Goal: Information Seeking & Learning: Learn about a topic

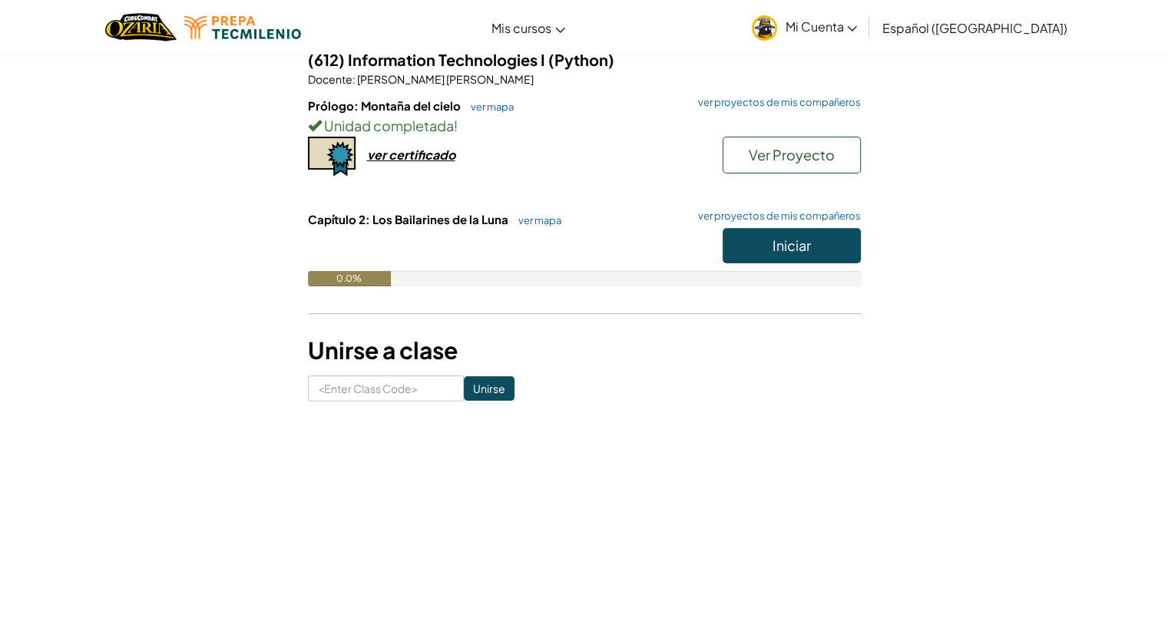
scroll to position [197, 0]
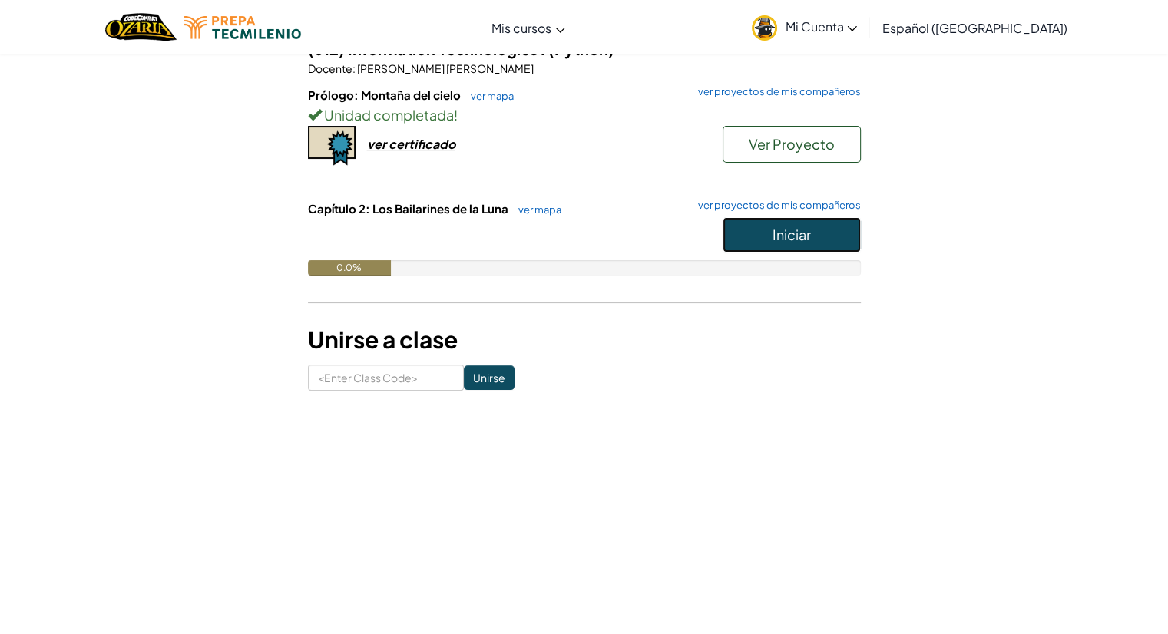
click at [784, 234] on span "Iniciar" at bounding box center [792, 235] width 38 height 18
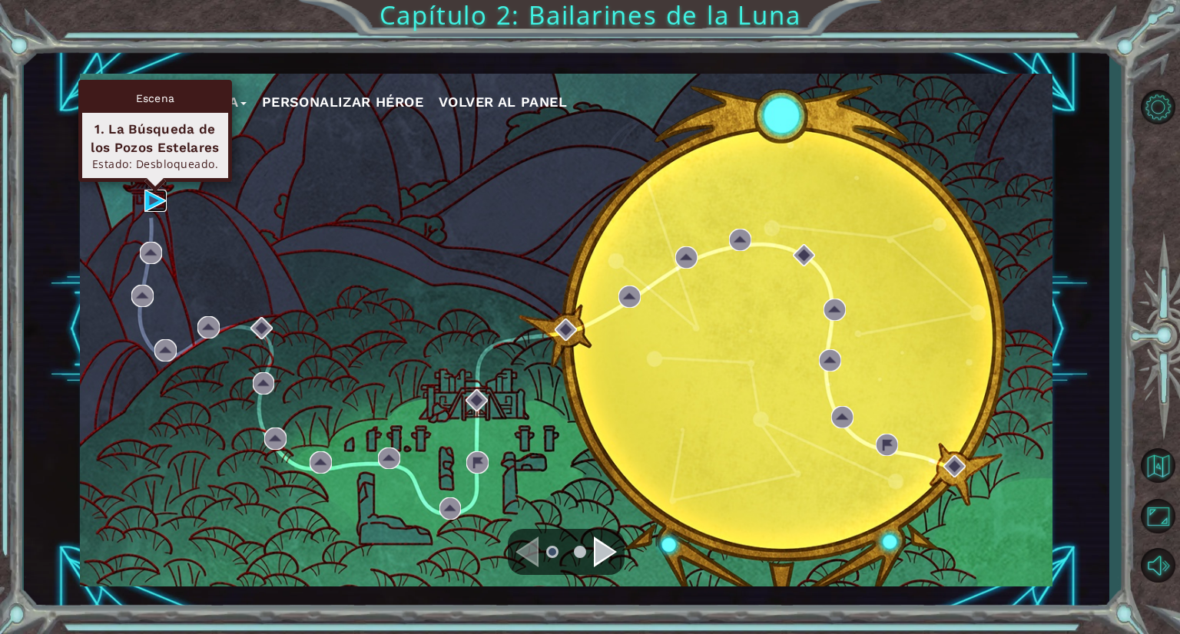
click at [151, 197] on img at bounding box center [155, 201] width 22 height 22
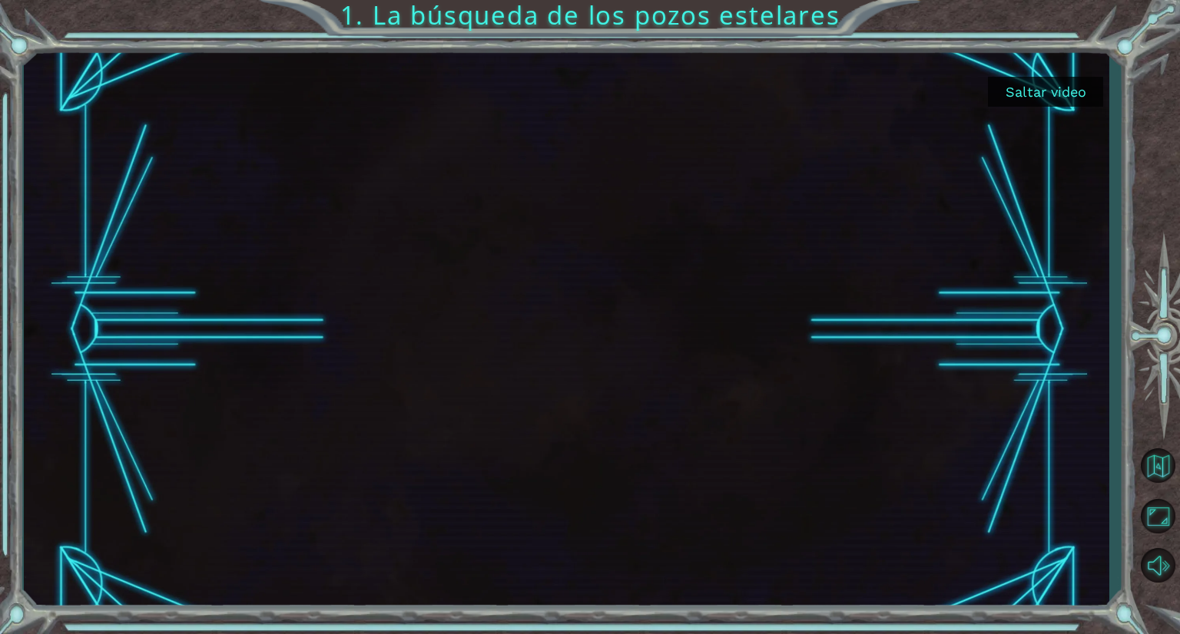
click at [1017, 82] on button "Saltar video" at bounding box center [1045, 92] width 115 height 30
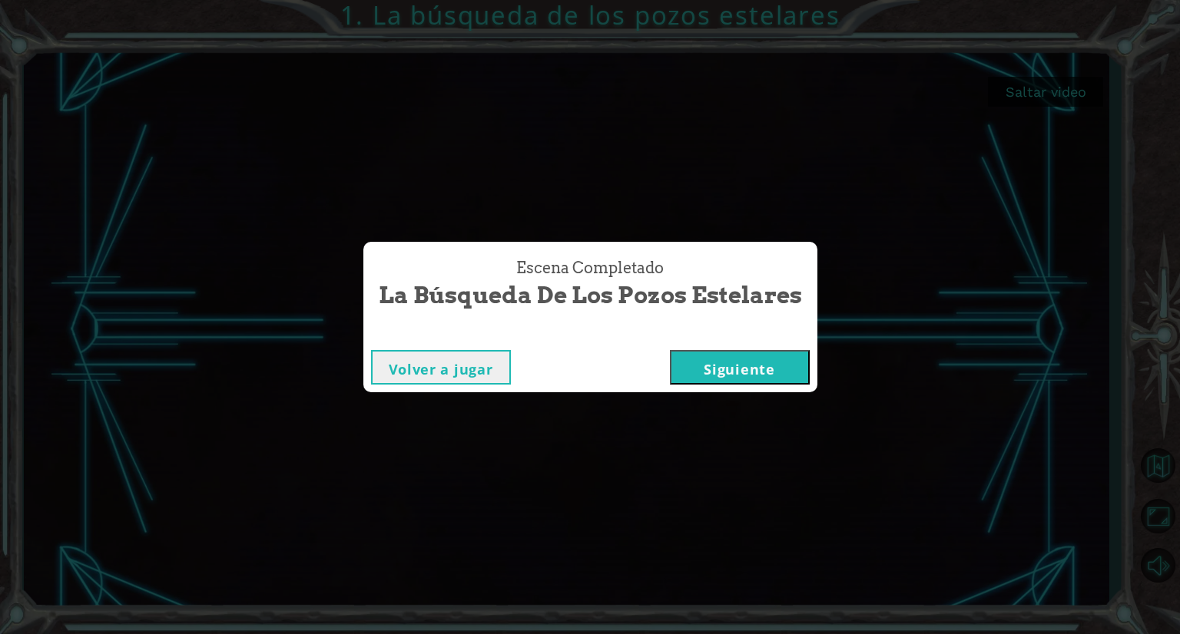
click at [722, 354] on button "Siguiente" at bounding box center [740, 367] width 140 height 35
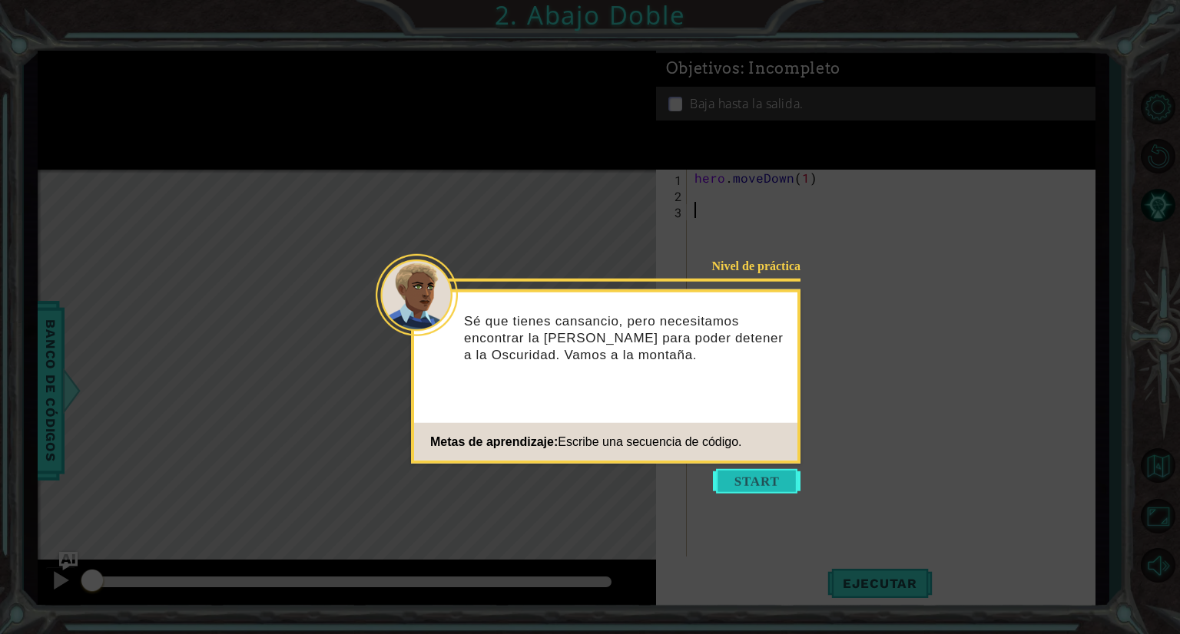
click at [762, 469] on button "Start" at bounding box center [757, 481] width 88 height 25
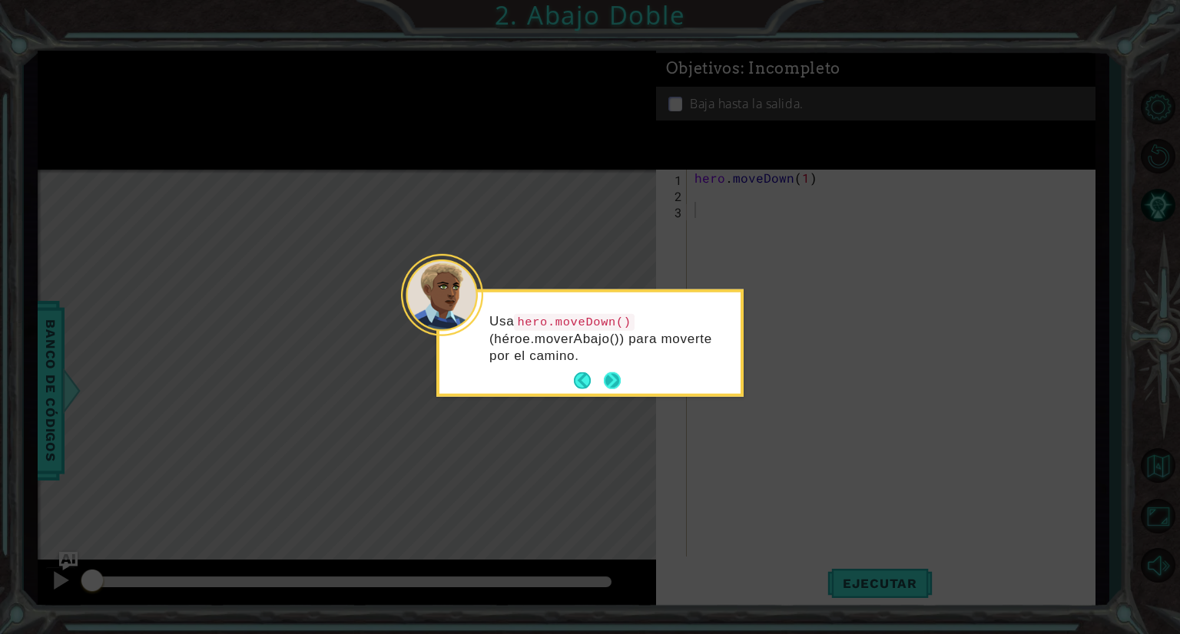
click at [612, 379] on button "Next" at bounding box center [612, 381] width 20 height 20
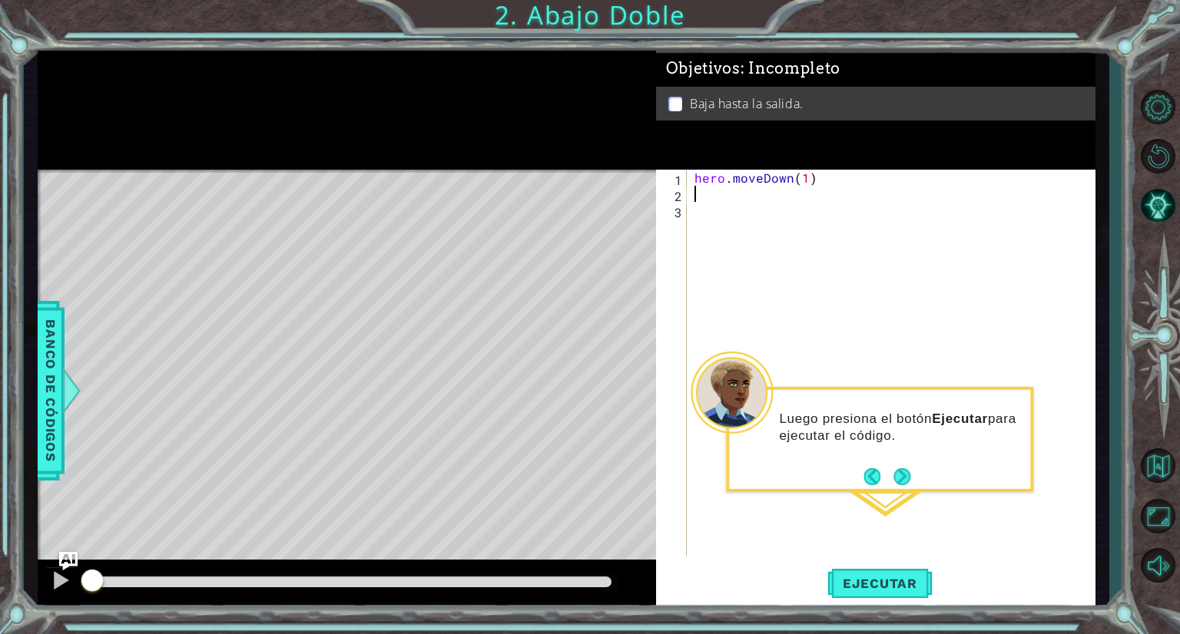
click at [808, 187] on div "hero . moveDown ( 1 )" at bounding box center [894, 379] width 407 height 419
click at [805, 184] on div "hero . moveDown ( 1 )" at bounding box center [894, 379] width 407 height 419
type textarea "hero.moveDown(2)"
click at [904, 578] on span "Ejecutar" at bounding box center [879, 583] width 105 height 15
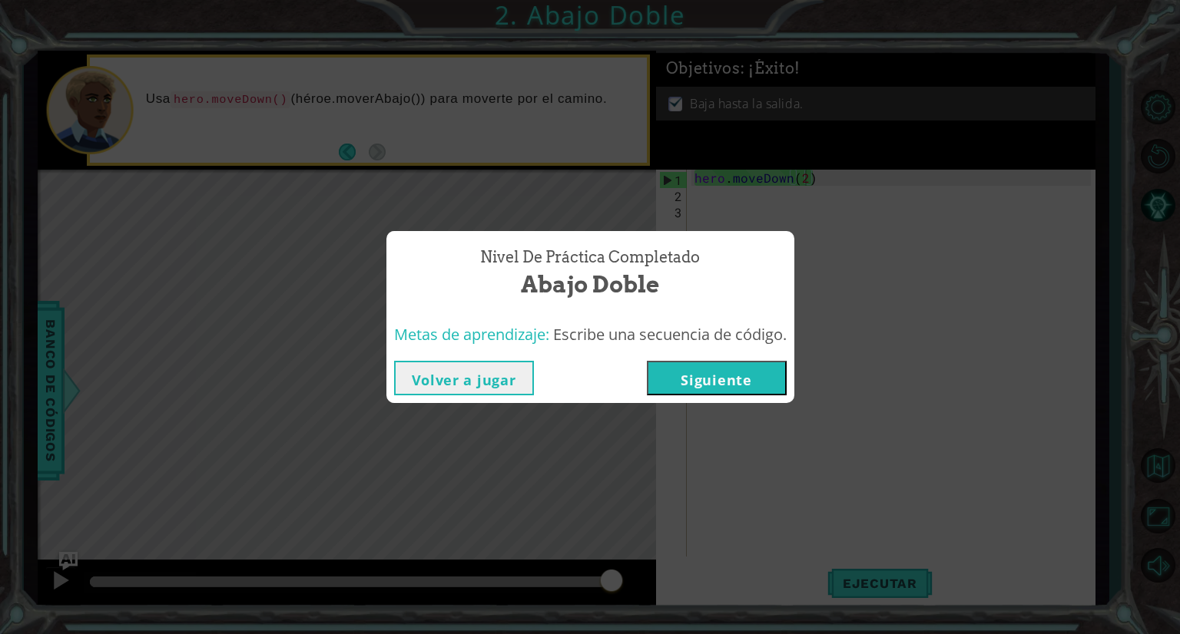
click at [743, 387] on button "Siguiente" at bounding box center [717, 378] width 140 height 35
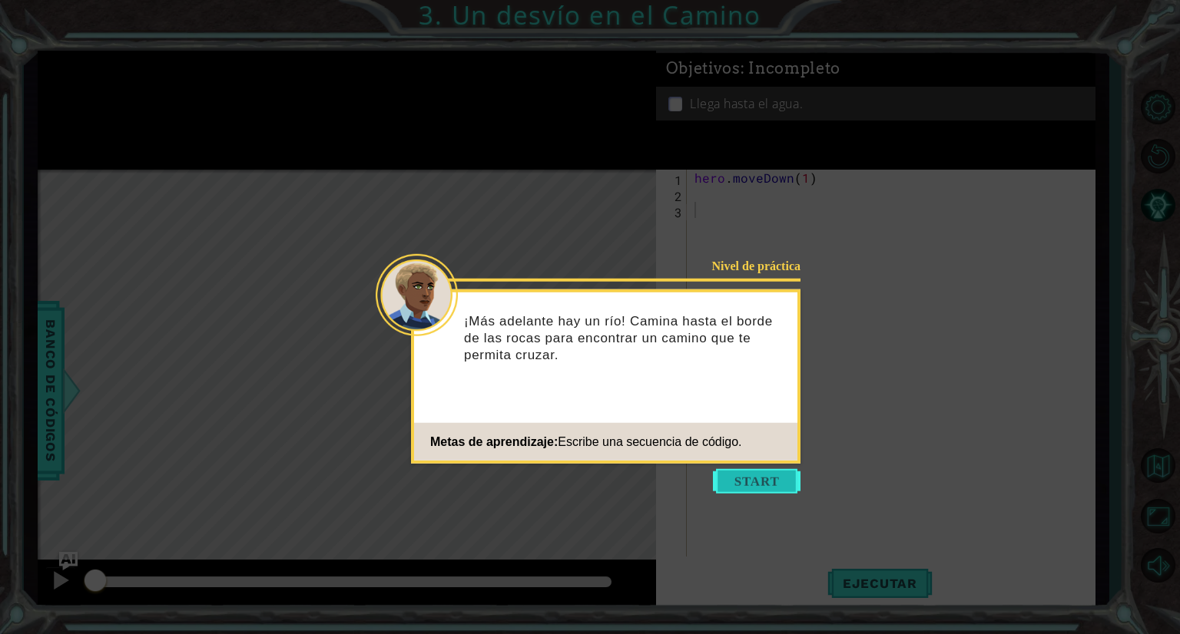
click at [756, 483] on button "Start" at bounding box center [757, 481] width 88 height 25
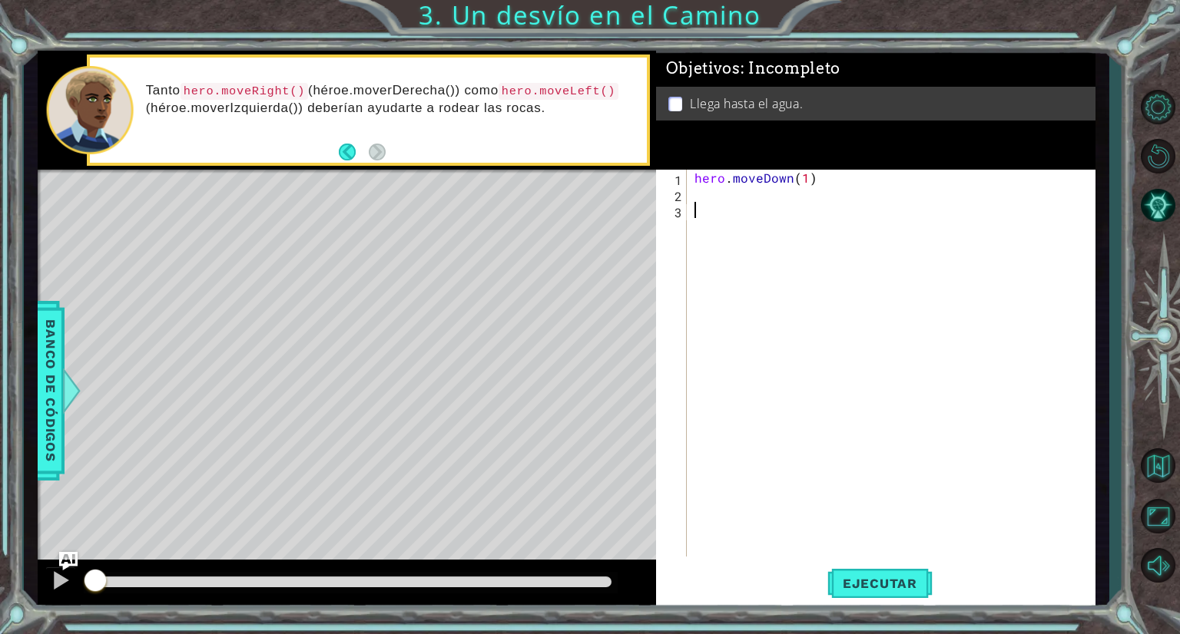
click at [694, 197] on div "hero . moveDown ( 1 )" at bounding box center [894, 379] width 407 height 419
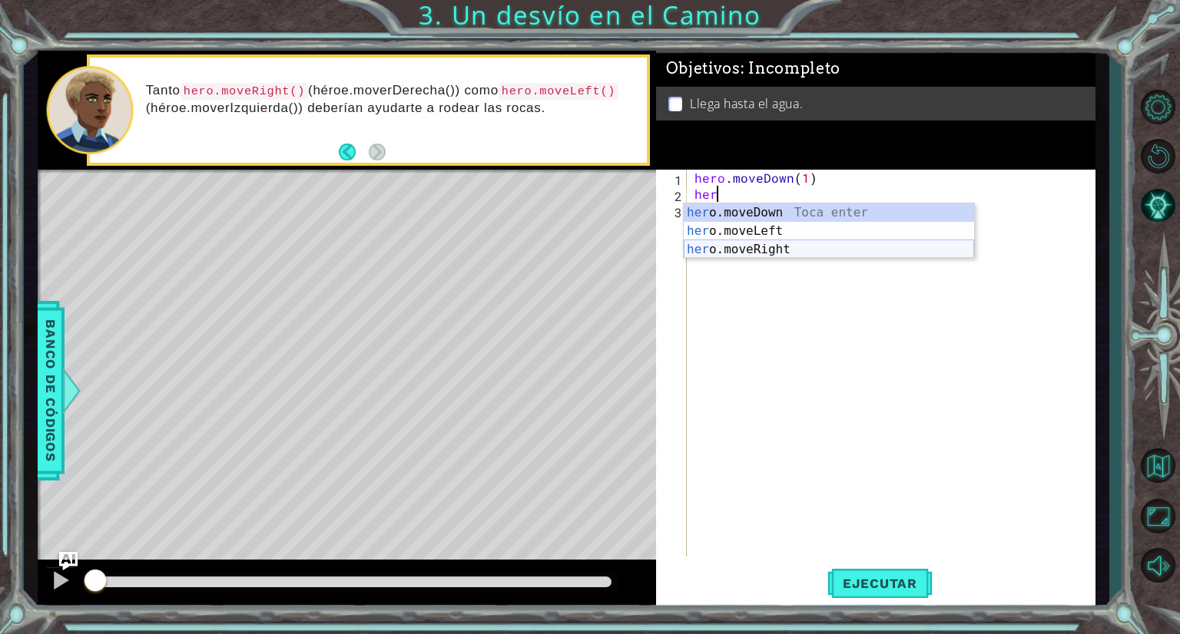
click at [756, 250] on div "her o.moveDown Toca enter her o.moveLeft [PERSON_NAME] enter her o.moveRight To…" at bounding box center [829, 250] width 290 height 92
type textarea "hero.moveRight(1)"
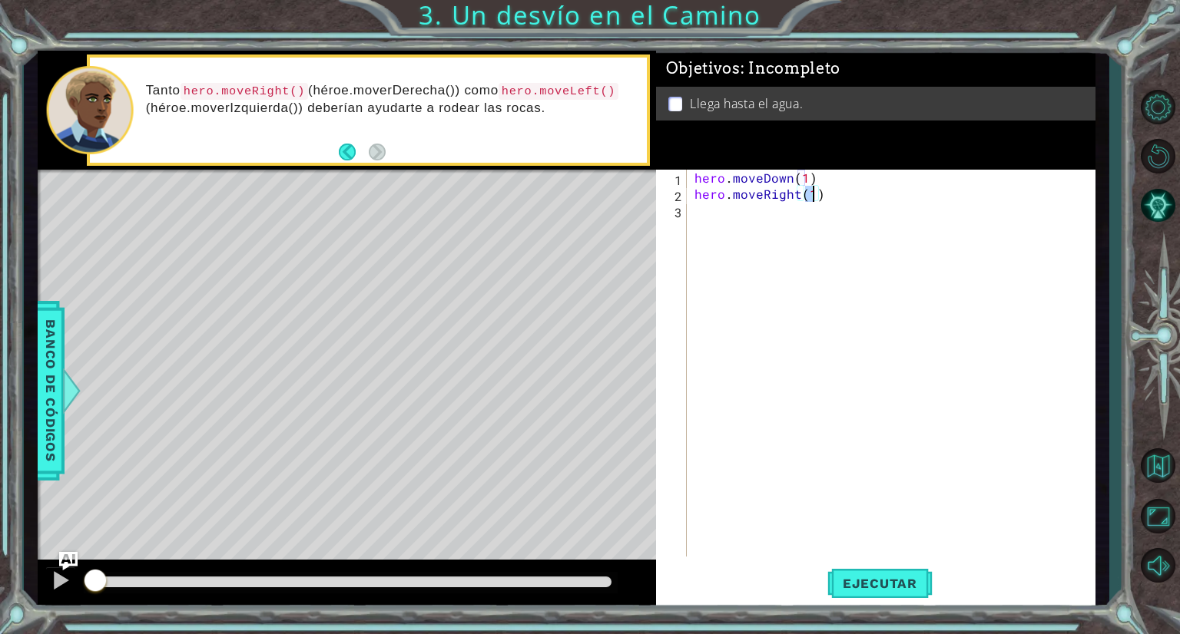
click at [737, 234] on div "hero . moveDown ( 1 ) hero . moveRight ( 1 )" at bounding box center [894, 379] width 407 height 419
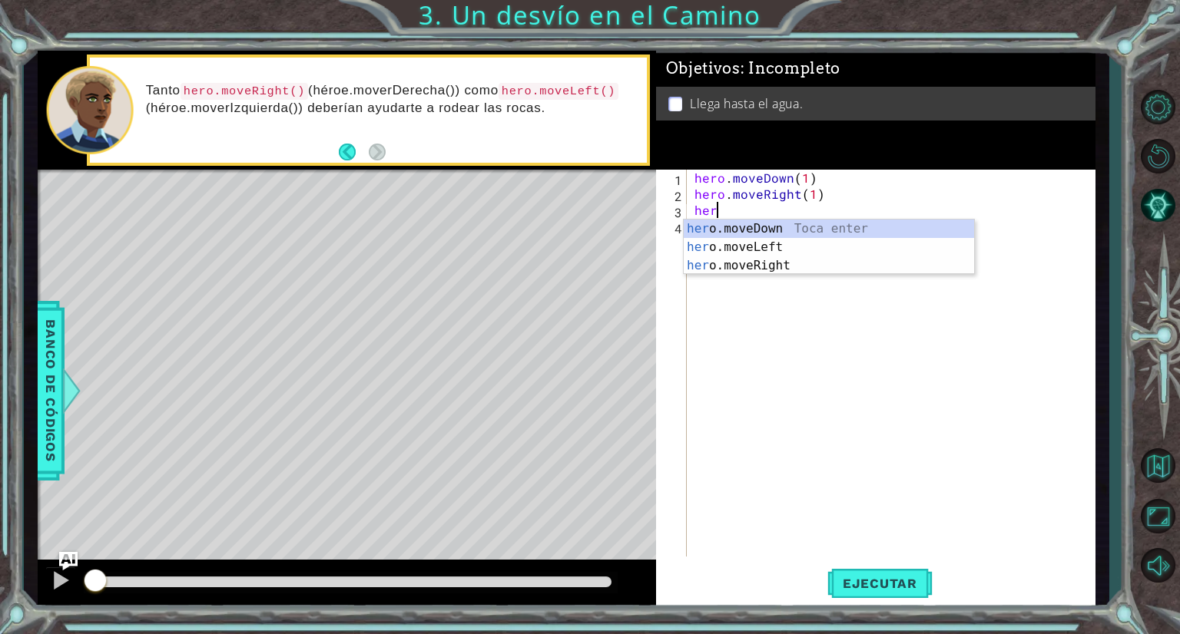
click at [738, 234] on div "her o.moveDown Toca enter her o.moveLeft [PERSON_NAME] enter her o.moveRight To…" at bounding box center [829, 266] width 290 height 92
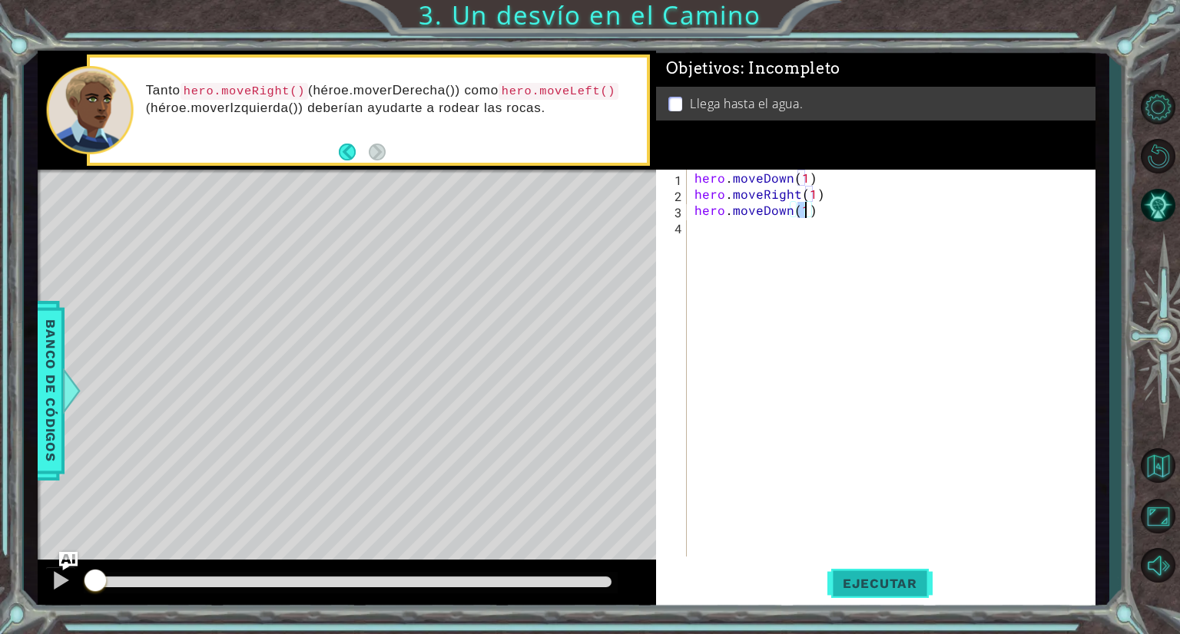
type textarea "hero.moveDown(1)"
click at [891, 589] on span "Ejecutar" at bounding box center [879, 583] width 105 height 15
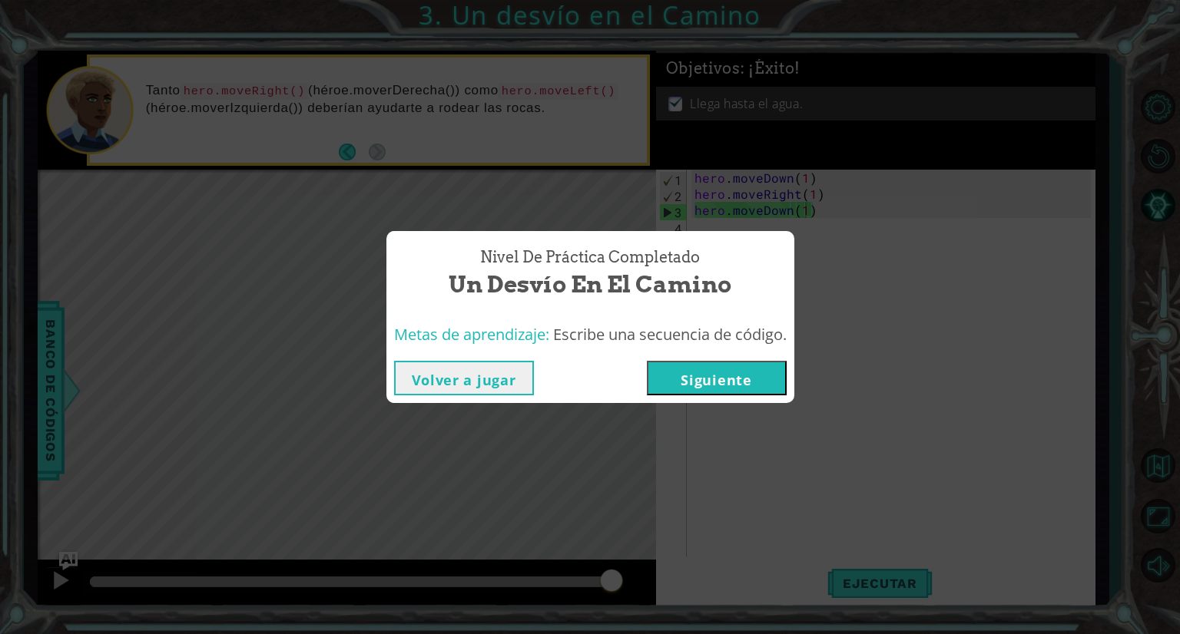
click at [754, 375] on button "Siguiente" at bounding box center [717, 378] width 140 height 35
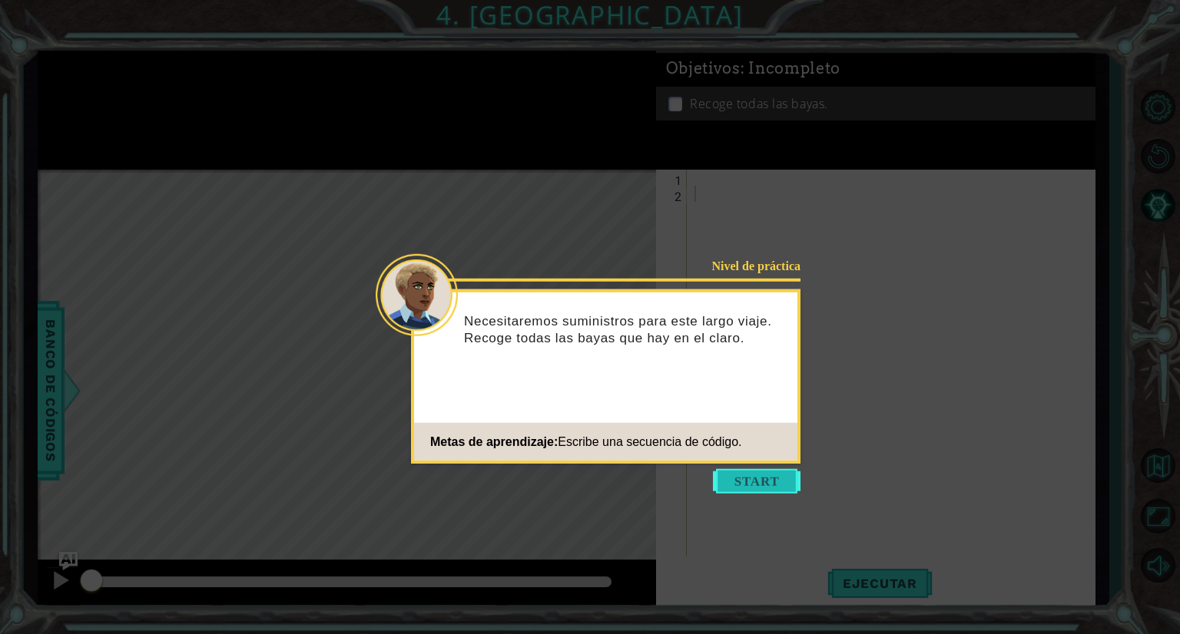
click at [725, 475] on button "Start" at bounding box center [757, 481] width 88 height 25
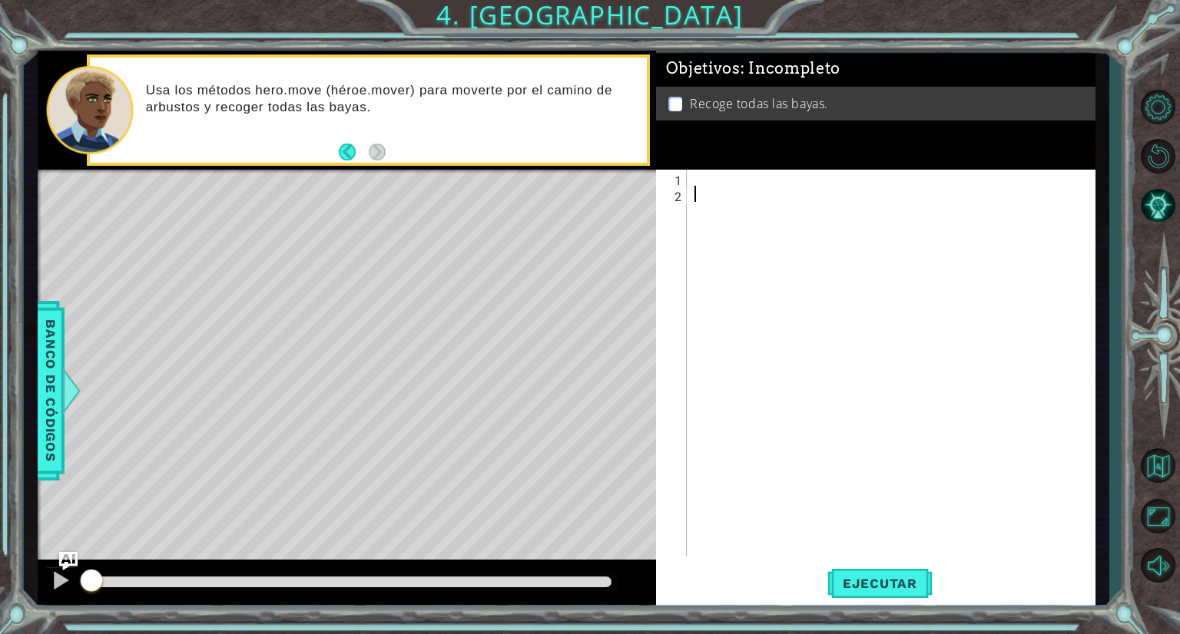
click at [386, 188] on div "Level Map" at bounding box center [393, 396] width 710 height 452
click at [49, 369] on span "Banco de códigos" at bounding box center [50, 391] width 25 height 159
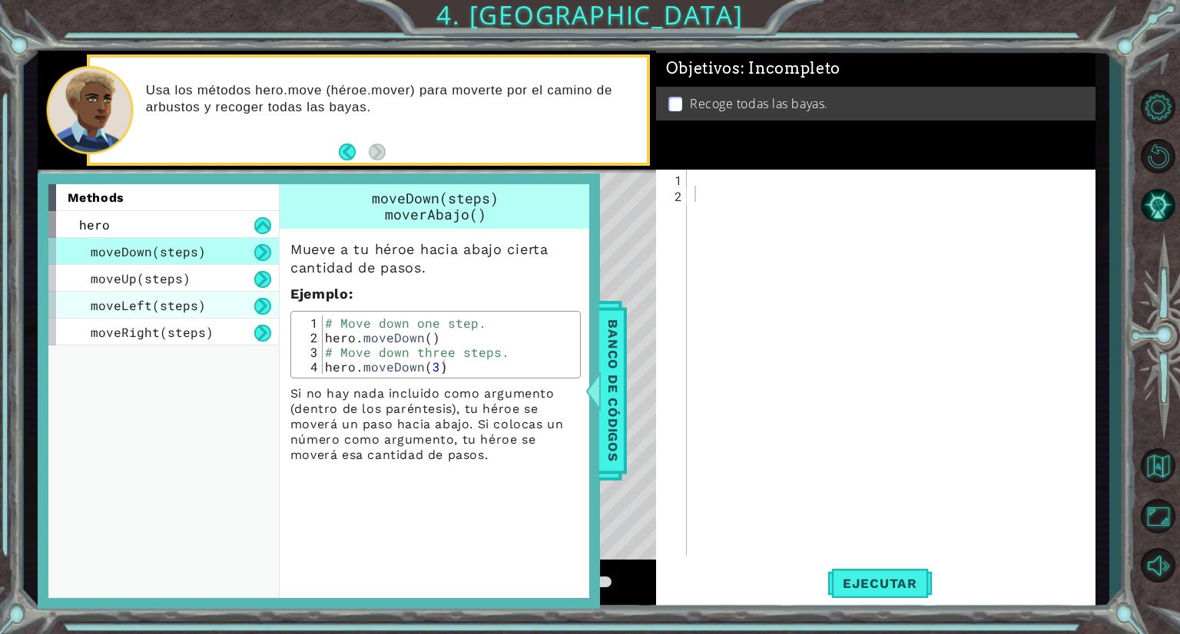
click at [232, 296] on div "moveLeft(steps)" at bounding box center [163, 305] width 230 height 27
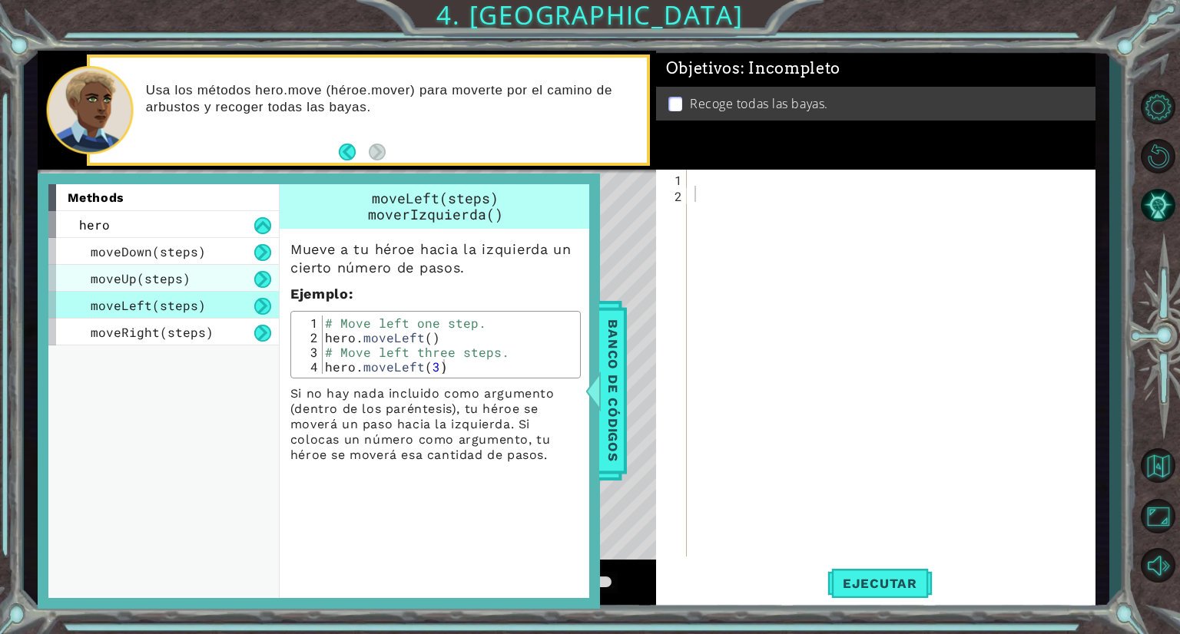
click at [227, 286] on div "moveUp(steps)" at bounding box center [163, 278] width 230 height 27
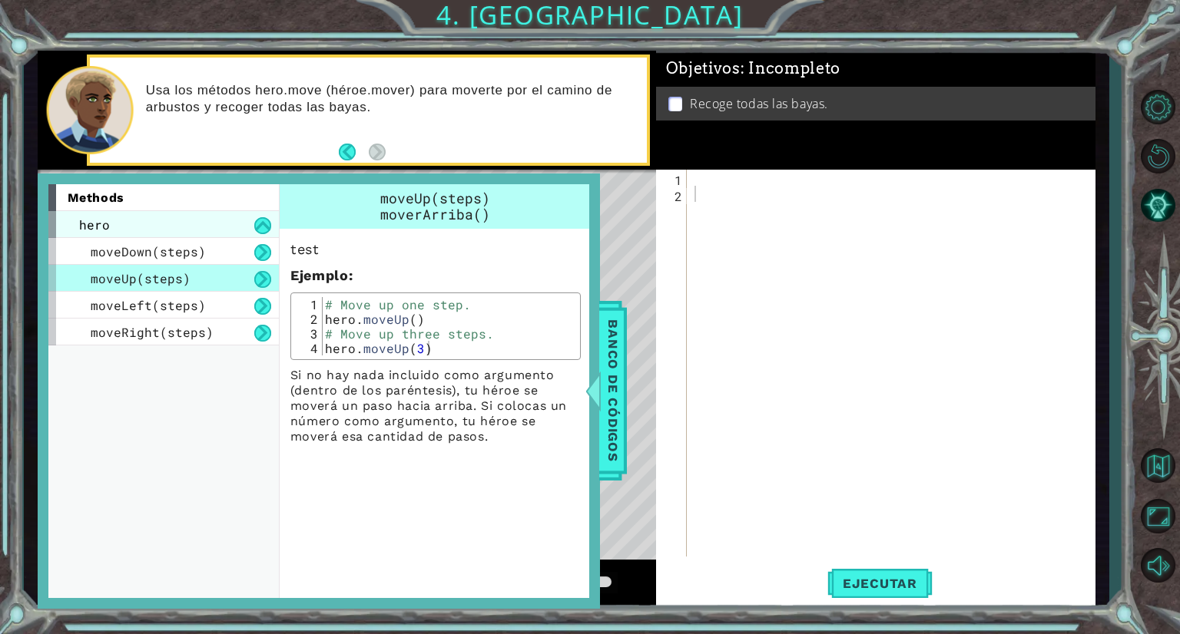
click at [217, 233] on div "hero" at bounding box center [163, 224] width 230 height 27
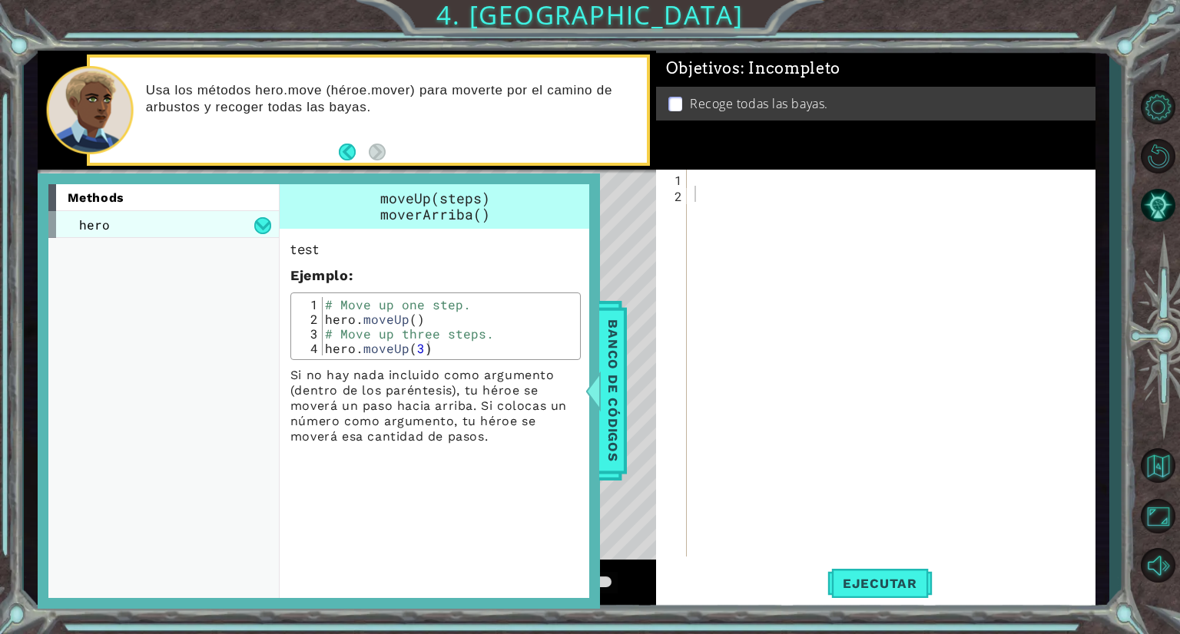
click at [207, 231] on div "hero" at bounding box center [163, 224] width 230 height 27
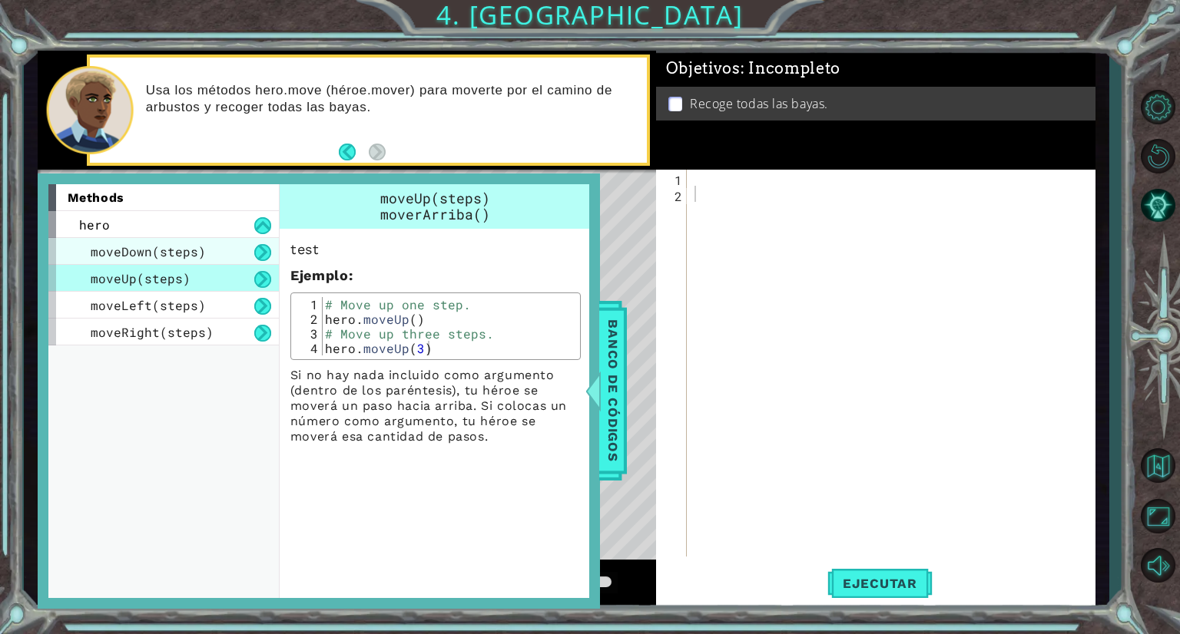
click at [204, 253] on div "moveDown(steps)" at bounding box center [163, 251] width 230 height 27
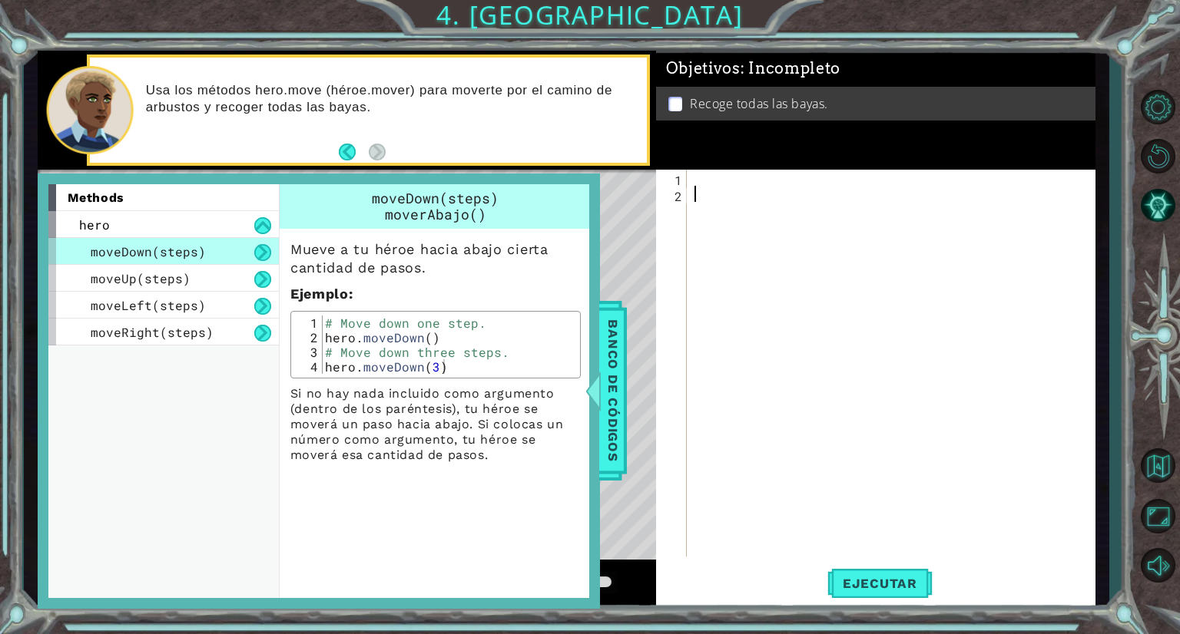
click at [714, 310] on div at bounding box center [894, 379] width 407 height 419
click at [634, 372] on div "Level Map" at bounding box center [393, 396] width 710 height 452
click at [581, 369] on div "Mueve a tu héroe hacia abajo cierta cantidad [PERSON_NAME]. Ejemplo : 1 2 3 4 #…" at bounding box center [436, 346] width 312 height 234
click at [614, 376] on span "Banco de códigos" at bounding box center [613, 391] width 25 height 159
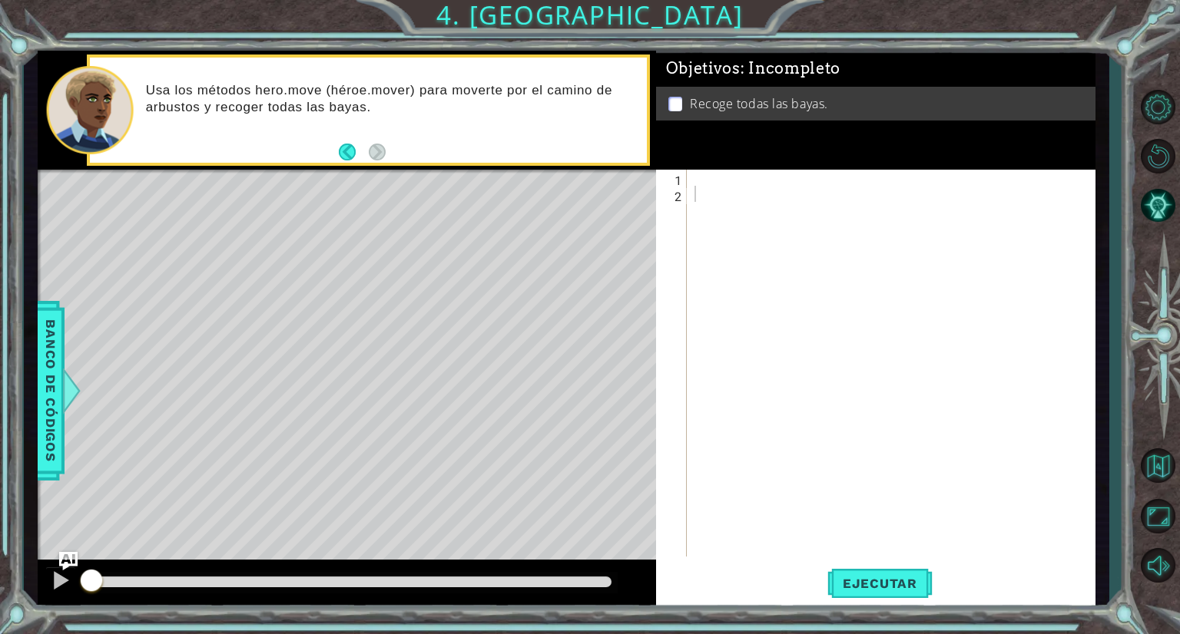
click at [704, 180] on div at bounding box center [894, 379] width 407 height 419
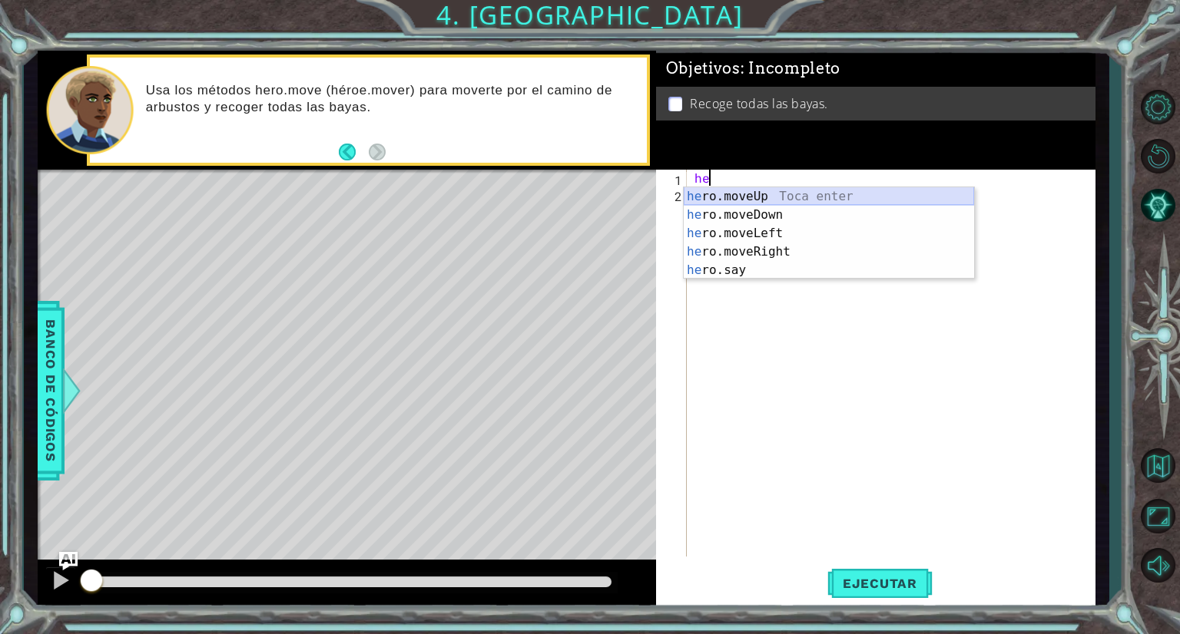
click at [710, 194] on div "he ro.moveUp Toca enter he ro.moveDown Toca enter he ro.moveLeft Toca enter he …" at bounding box center [829, 251] width 290 height 129
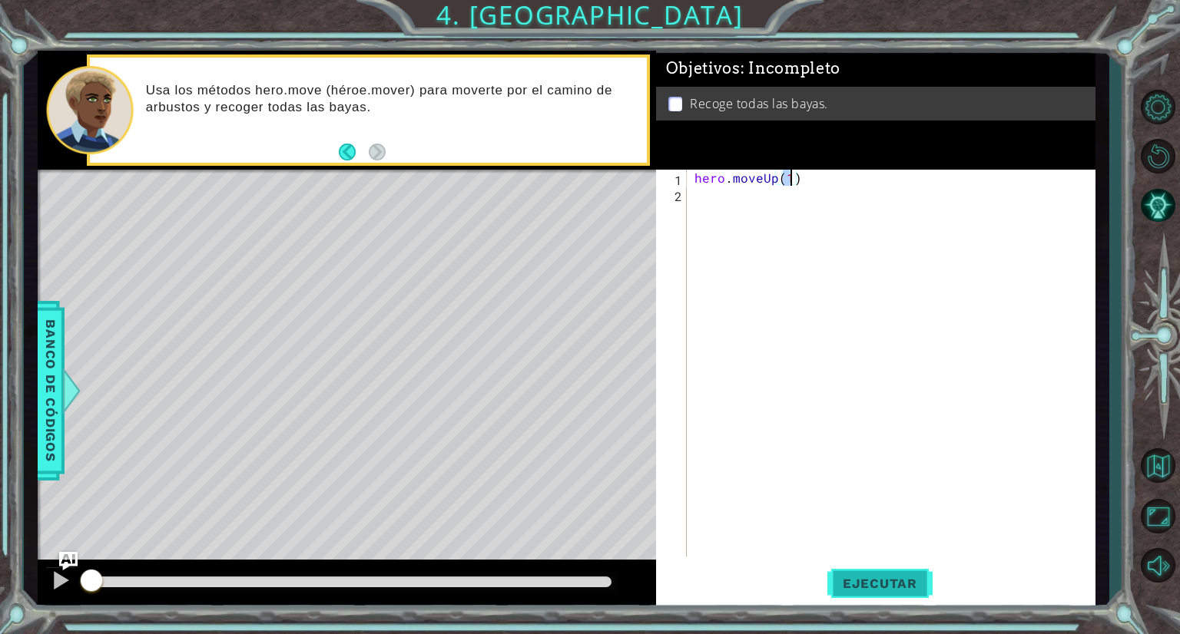
click at [903, 577] on span "Ejecutar" at bounding box center [879, 583] width 105 height 15
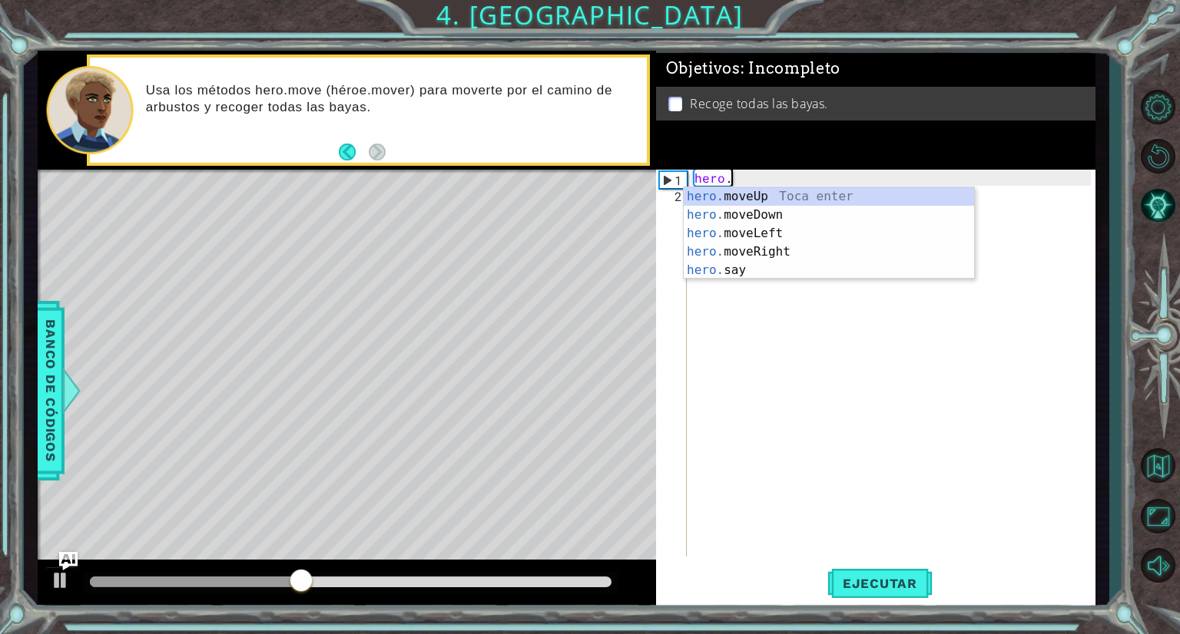
type textarea "h"
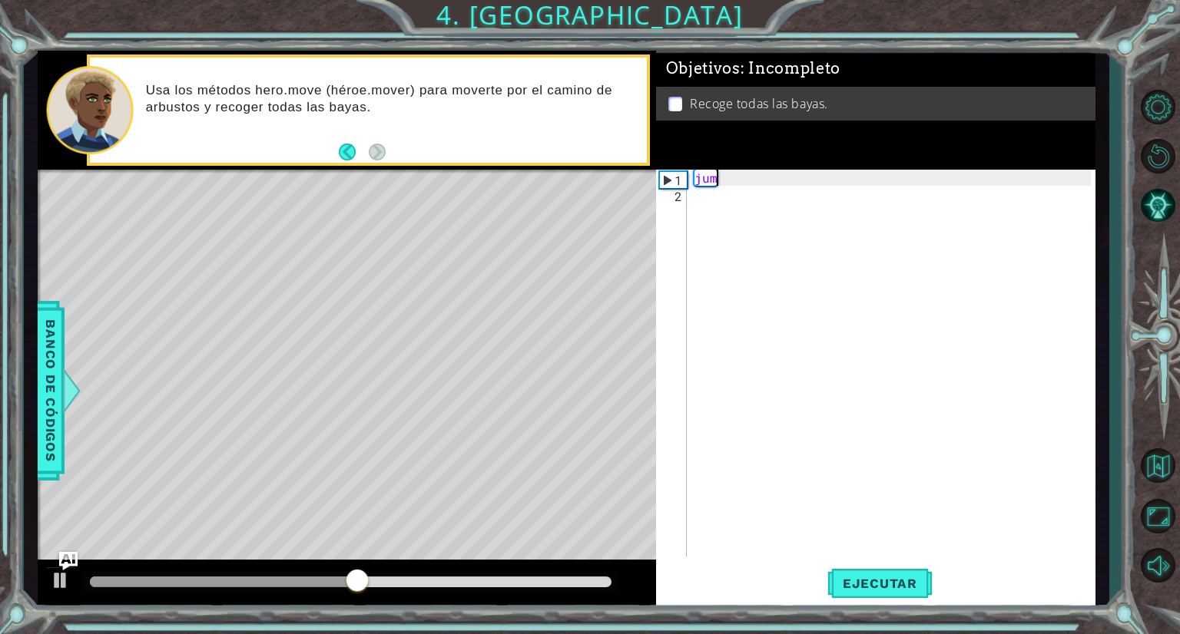
type textarea "j"
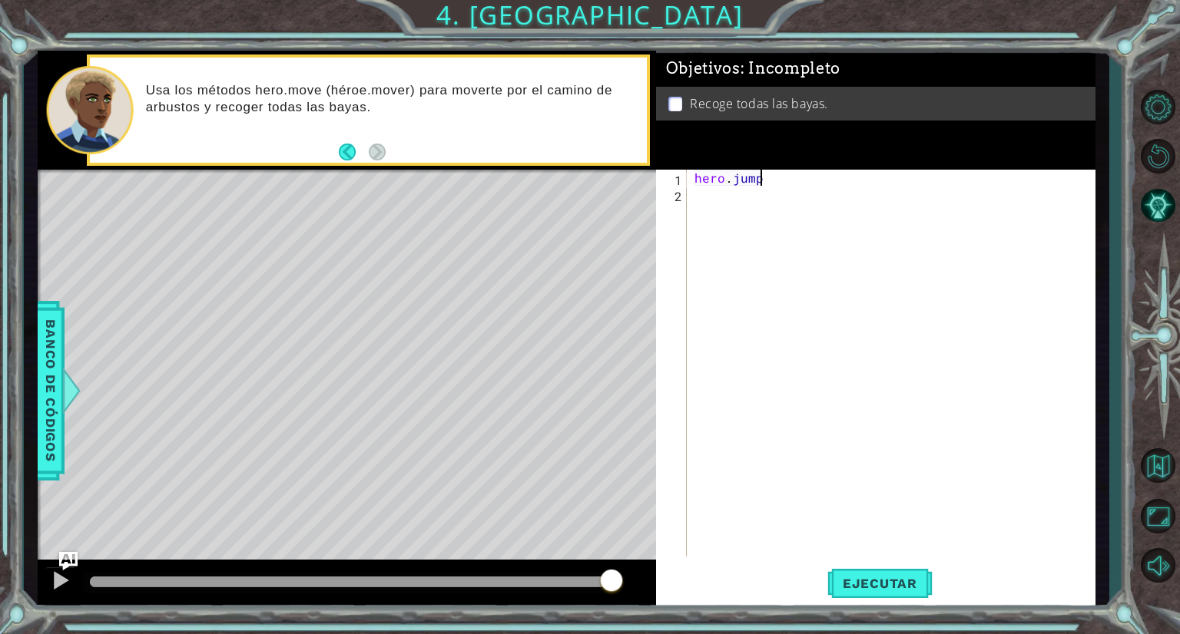
scroll to position [0, 3]
type textarea "hero.jump"
click at [868, 592] on button "Ejecutar" at bounding box center [879, 584] width 105 height 44
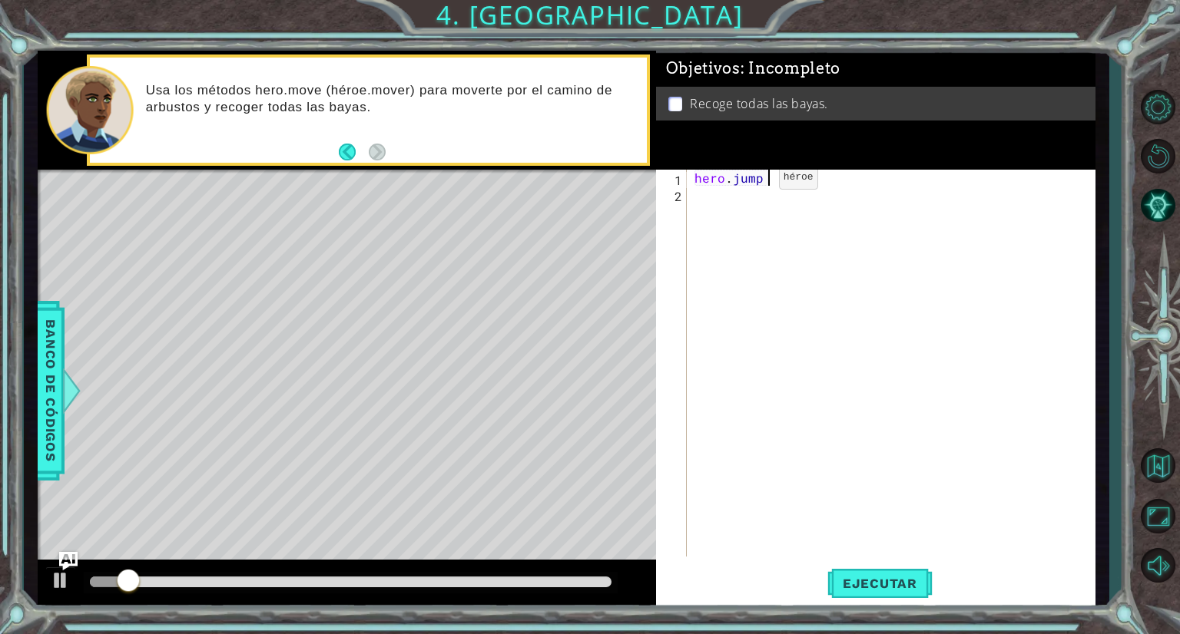
click at [753, 180] on div "hero . jump" at bounding box center [894, 379] width 407 height 419
drag, startPoint x: 753, startPoint y: 174, endPoint x: 670, endPoint y: 176, distance: 83.0
click at [670, 176] on div "hero.jump 1 2 hero . jump ההההההההההההההההההההההההההההההההההההההההההההההההההההה…" at bounding box center [873, 363] width 435 height 387
click at [793, 194] on div "hero . jump" at bounding box center [894, 379] width 407 height 419
drag, startPoint x: 793, startPoint y: 194, endPoint x: 720, endPoint y: 187, distance: 72.6
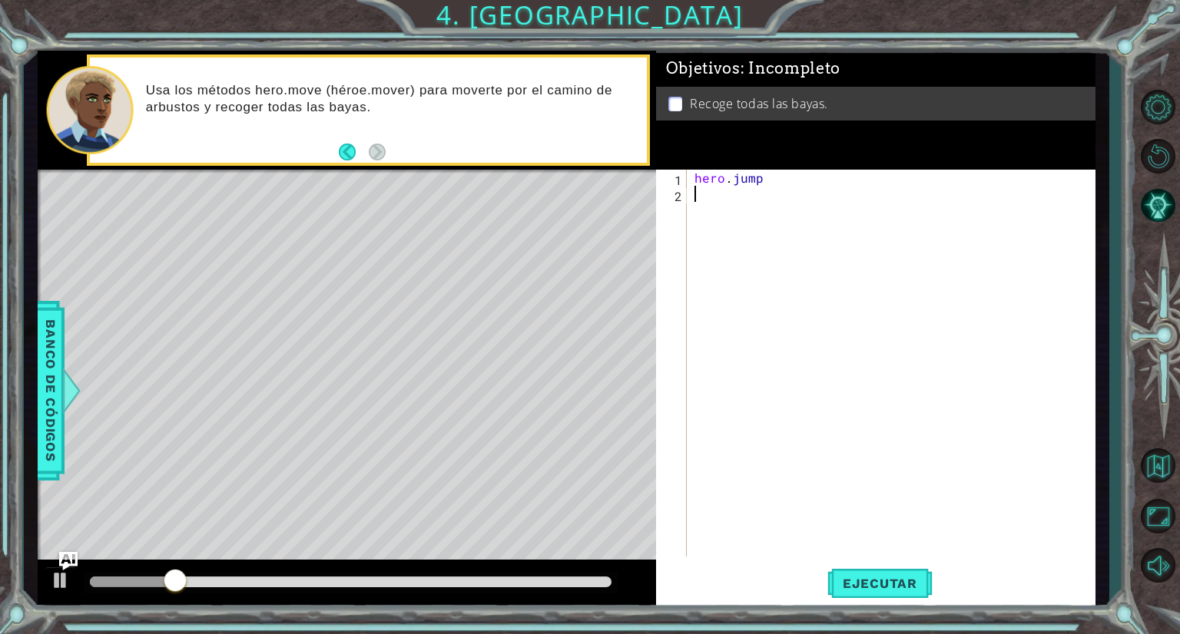
click at [705, 187] on div "hero . jump" at bounding box center [894, 379] width 407 height 419
click at [762, 181] on div "hero . jump" at bounding box center [894, 379] width 407 height 419
type textarea "hero.jump"
type textarea "hero"
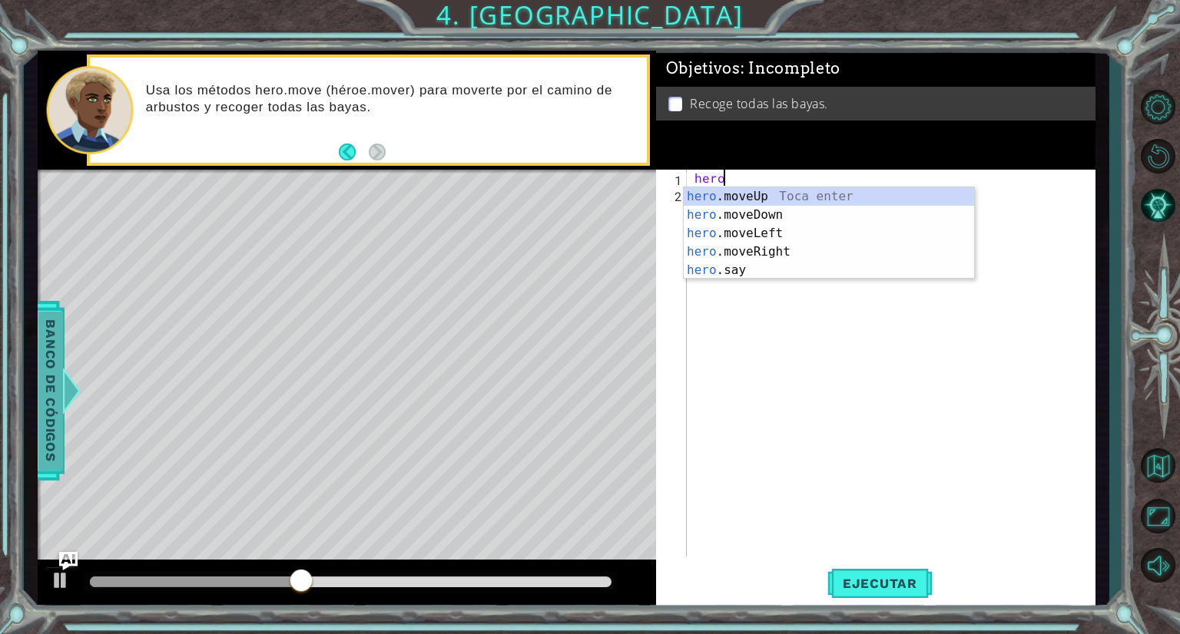
click at [41, 344] on span "Banco de códigos" at bounding box center [50, 391] width 25 height 159
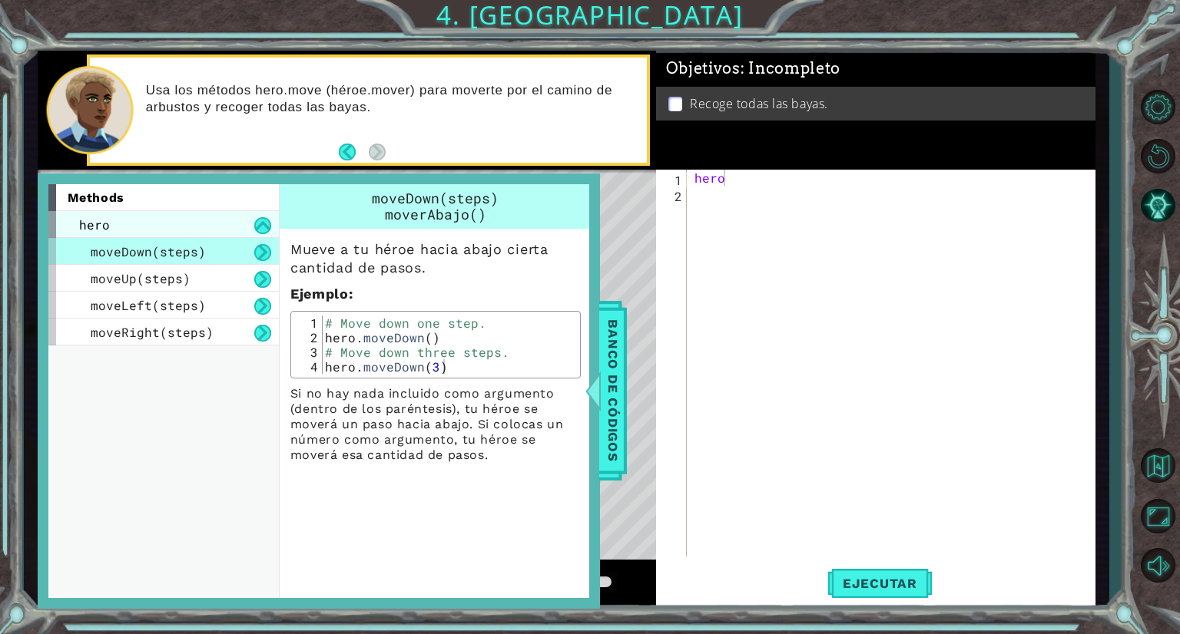
click at [120, 220] on div "hero" at bounding box center [163, 224] width 230 height 27
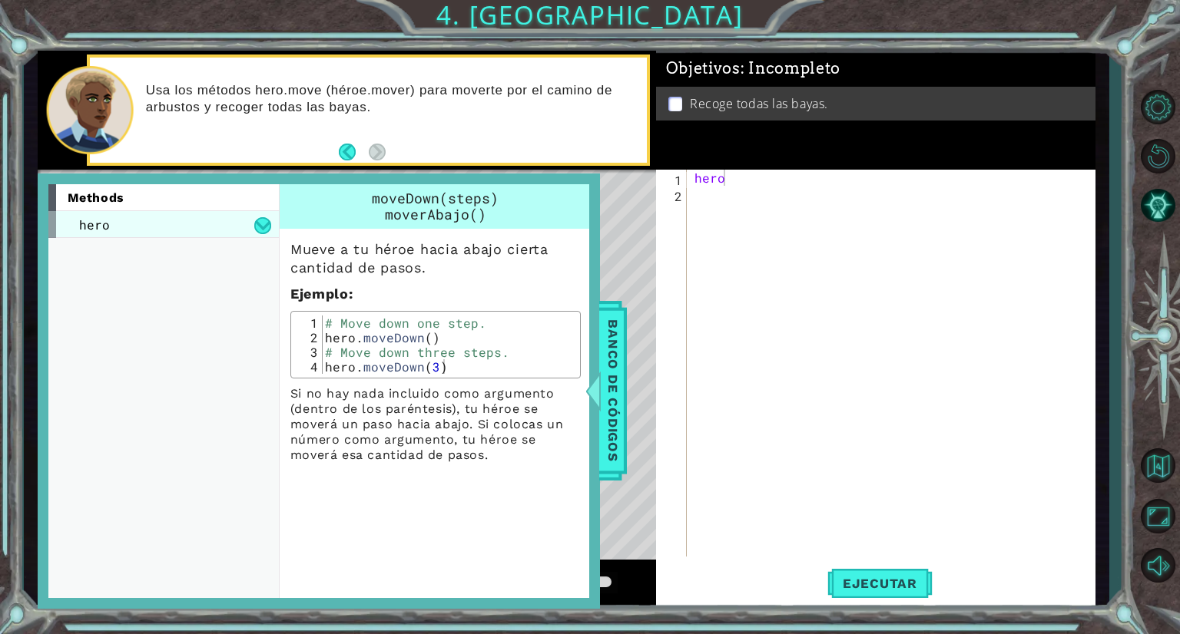
click at [172, 220] on div "hero" at bounding box center [163, 224] width 230 height 27
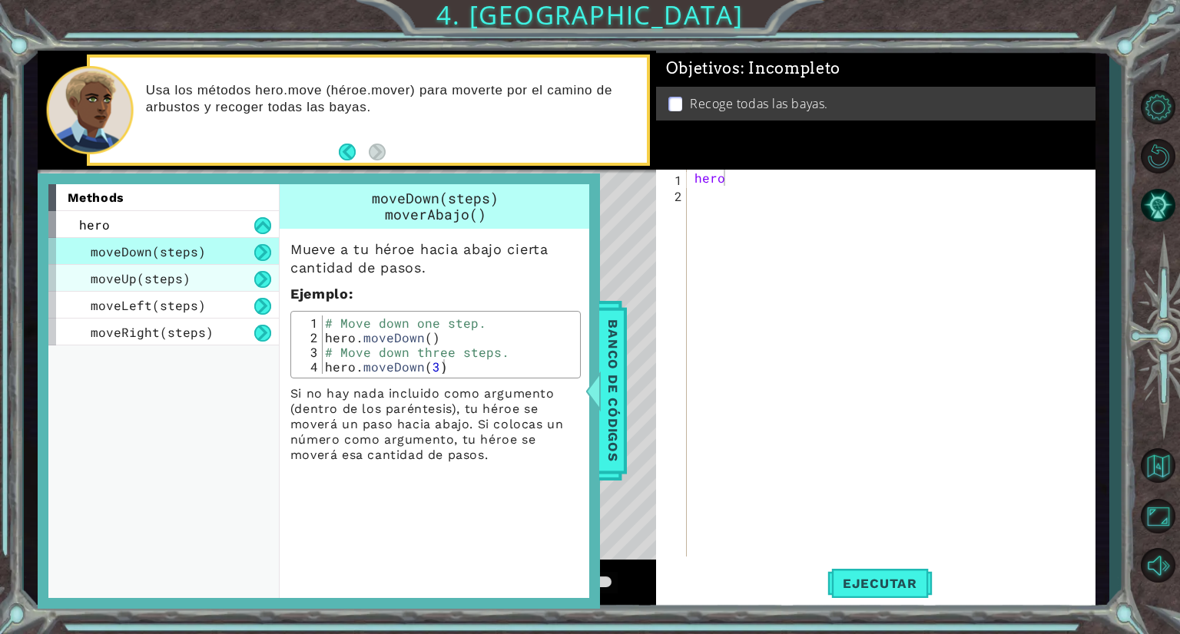
click at [175, 277] on span "moveUp(steps)" at bounding box center [141, 278] width 100 height 16
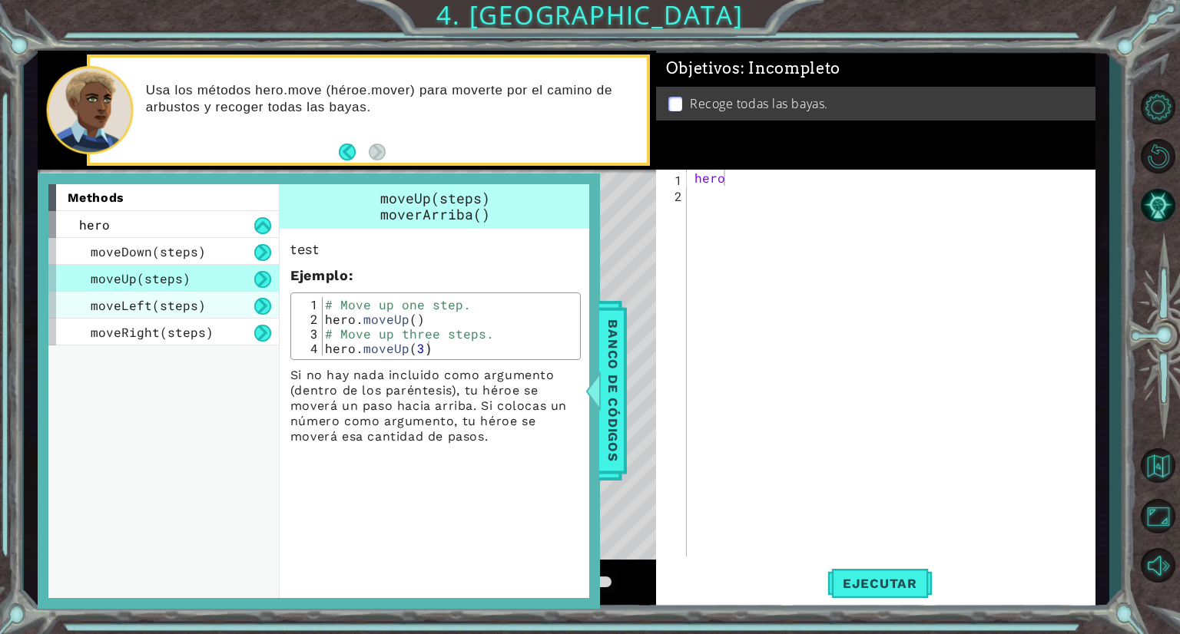
click at [190, 312] on div "moveLeft(steps)" at bounding box center [163, 305] width 230 height 27
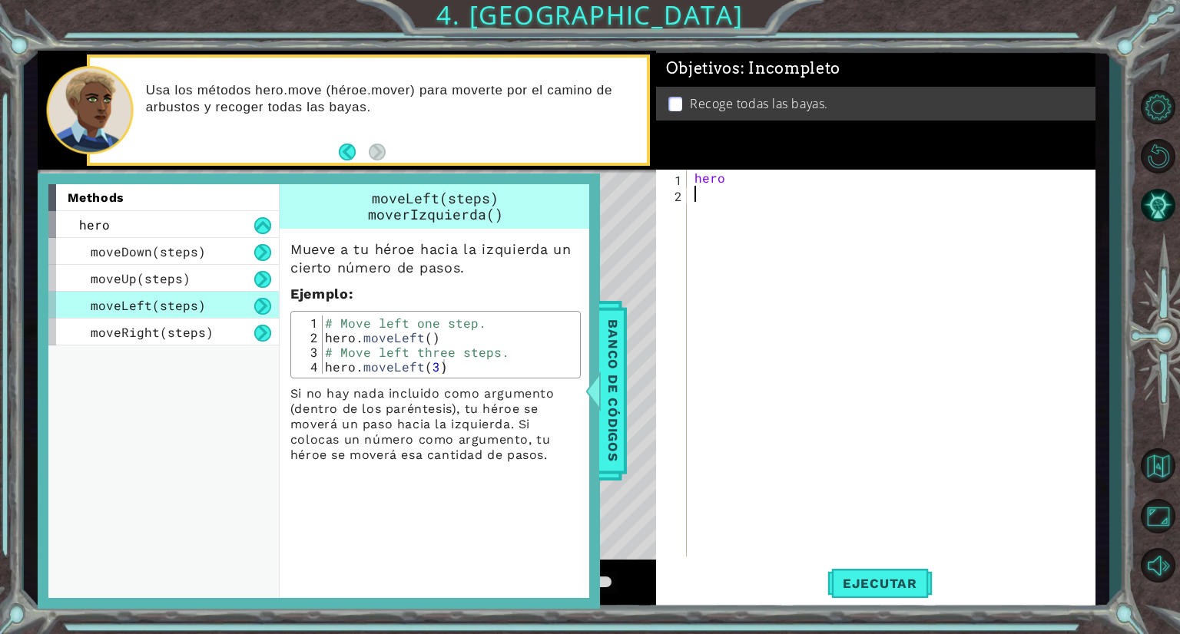
click at [783, 227] on div "hero" at bounding box center [894, 379] width 407 height 419
click at [744, 184] on div "hero" at bounding box center [894, 379] width 407 height 419
click at [756, 180] on div "hero . jump ( 1 )" at bounding box center [894, 379] width 407 height 419
click at [762, 183] on div "hero . jump ( 1 )" at bounding box center [894, 379] width 407 height 419
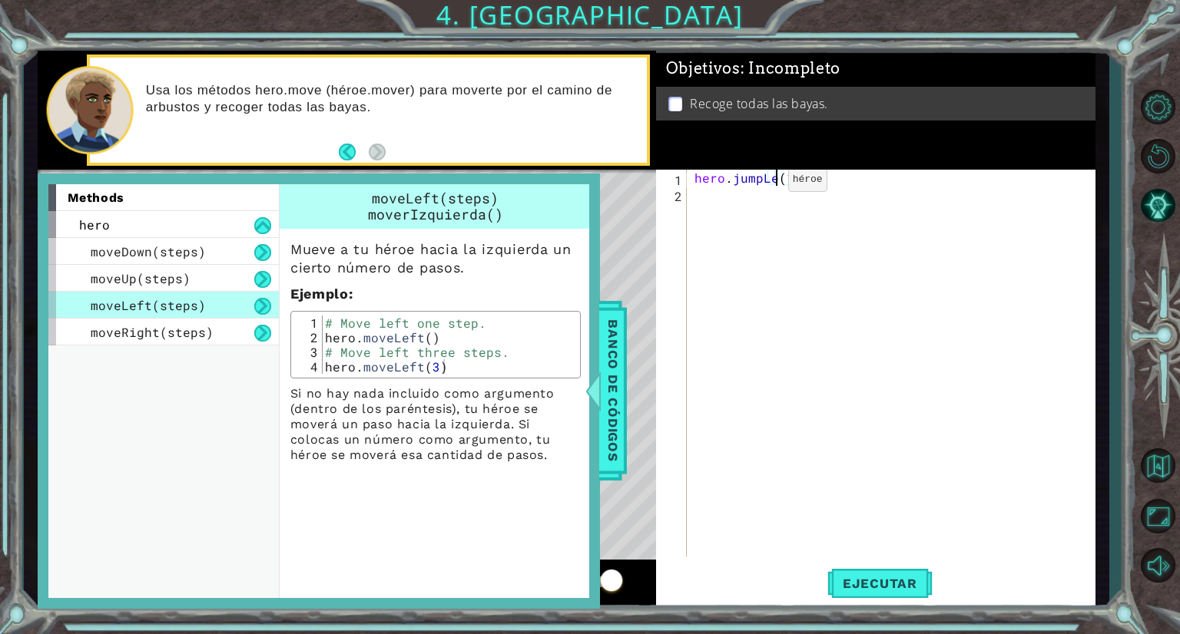
scroll to position [0, 5]
type textarea "hero.jumpLeft(1)"
click at [765, 271] on div "hero . jumpLeft ( 1 )" at bounding box center [894, 379] width 407 height 419
click at [599, 373] on div at bounding box center [592, 391] width 19 height 46
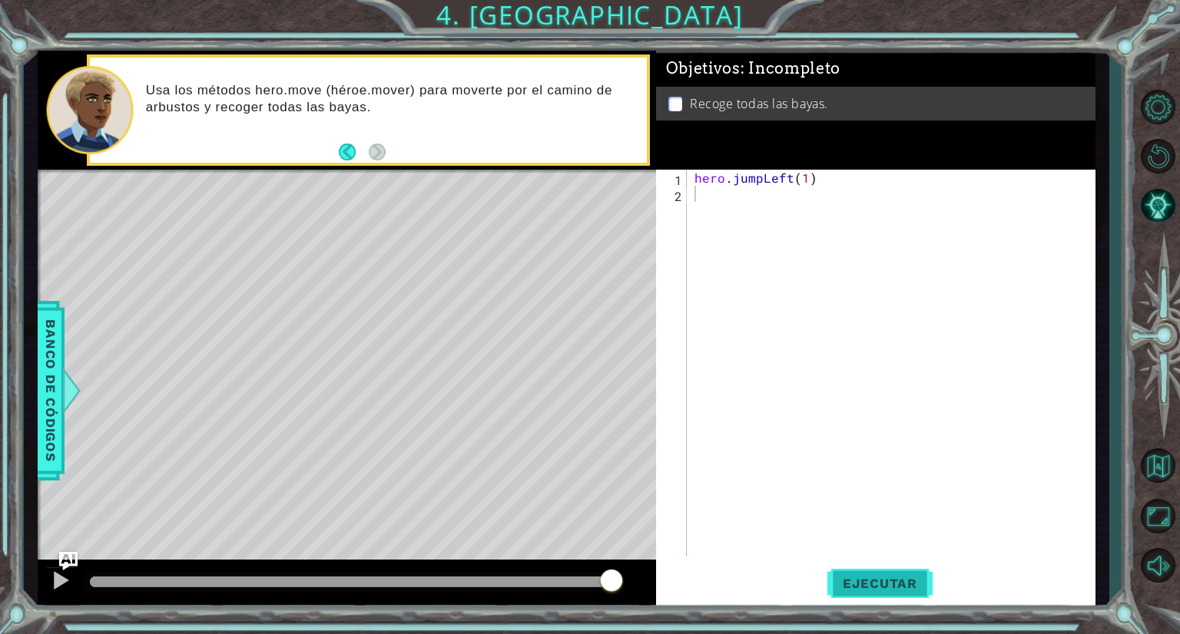
click at [857, 587] on span "Ejecutar" at bounding box center [879, 583] width 105 height 15
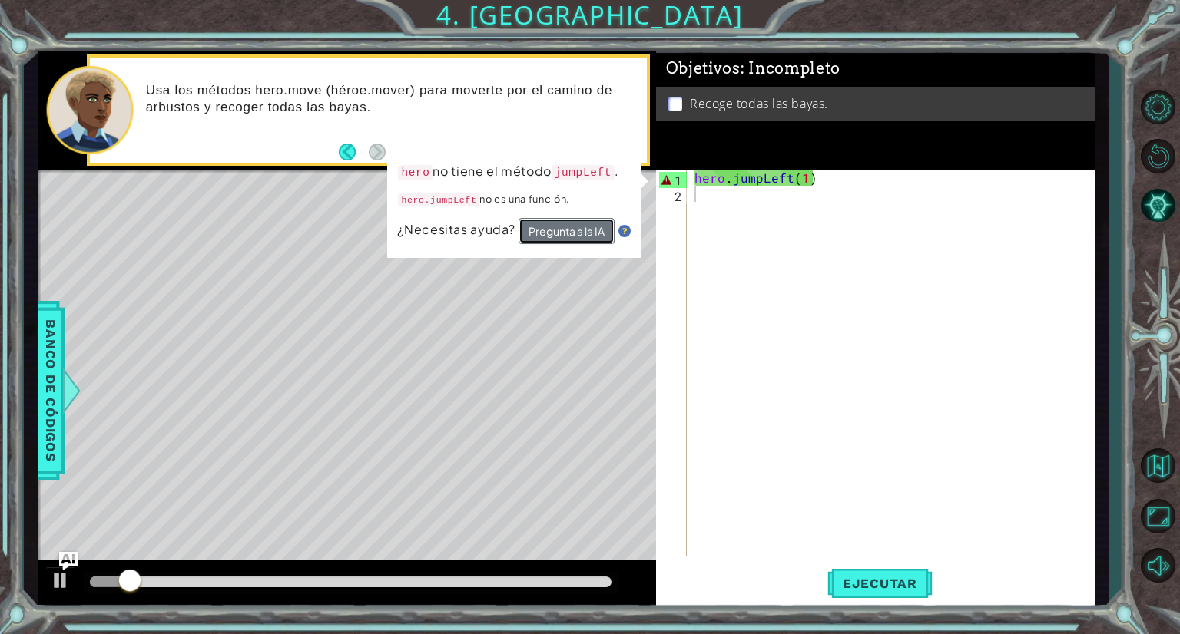
click at [581, 233] on button "Pregunta a la IA" at bounding box center [566, 231] width 96 height 26
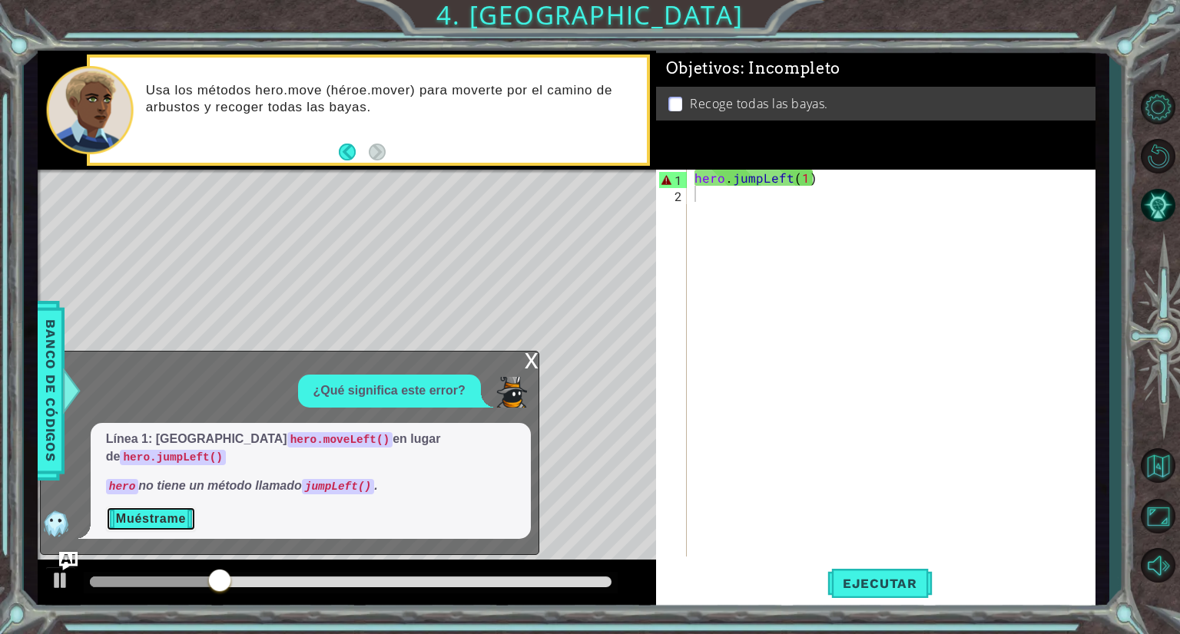
click at [134, 529] on button "Muéstrame" at bounding box center [151, 519] width 90 height 25
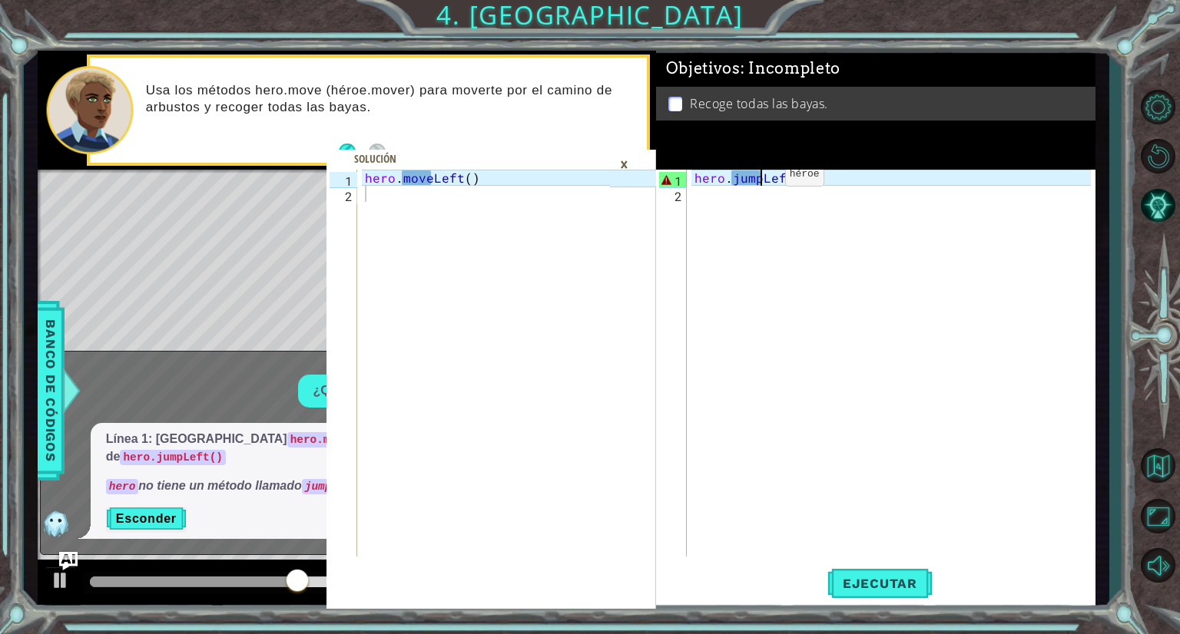
click at [758, 178] on div "hero . jumpLeft ( 1 )" at bounding box center [894, 379] width 407 height 419
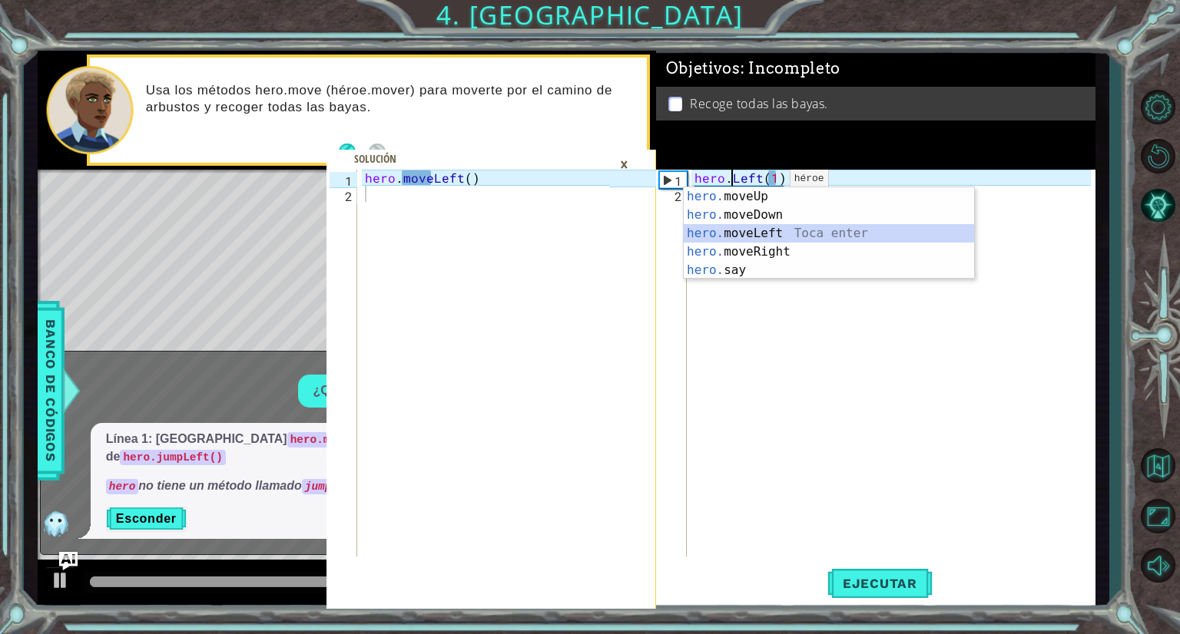
click at [784, 231] on div "hero. moveUp Toca enter hero. moveDown Toca enter hero. moveLeft Toca enter her…" at bounding box center [829, 251] width 290 height 129
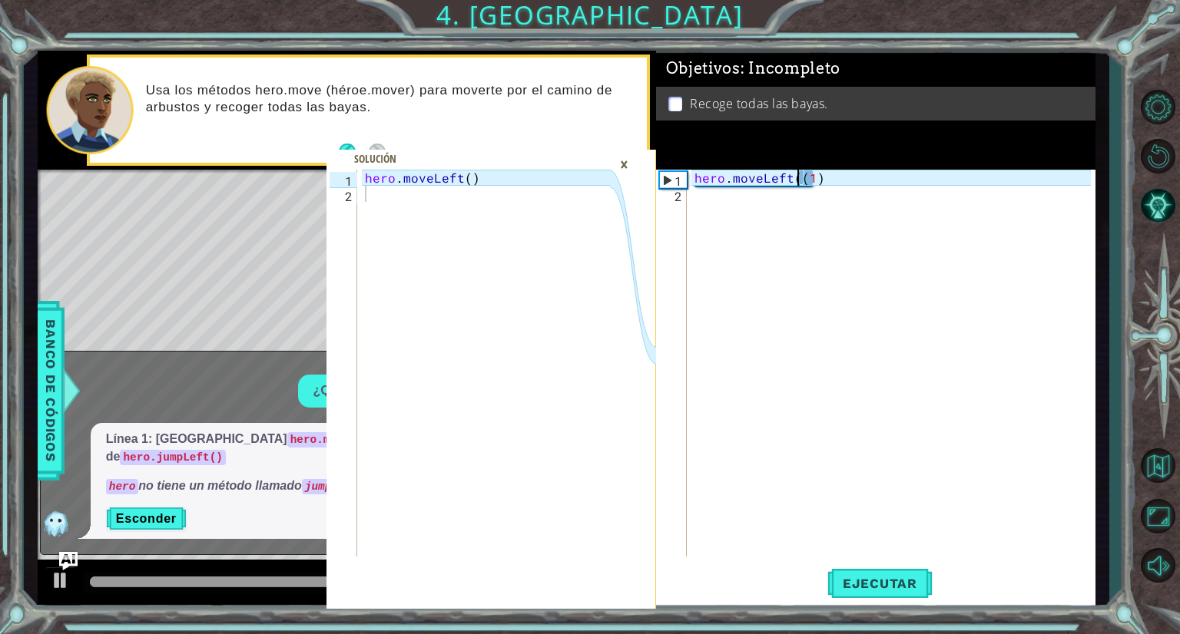
type textarea "hero.moveLeft(1)"
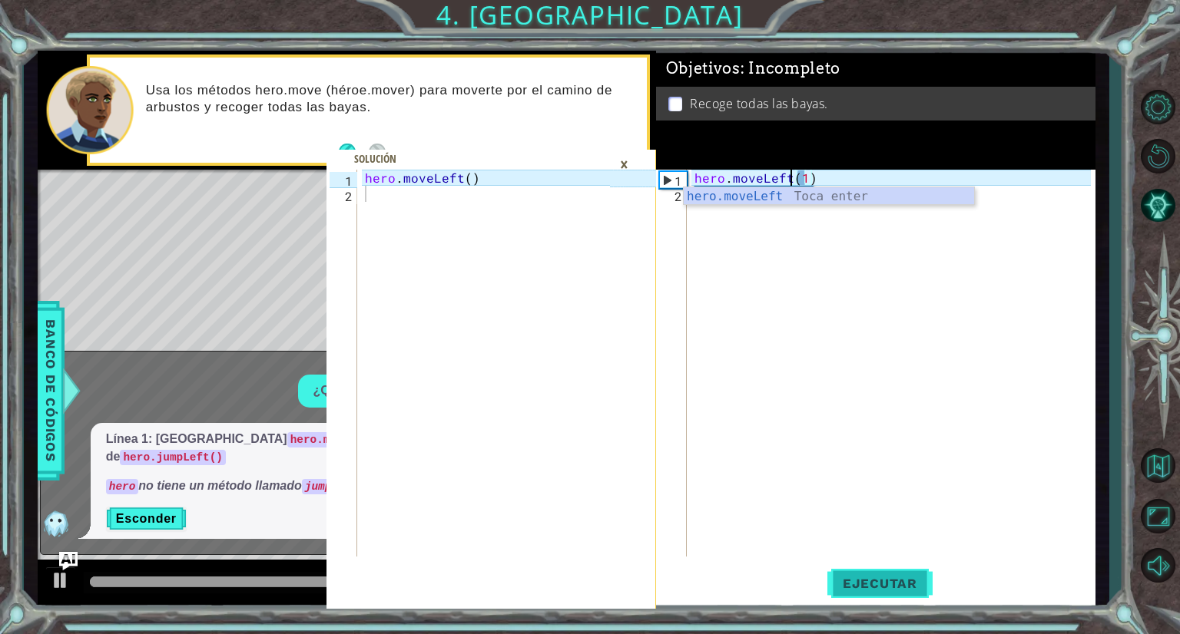
click at [902, 585] on span "Ejecutar" at bounding box center [879, 583] width 105 height 15
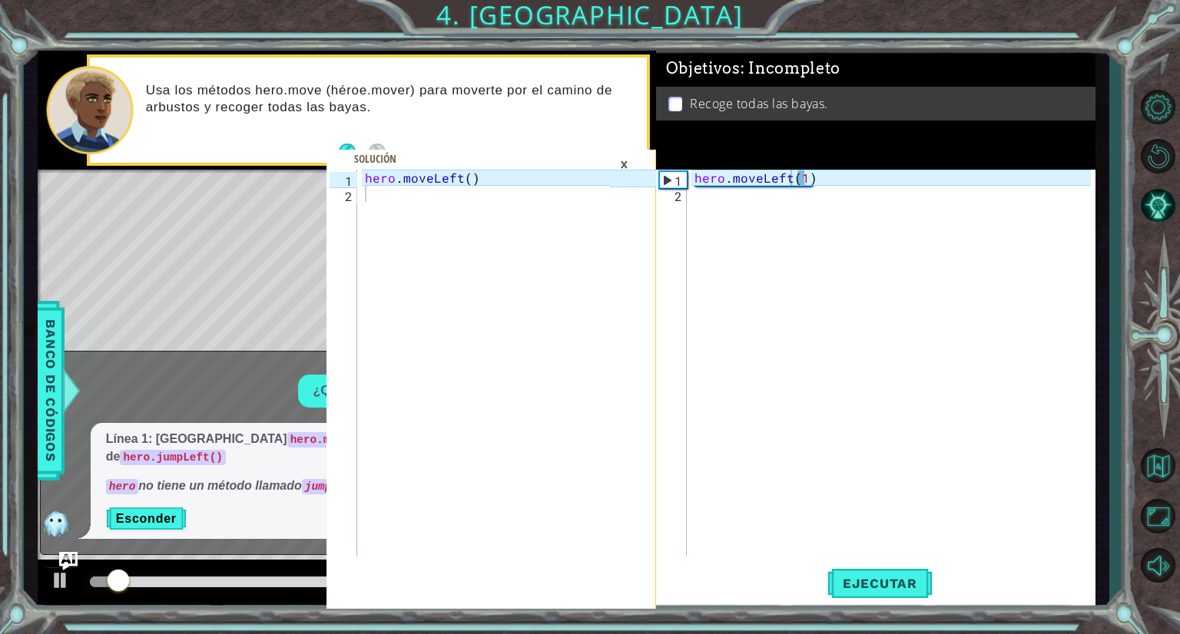
click at [618, 151] on div "×" at bounding box center [624, 164] width 24 height 26
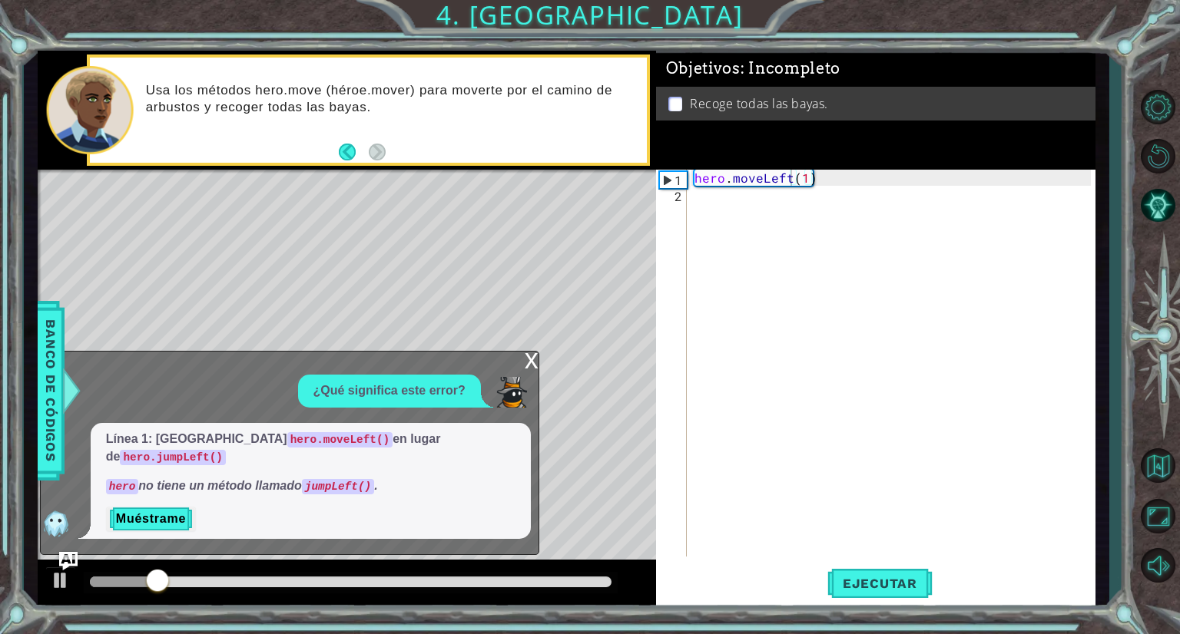
click at [522, 373] on div "x ¿Qué significa este error? Línea 1: usa hero.moveLeft() en lugar de hero.jump…" at bounding box center [289, 453] width 499 height 204
click at [528, 367] on div "x" at bounding box center [532, 359] width 14 height 15
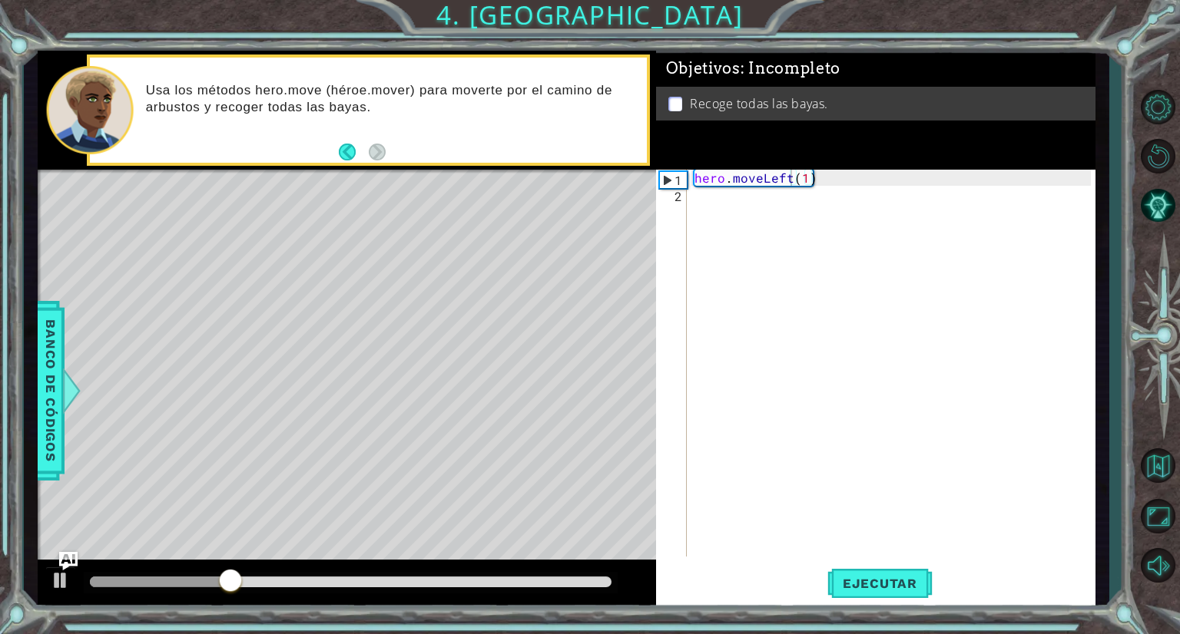
click at [744, 197] on div "hero . moveLeft ( 1 )" at bounding box center [894, 379] width 407 height 419
click at [41, 353] on span "Banco de códigos" at bounding box center [50, 391] width 25 height 159
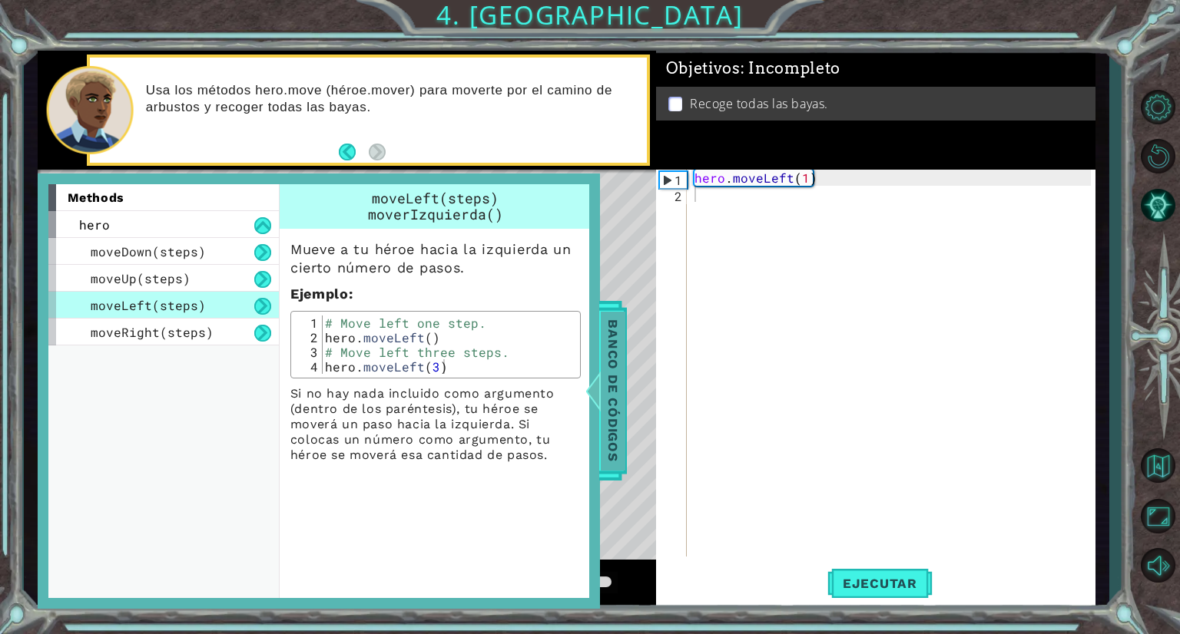
click at [599, 415] on div "Banco de códigos" at bounding box center [613, 391] width 28 height 180
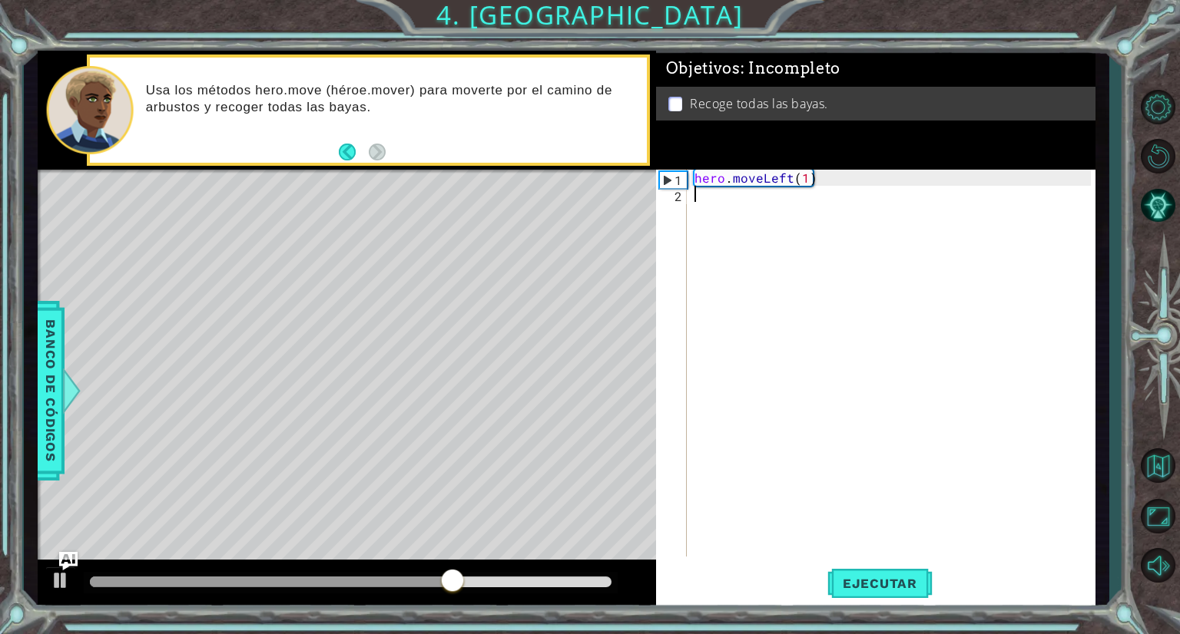
click at [760, 190] on div "hero . moveLeft ( 1 )" at bounding box center [894, 379] width 407 height 419
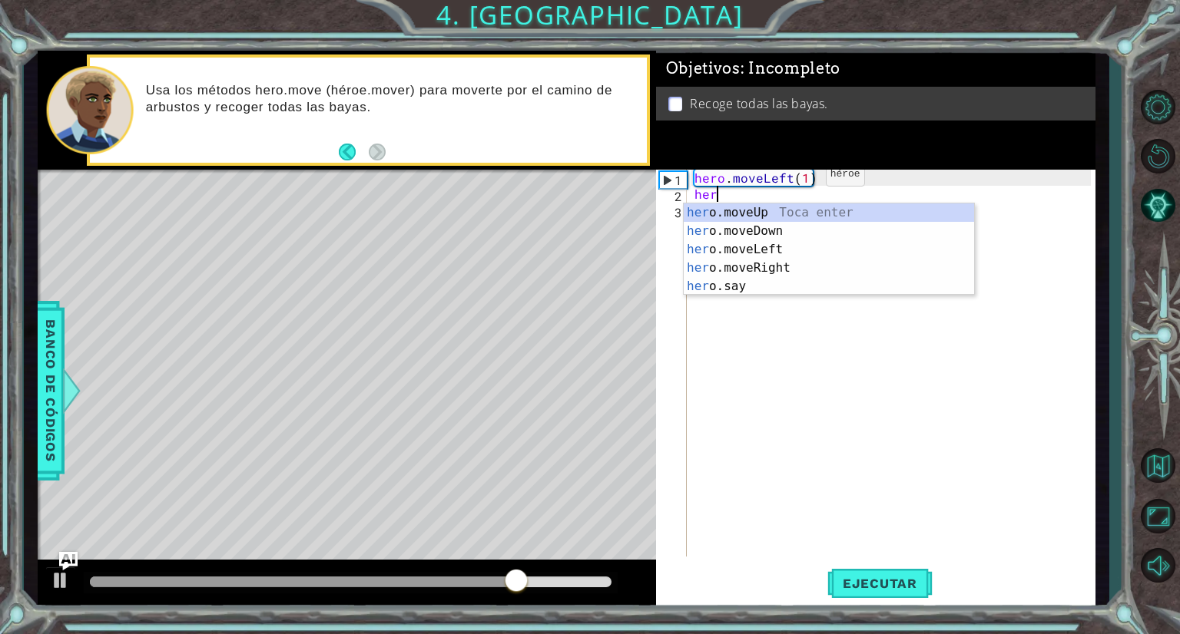
click at [799, 178] on div "hero . moveLeft ( 1 ) her" at bounding box center [894, 379] width 407 height 419
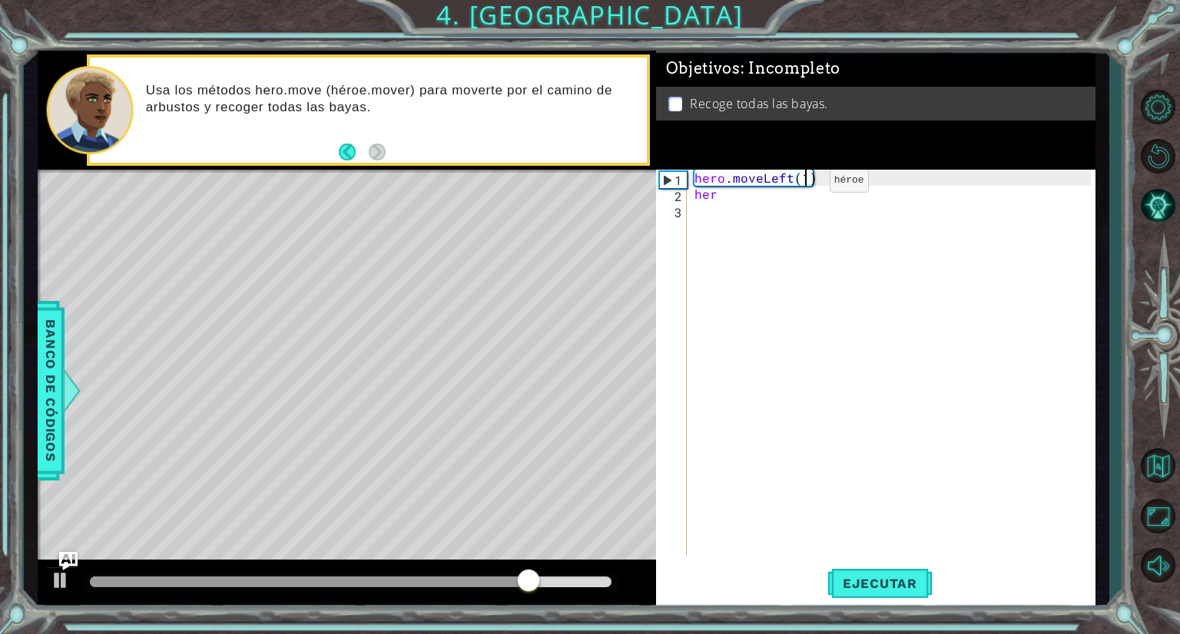
click at [803, 184] on div "hero . moveLeft ( 1 ) her" at bounding box center [894, 379] width 407 height 419
type textarea "hero.moveLeft(2)"
click at [756, 207] on div "hero . moveLeft ( 2 ) her" at bounding box center [894, 379] width 407 height 419
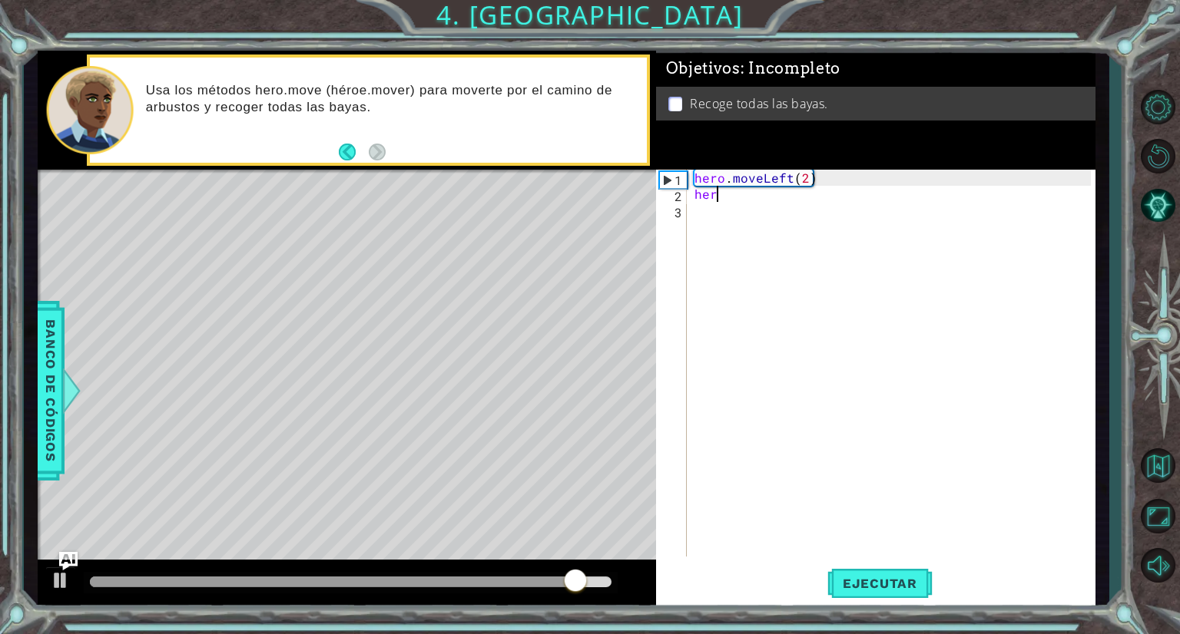
click at [744, 201] on div "hero . moveLeft ( 2 ) her" at bounding box center [894, 379] width 407 height 419
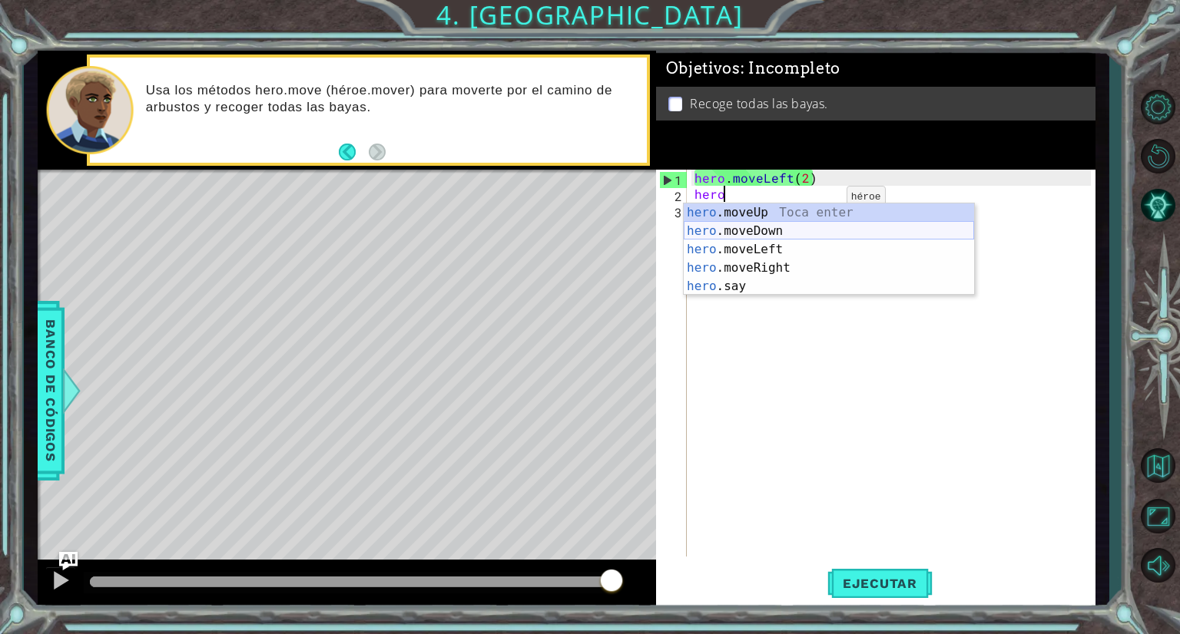
click at [780, 225] on div "hero .moveUp Toca enter hero .moveDown Toca enter hero .moveLeft Toca enter her…" at bounding box center [829, 268] width 290 height 129
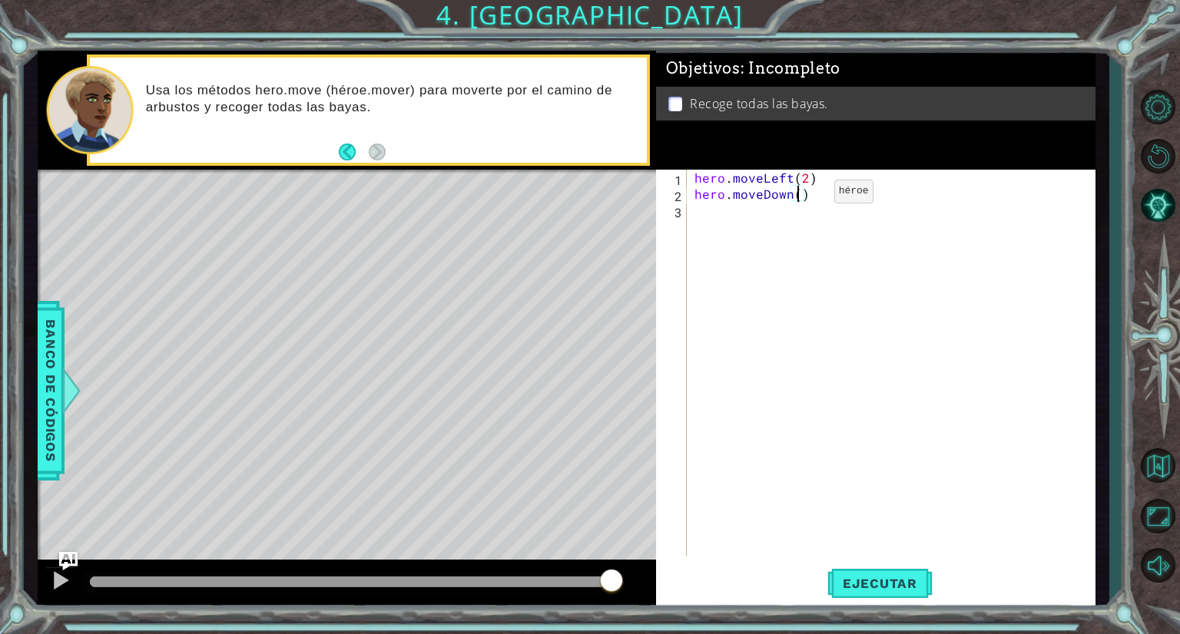
type textarea "hero.moveDown(2)"
click at [747, 213] on div "hero . moveLeft ( 2 ) hero . moveDown ( 2 )" at bounding box center [894, 379] width 407 height 419
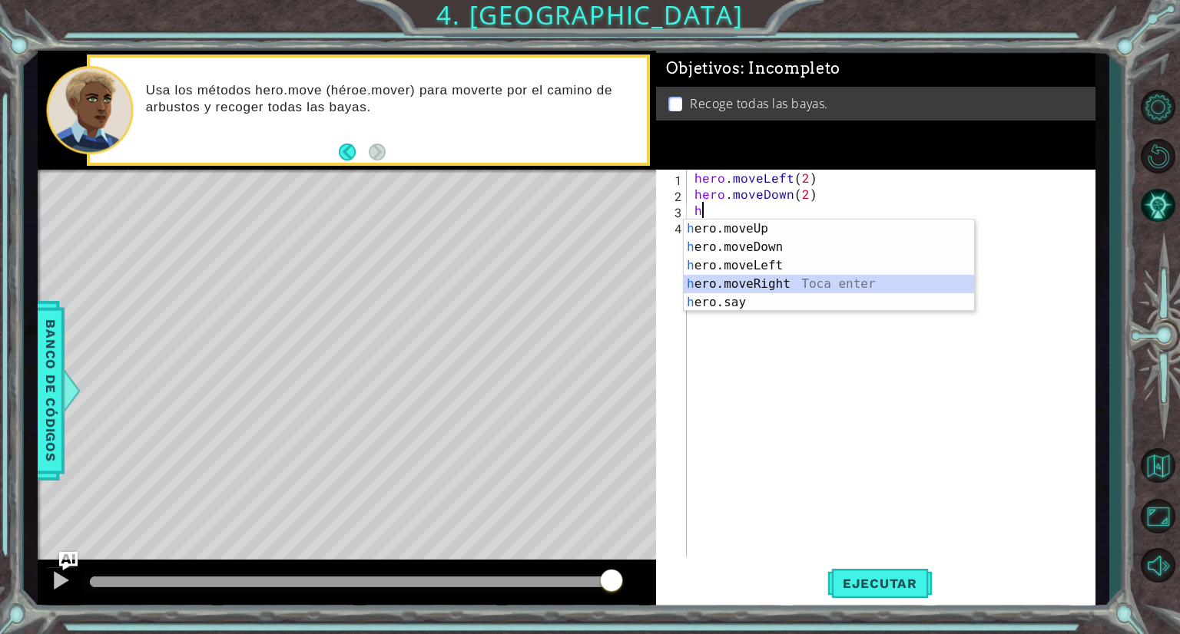
click at [753, 289] on div "h ero.moveUp Toca enter h ero.moveDown Toca enter h ero.moveLeft Toca enter h e…" at bounding box center [829, 284] width 290 height 129
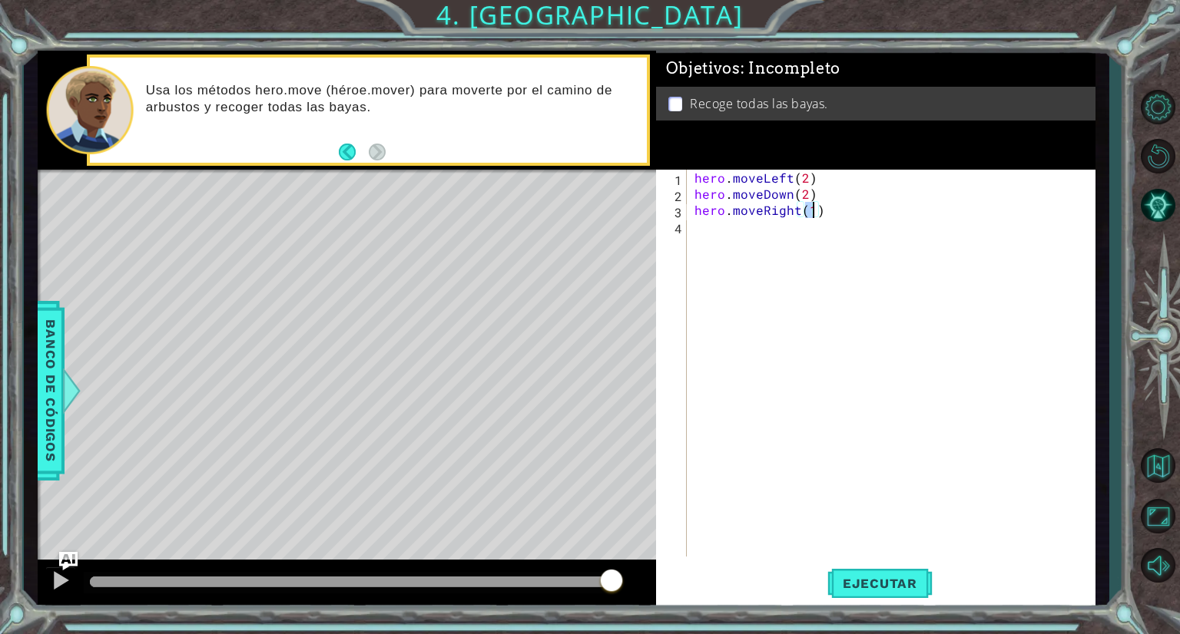
type textarea "hero.moveRight(2)"
click at [713, 236] on div "hero . moveLeft ( 2 ) hero . moveDown ( 2 ) hero . moveRight ( 2 )" at bounding box center [894, 379] width 407 height 419
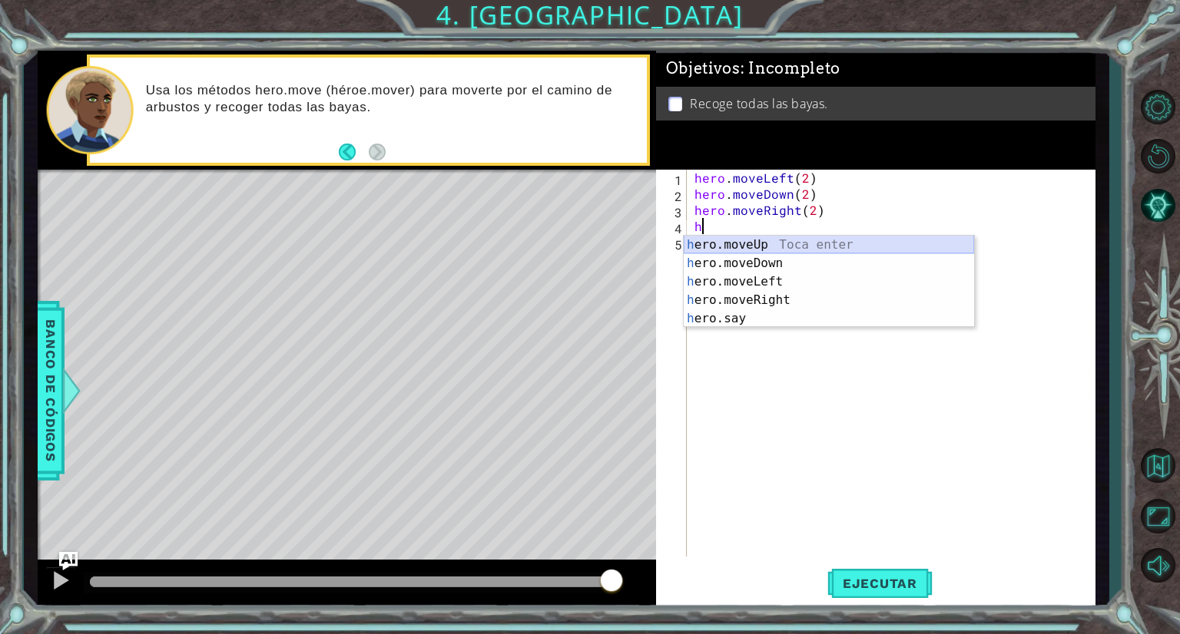
click at [748, 243] on div "h ero.moveUp Toca enter h ero.moveDown Toca enter h ero.moveLeft Toca enter h e…" at bounding box center [829, 300] width 290 height 129
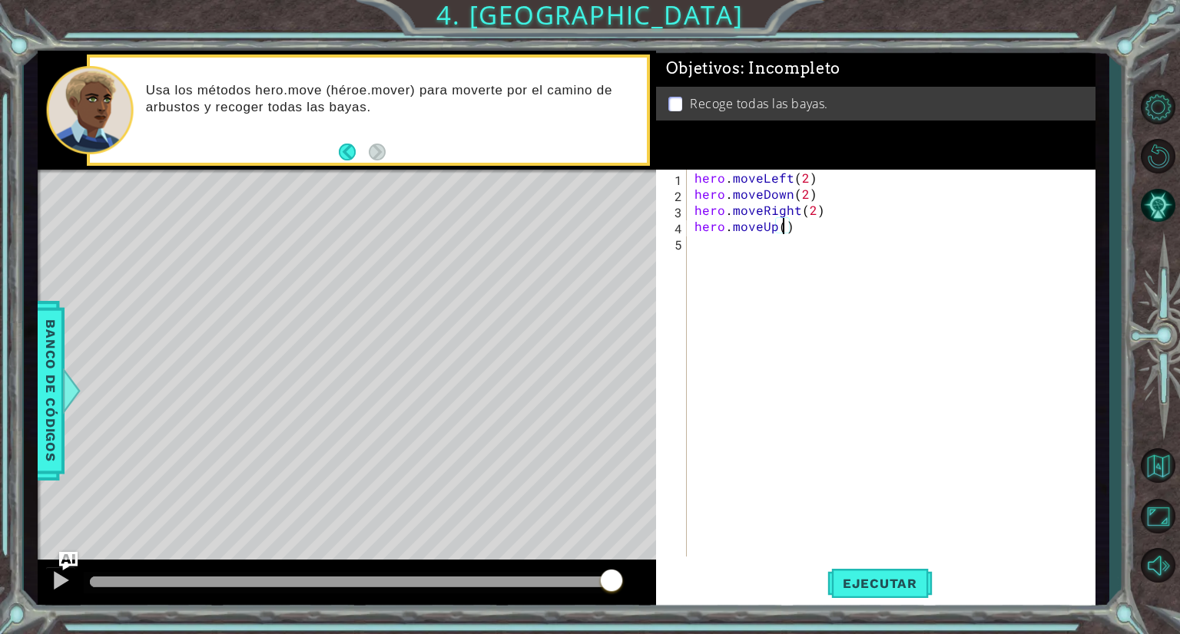
scroll to position [0, 5]
type textarea "hero.moveUp(3)"
click at [857, 576] on span "Ejecutar" at bounding box center [879, 583] width 105 height 15
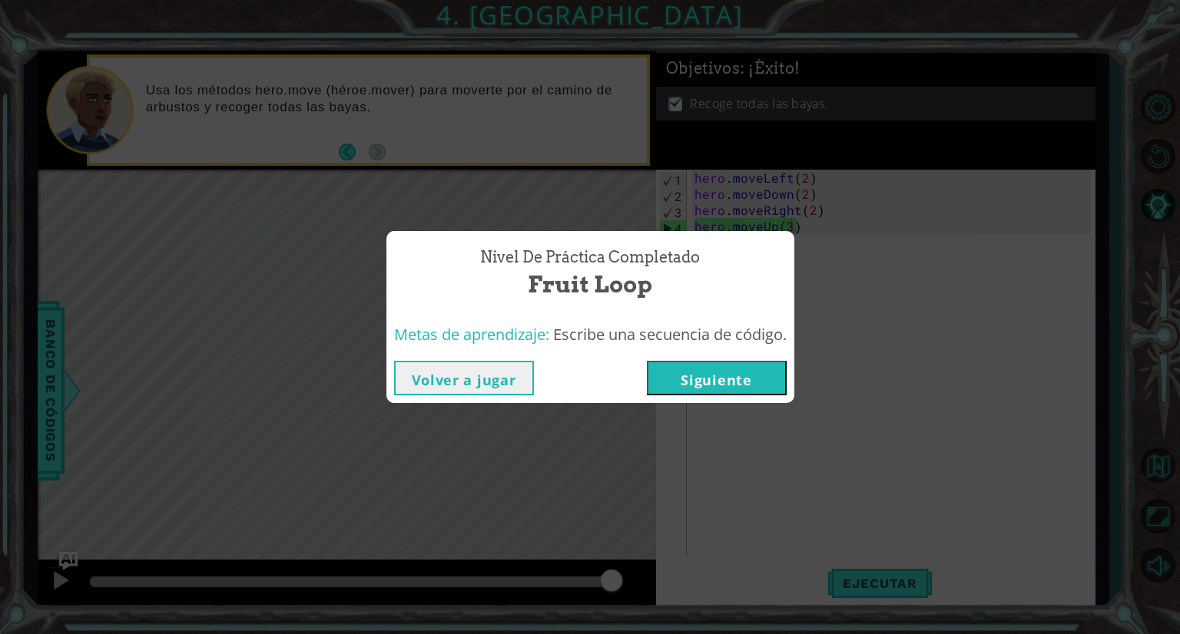
click at [754, 361] on button "Siguiente" at bounding box center [717, 378] width 140 height 35
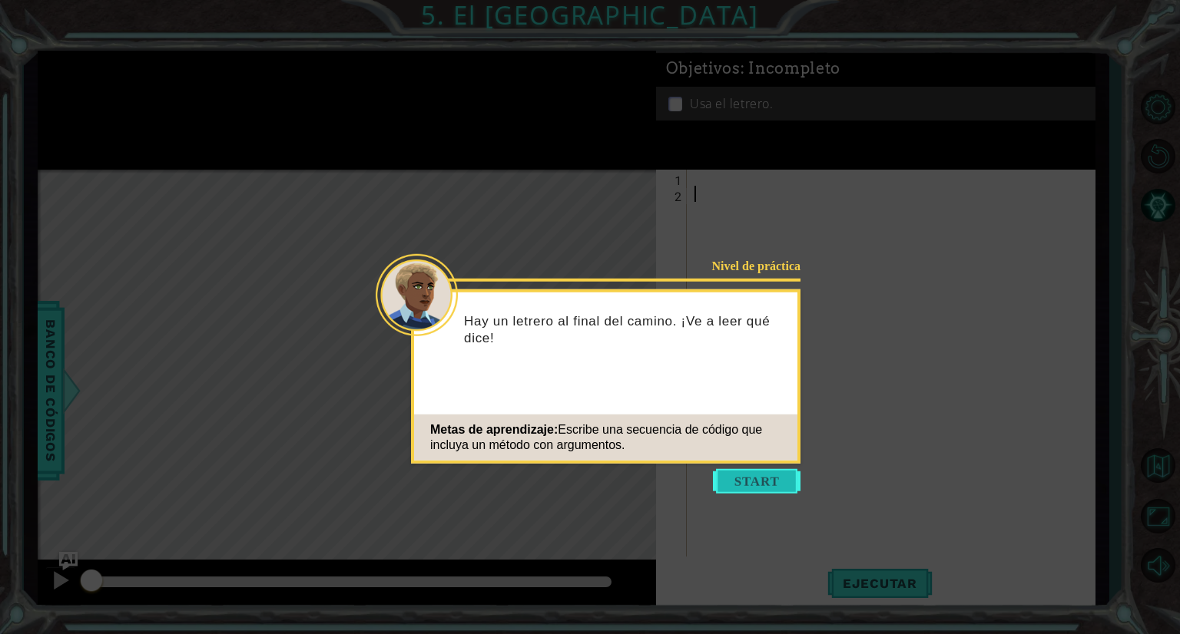
click at [743, 477] on button "Start" at bounding box center [757, 481] width 88 height 25
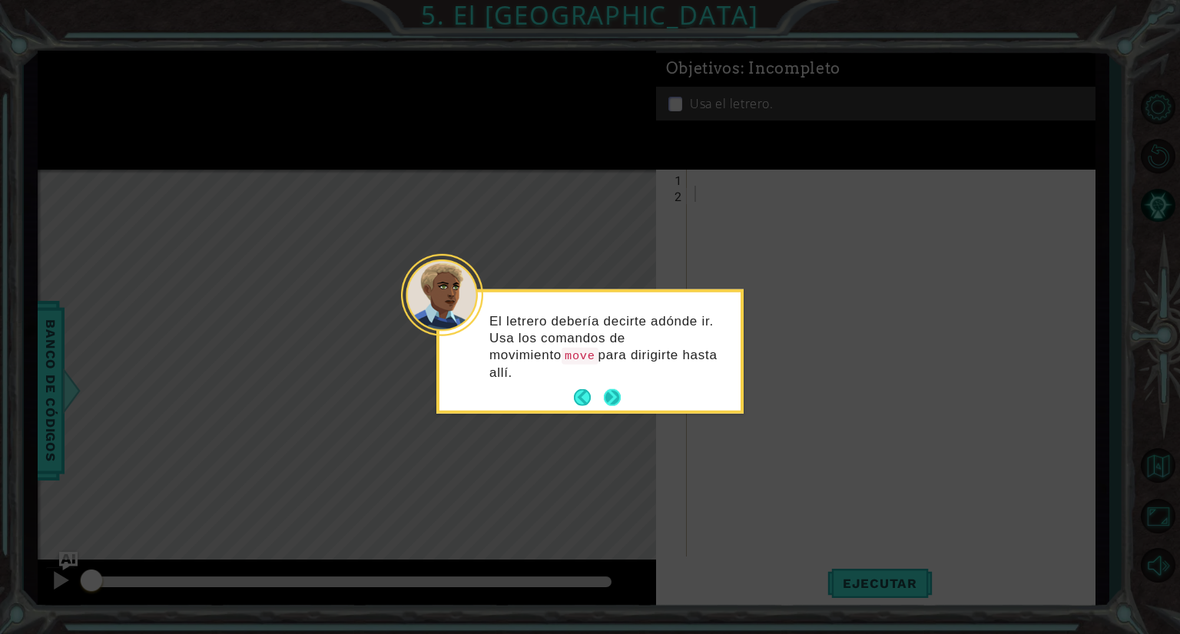
click at [611, 389] on button "Next" at bounding box center [613, 398] width 18 height 18
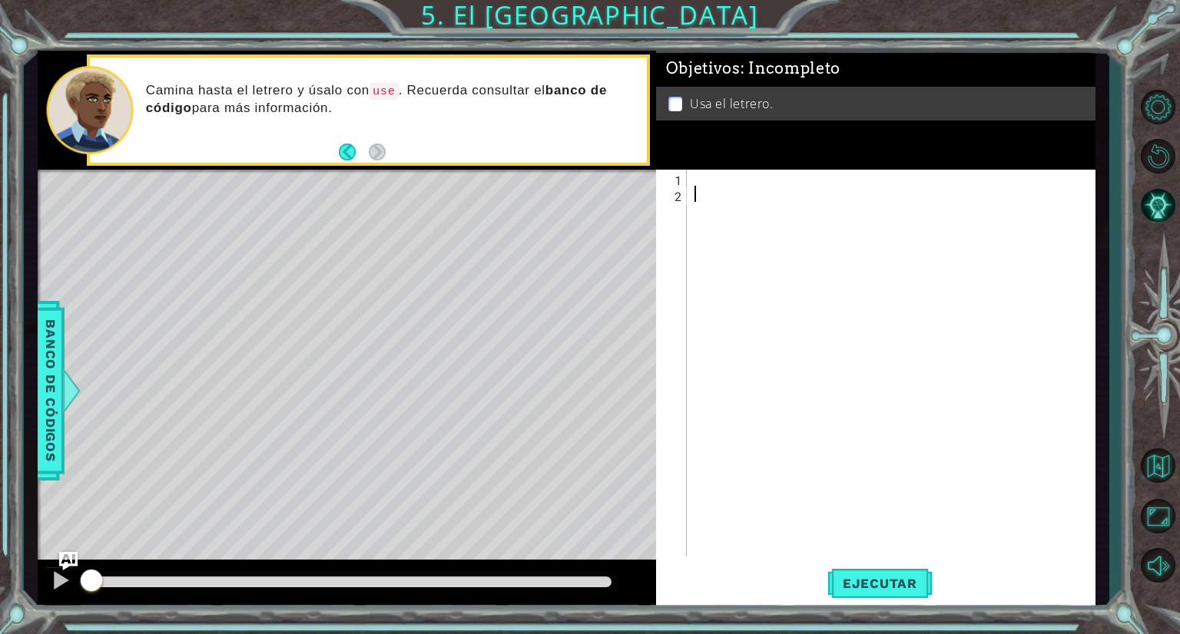
click at [710, 202] on div at bounding box center [894, 379] width 407 height 419
click at [704, 194] on div at bounding box center [894, 379] width 407 height 419
click at [700, 193] on div at bounding box center [894, 379] width 407 height 419
click at [691, 188] on div at bounding box center [894, 379] width 407 height 419
click at [688, 186] on div "1 2 ההההההההההההההההההההההההההההההההההההההההההההההההההההההההההההההההההההההההההה…" at bounding box center [873, 363] width 435 height 387
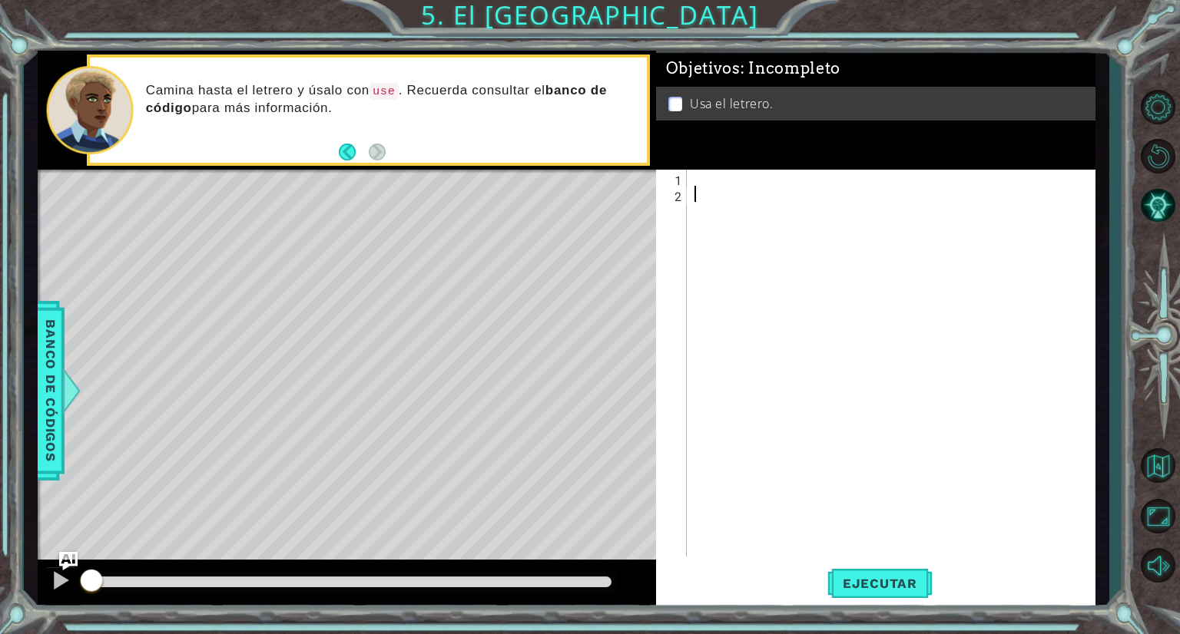
type textarea "g"
click at [682, 184] on div "1" at bounding box center [673, 180] width 28 height 16
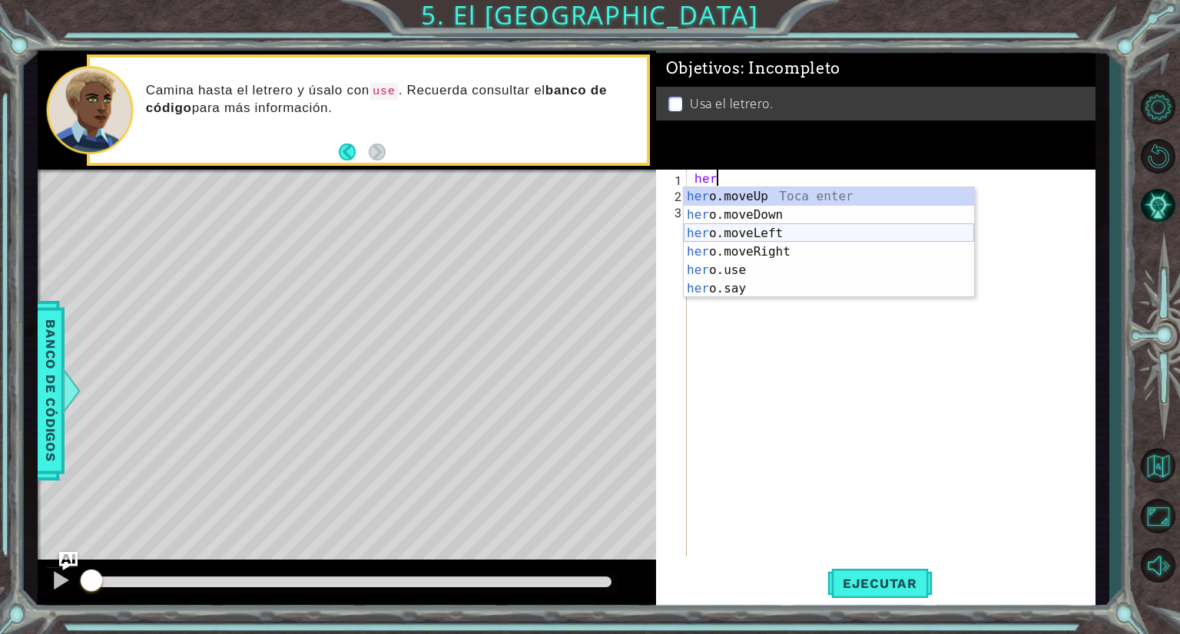
click at [748, 232] on div "her o.moveUp Toca enter her o.moveDown Toca enter her o.moveLeft [PERSON_NAME] …" at bounding box center [829, 260] width 290 height 147
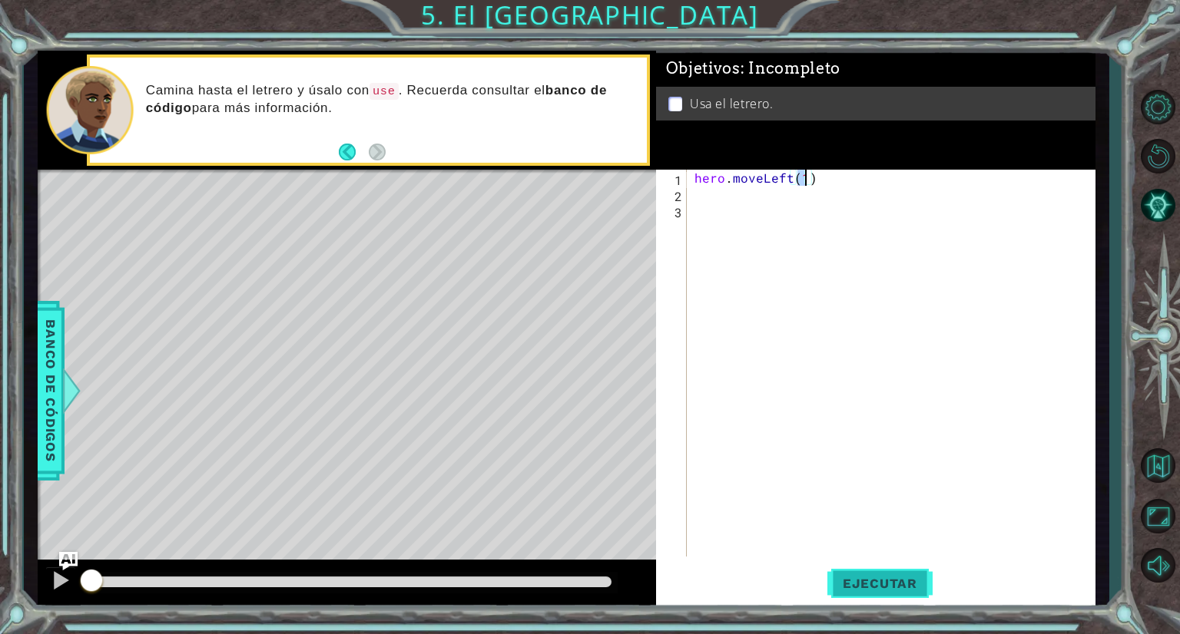
type textarea "hero.moveLeft(1)"
click at [875, 591] on span "Ejecutar" at bounding box center [879, 583] width 105 height 15
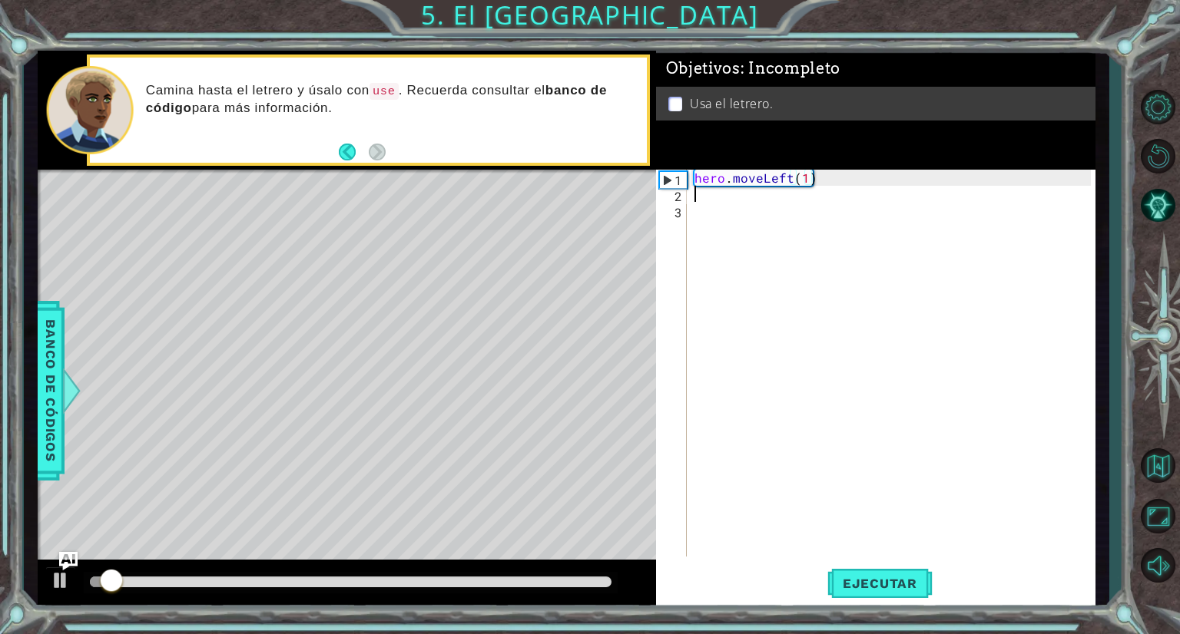
click at [829, 194] on div "hero . moveLeft ( 1 )" at bounding box center [894, 379] width 407 height 419
click at [823, 187] on div "hero . moveLeft ( 1 )" at bounding box center [894, 379] width 407 height 419
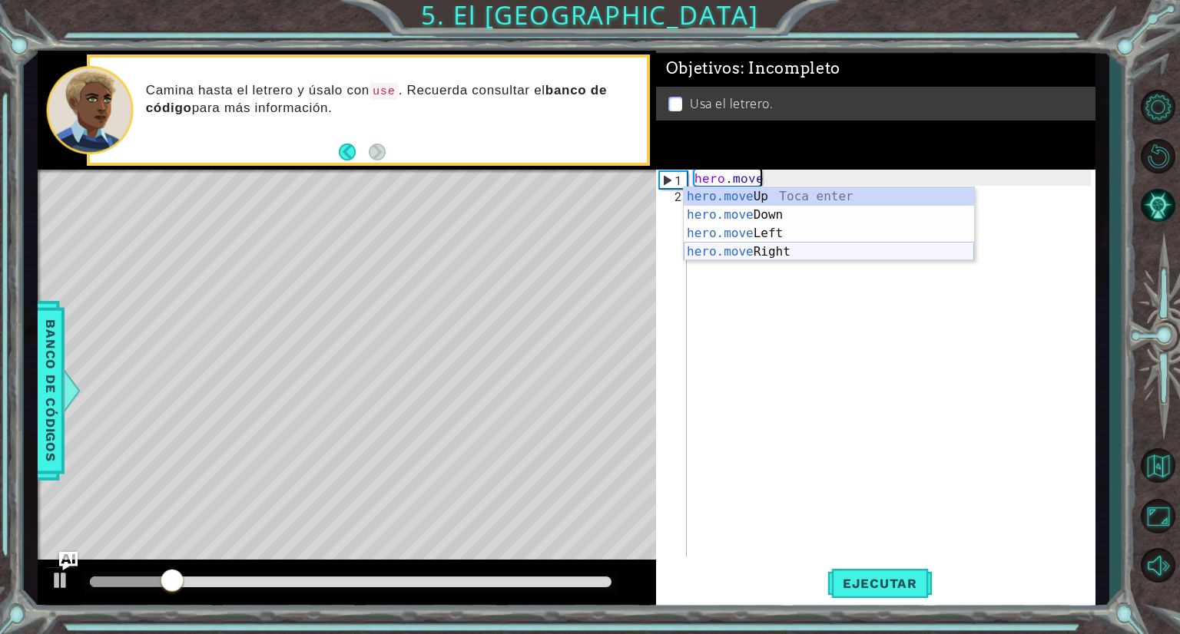
click at [794, 248] on div "hero.move Up Toca enter hero.move Down Toca enter hero.move Left Toca enter her…" at bounding box center [829, 242] width 290 height 111
type textarea "hero.moveRight(1)"
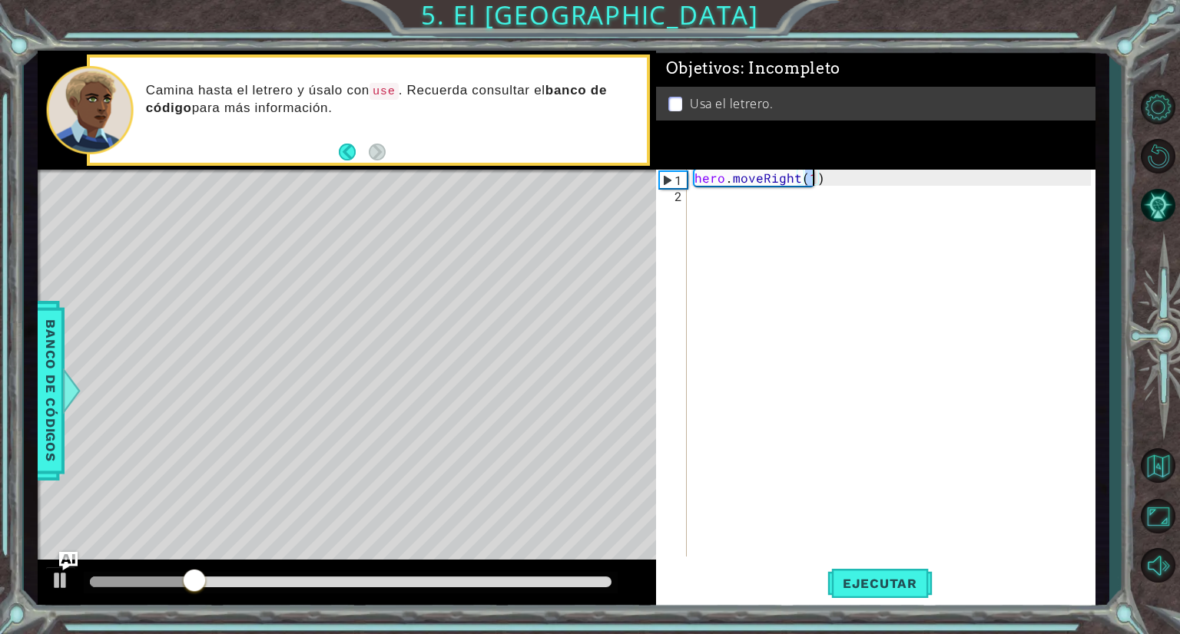
click at [757, 225] on div "hero . moveRight ( 1 )" at bounding box center [894, 379] width 407 height 419
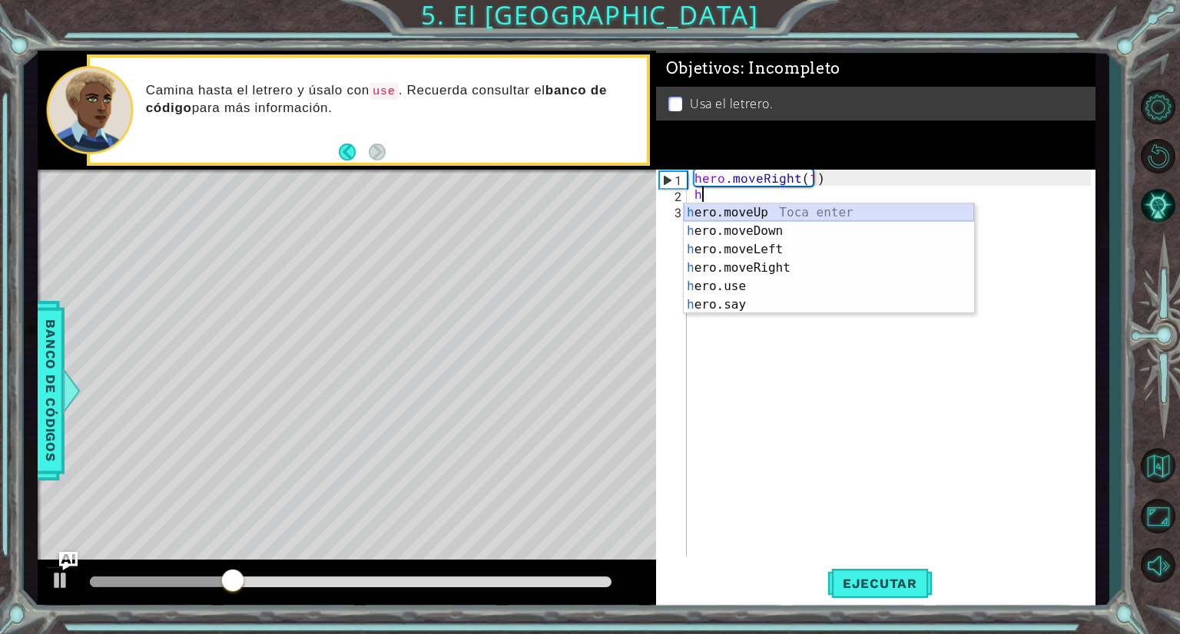
click at [756, 215] on div "h ero.moveUp Toca enter h ero.moveDown Toca enter h ero.moveLeft Toca enter h e…" at bounding box center [829, 277] width 290 height 147
type textarea "hero.moveUp(1)"
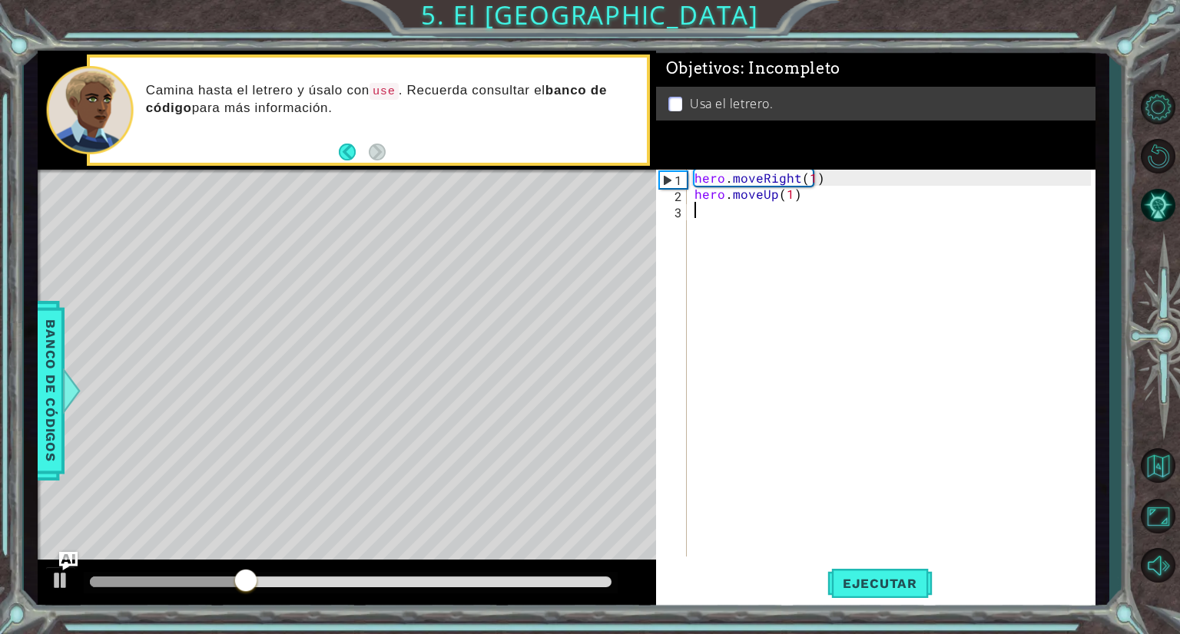
click at [753, 216] on div "hero . moveRight ( 1 ) hero . moveUp ( 1 )" at bounding box center [894, 379] width 407 height 419
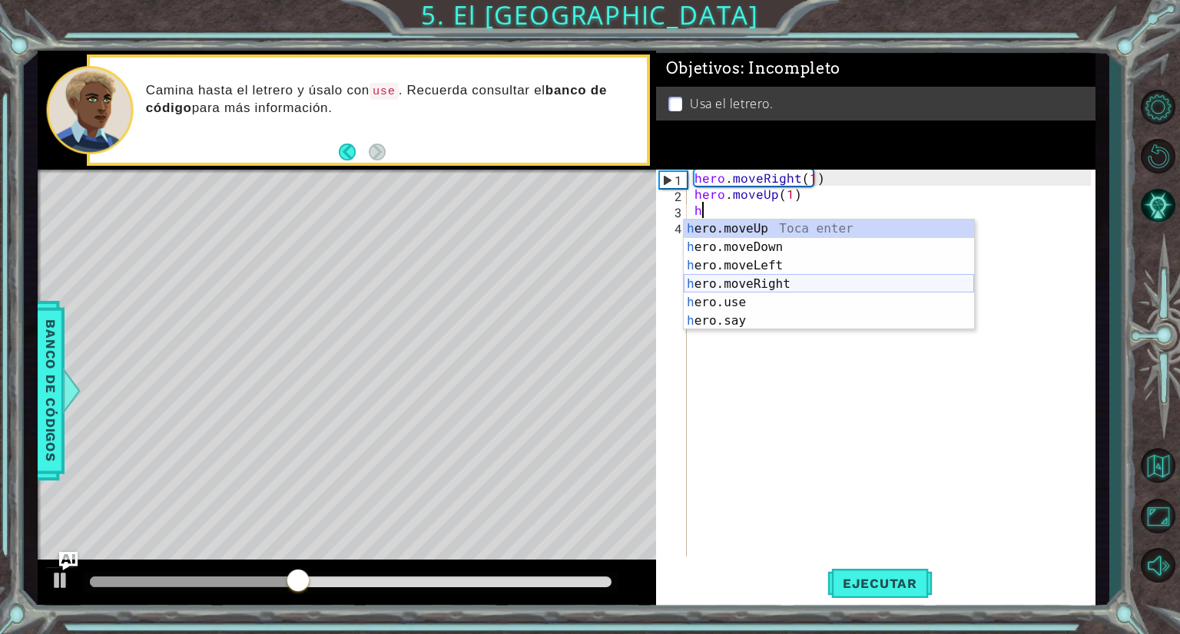
click at [765, 283] on div "h ero.moveUp Toca enter h ero.moveDown Toca enter h ero.moveLeft Toca enter h e…" at bounding box center [829, 293] width 290 height 147
type textarea "hero.moveRight(1)"
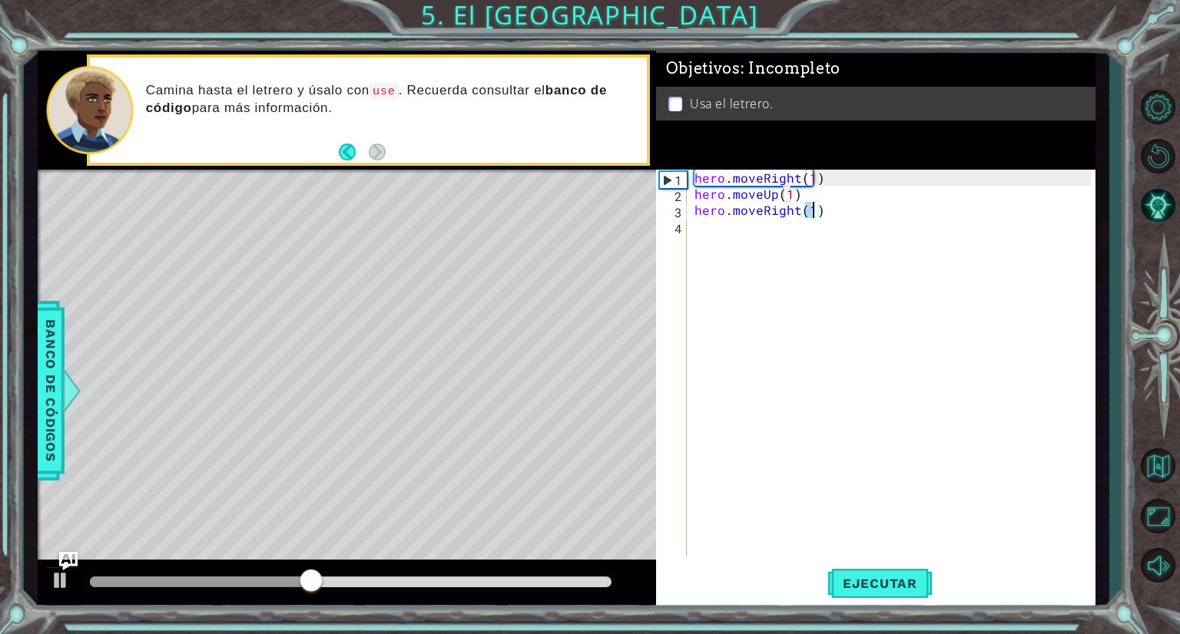
click at [707, 243] on div "hero . moveRight ( 1 ) hero . moveUp ( 1 ) hero . moveRight ( 1 )" at bounding box center [894, 379] width 407 height 419
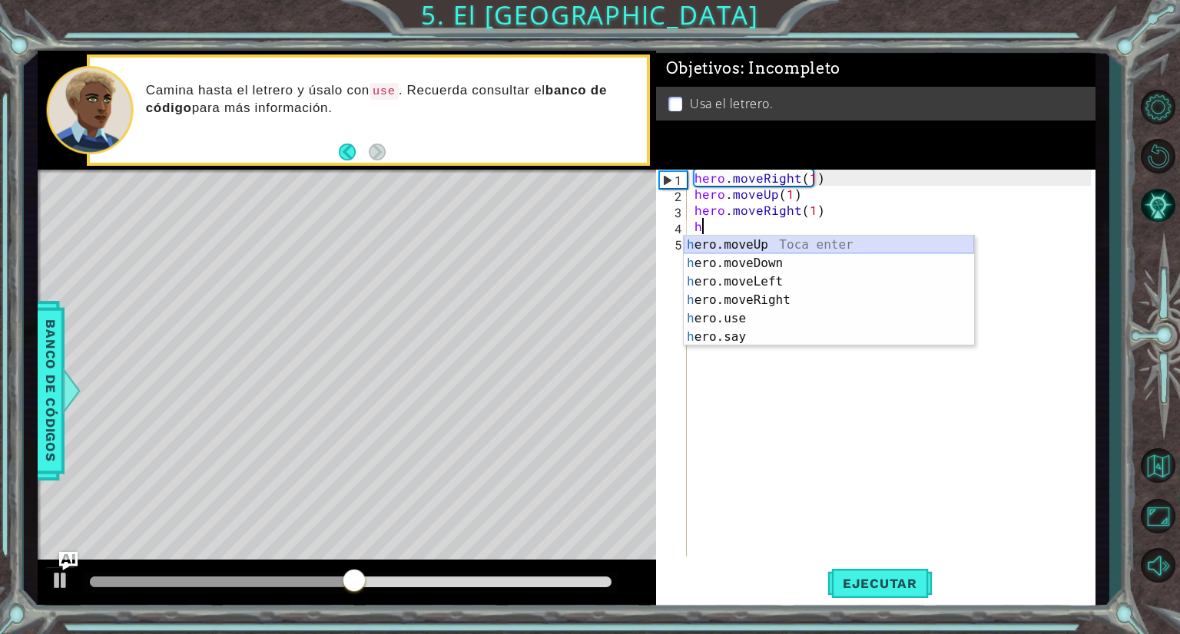
click at [714, 240] on div "h ero.moveUp Toca enter h ero.moveDown Toca enter h ero.moveLeft Toca enter h e…" at bounding box center [829, 309] width 290 height 147
type textarea "hero.moveUp(1)"
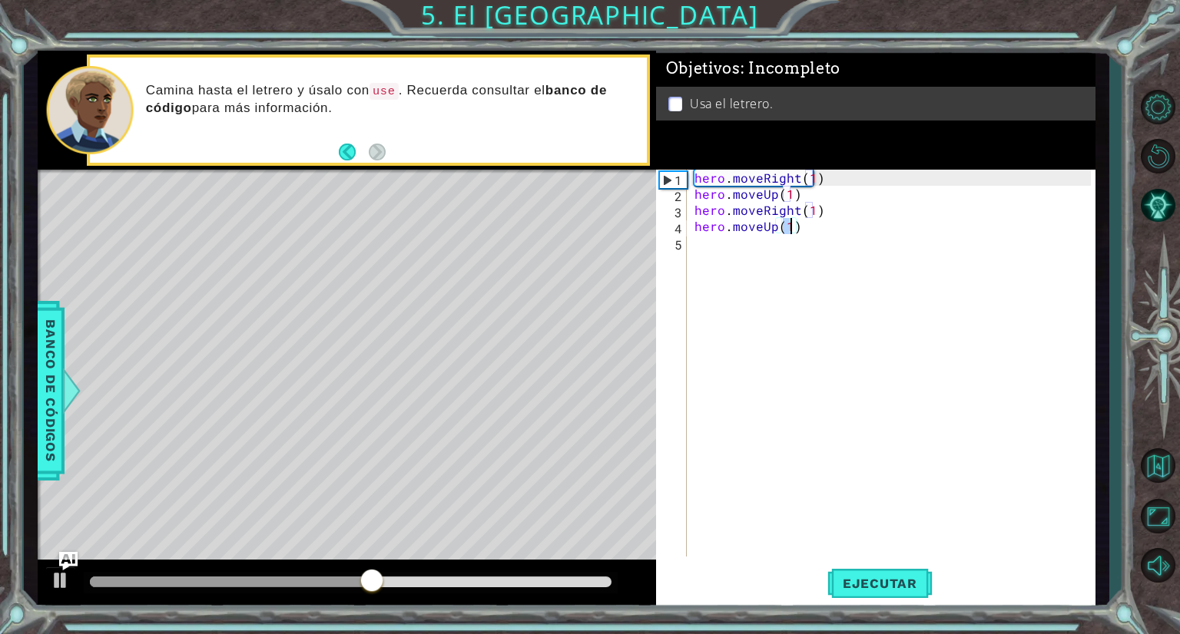
click at [725, 256] on div "hero . moveRight ( 1 ) hero . moveUp ( 1 ) hero . moveRight ( 1 ) hero . moveUp…" at bounding box center [894, 379] width 407 height 419
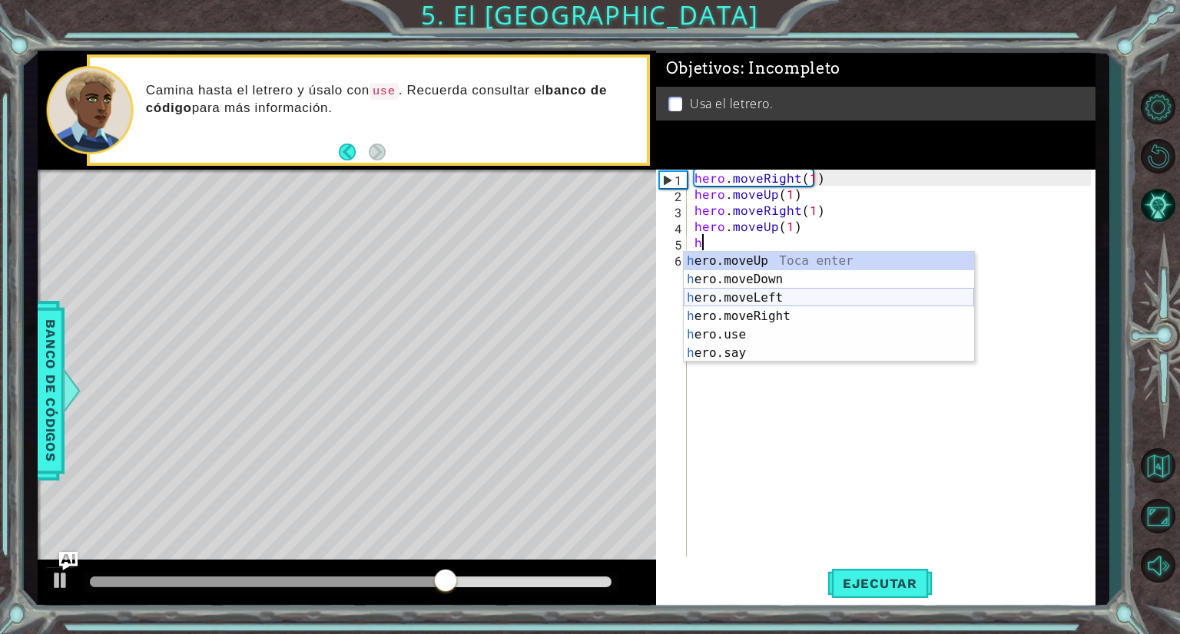
click at [728, 300] on div "h ero.moveUp Toca enter h ero.moveDown Toca enter h ero.moveLeft Toca enter h e…" at bounding box center [829, 325] width 290 height 147
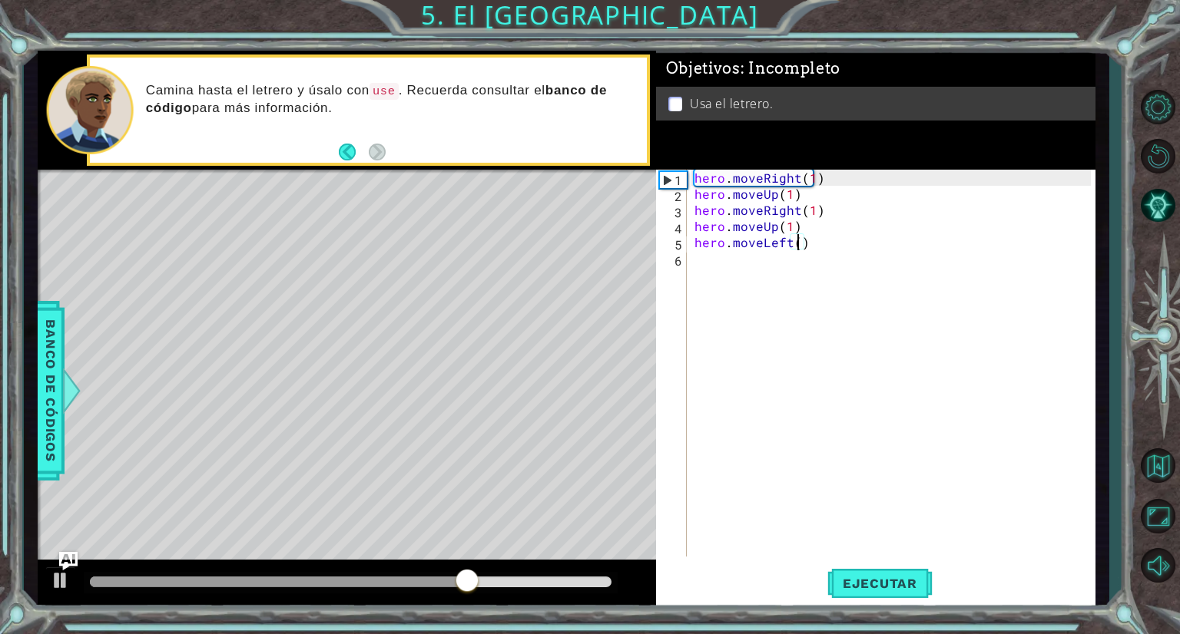
type textarea "hero.moveLeft(2)"
click at [703, 267] on div "hero . moveRight ( 1 ) hero . moveUp ( 1 ) hero . moveRight ( 1 ) hero . moveUp…" at bounding box center [894, 379] width 407 height 419
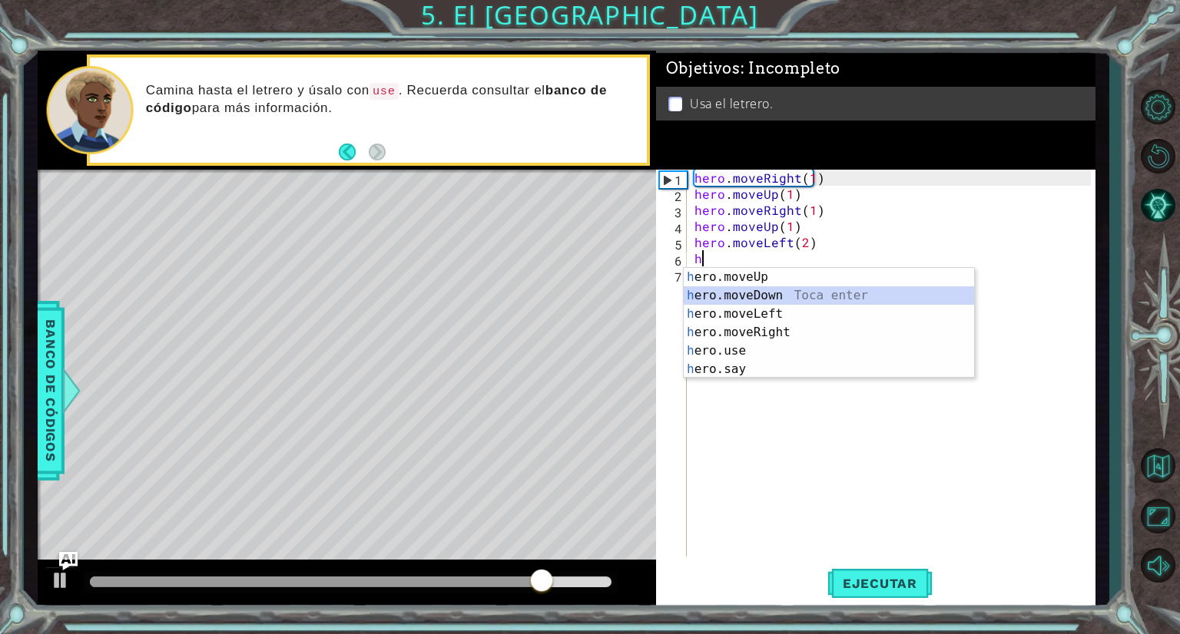
click at [707, 290] on div "h ero.moveUp Toca enter h ero.moveDown Toca enter h ero.moveLeft Toca enter h e…" at bounding box center [829, 341] width 290 height 147
type textarea "hero.moveDown(1)"
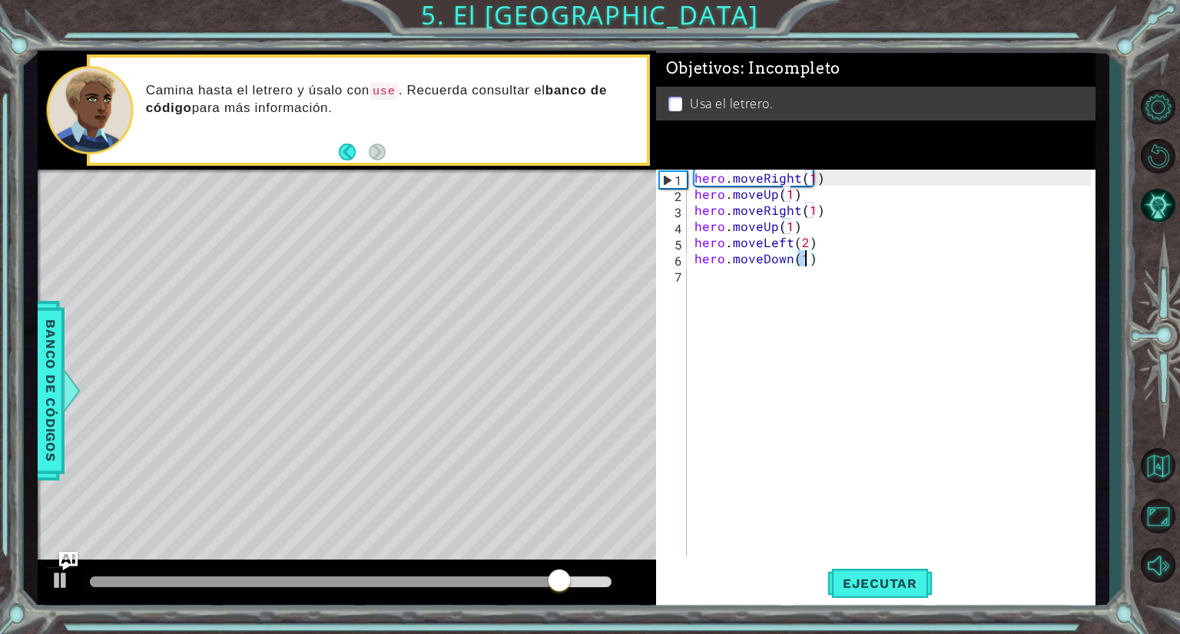
click at [722, 290] on div "hero . moveRight ( 1 ) hero . moveUp ( 1 ) hero . moveRight ( 1 ) hero . moveUp…" at bounding box center [894, 379] width 407 height 419
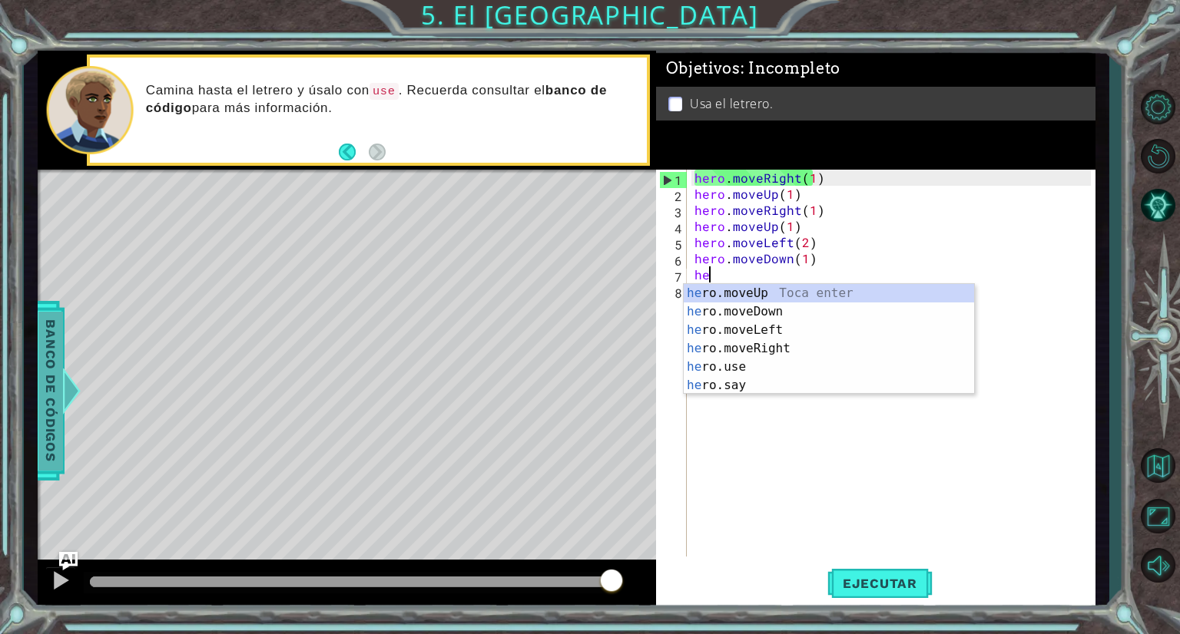
type textarea "he"
click at [44, 433] on span "Banco de códigos" at bounding box center [50, 391] width 25 height 159
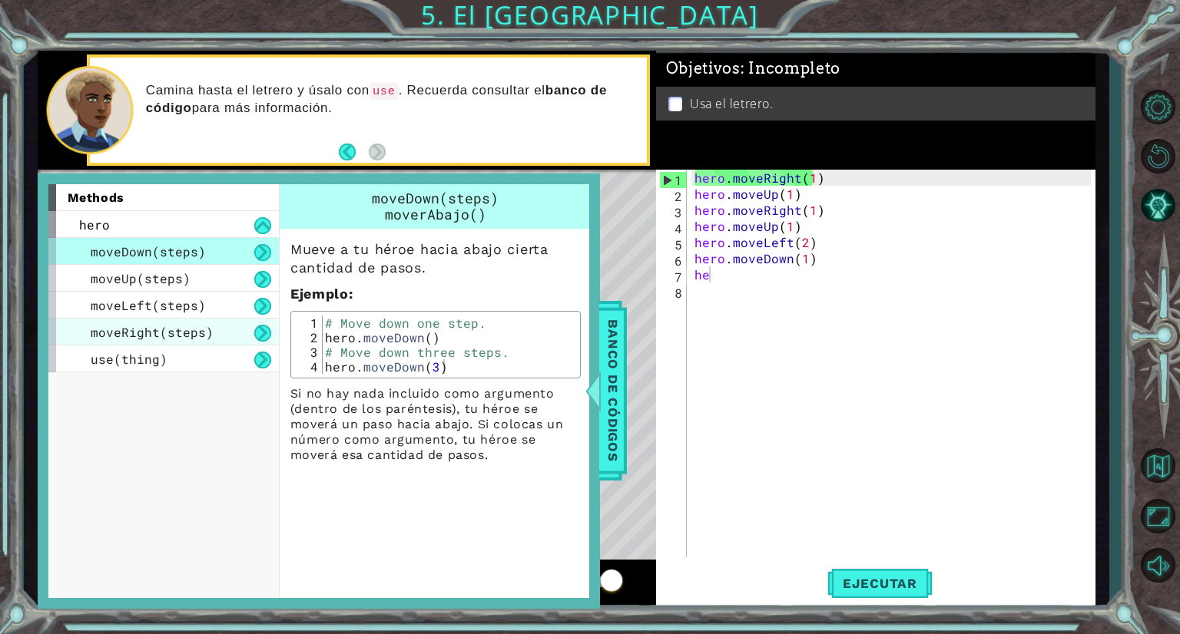
click at [195, 342] on div "moveRight(steps)" at bounding box center [163, 332] width 230 height 27
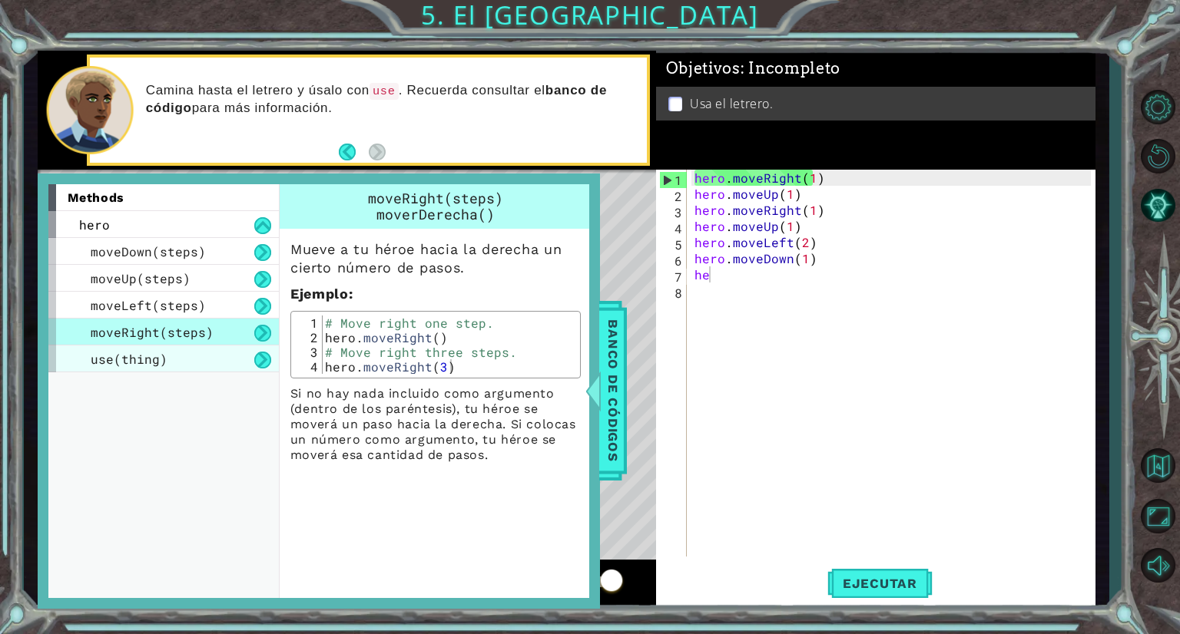
click at [197, 350] on div "use(thing)" at bounding box center [163, 359] width 230 height 27
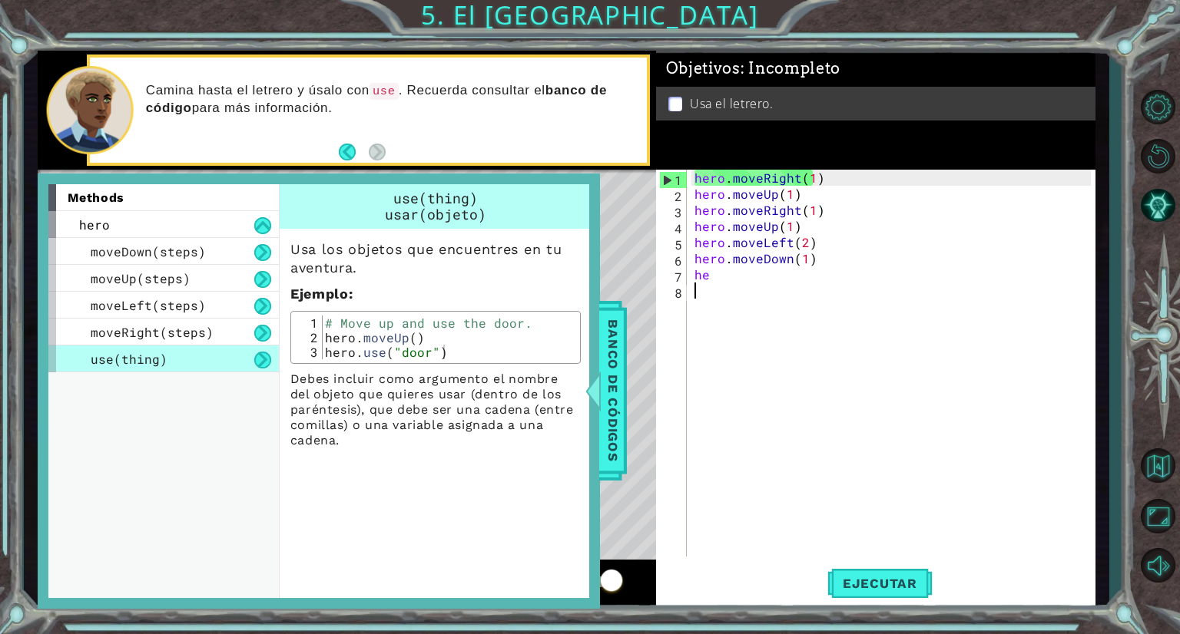
click at [747, 290] on div "hero . moveRight ( 1 ) hero . moveUp ( 1 ) hero . moveRight ( 1 ) hero . moveUp…" at bounding box center [894, 379] width 407 height 419
click at [597, 403] on div at bounding box center [592, 391] width 19 height 46
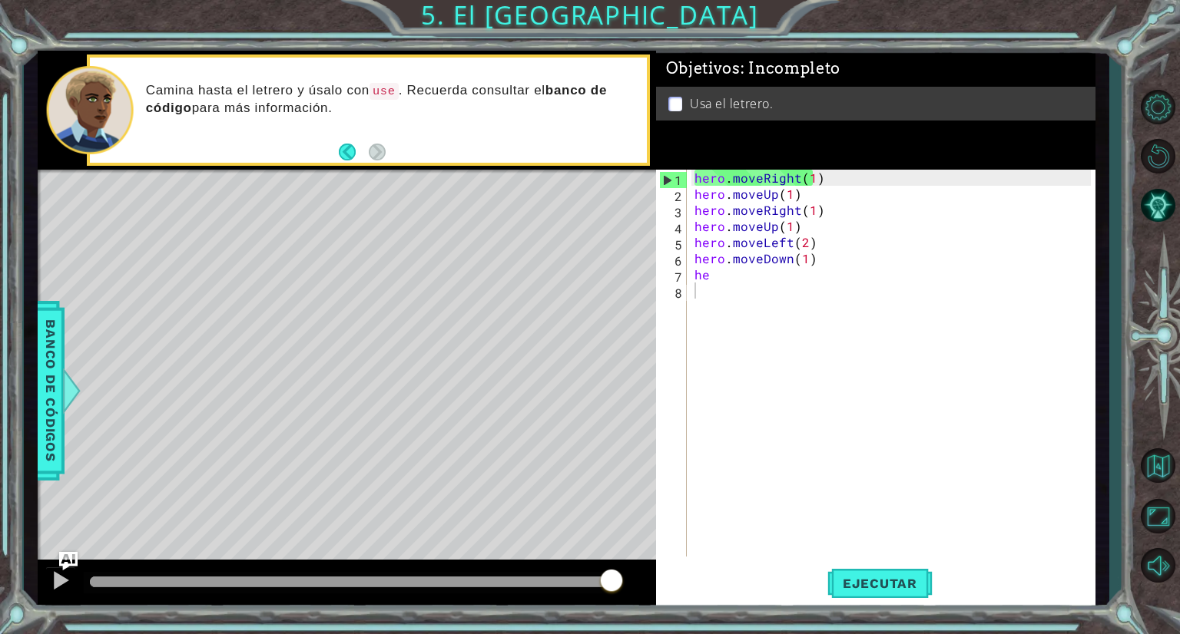
type textarea "he"
click at [700, 273] on div "hero . moveRight ( 1 ) hero . moveUp ( 1 ) hero . moveRight ( 1 ) hero . moveUp…" at bounding box center [894, 379] width 407 height 419
click at [715, 283] on div "hero . moveRight ( 1 ) hero . moveUp ( 1 ) hero . moveRight ( 1 ) hero . moveUp…" at bounding box center [894, 379] width 407 height 419
click at [716, 281] on div "hero . moveRight ( 1 ) hero . moveUp ( 1 ) hero . moveRight ( 1 ) hero . moveUp…" at bounding box center [894, 379] width 407 height 419
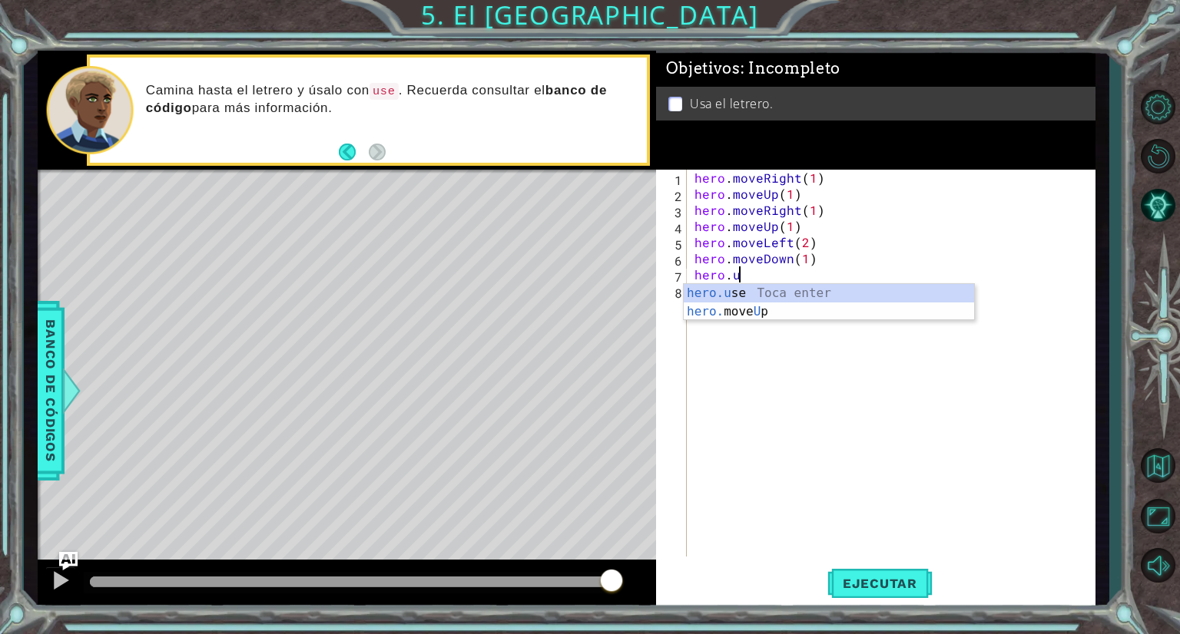
scroll to position [0, 2]
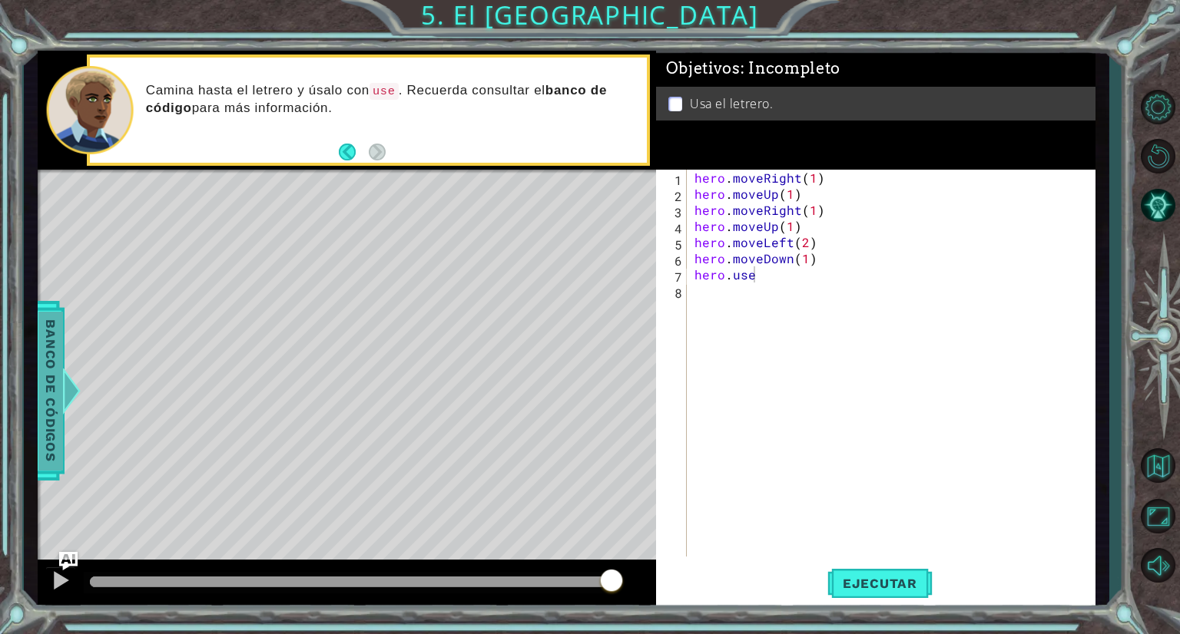
click at [41, 398] on span "Banco de códigos" at bounding box center [50, 391] width 25 height 159
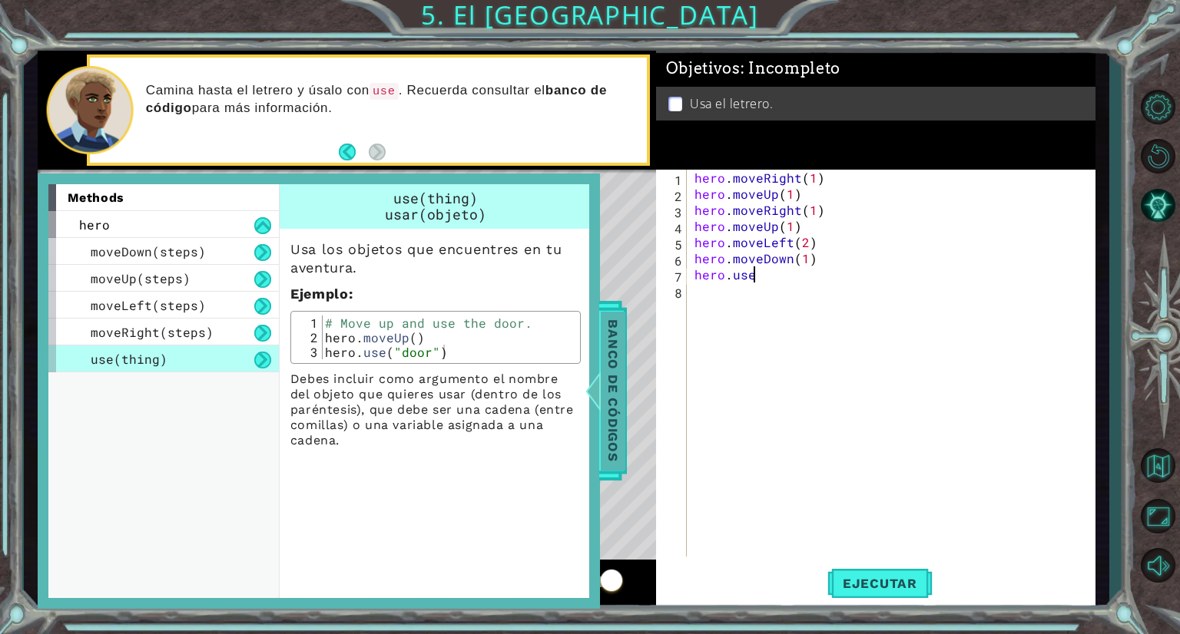
click at [624, 363] on span "Banco de códigos" at bounding box center [613, 391] width 25 height 159
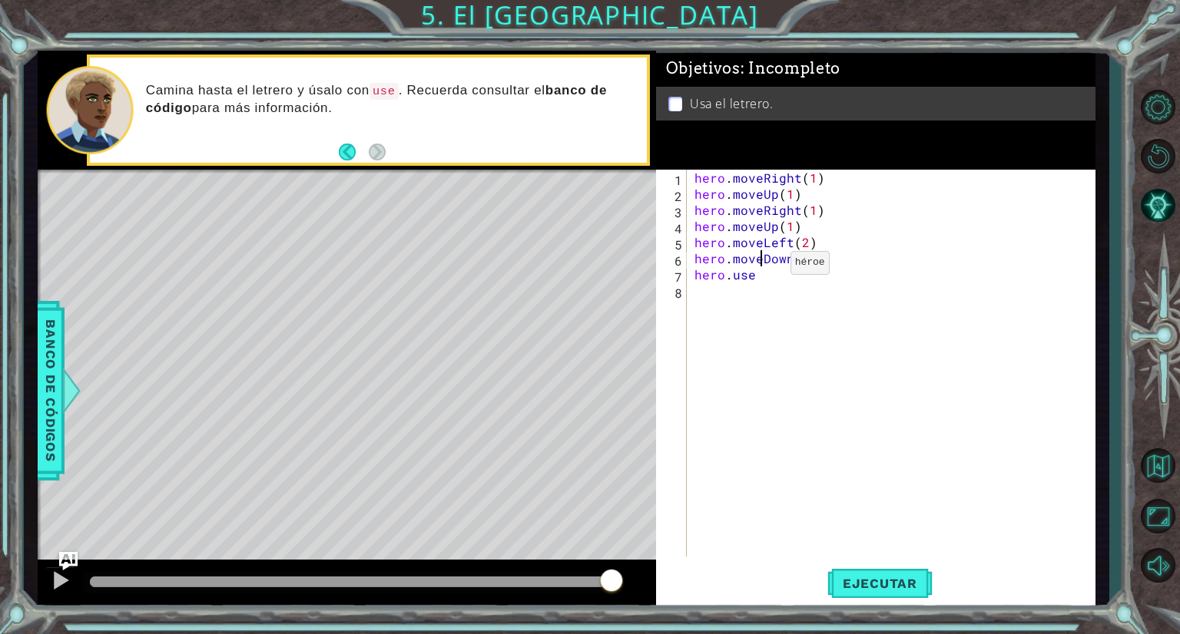
click at [763, 266] on div "hero . moveRight ( 1 ) hero . moveUp ( 1 ) hero . moveRight ( 1 ) hero . moveUp…" at bounding box center [894, 379] width 407 height 419
click at [757, 270] on div "hero . moveRight ( 1 ) hero . moveUp ( 1 ) hero . moveRight ( 1 ) hero . moveUp…" at bounding box center [894, 379] width 407 height 419
type textarea "hero.use("sign")"
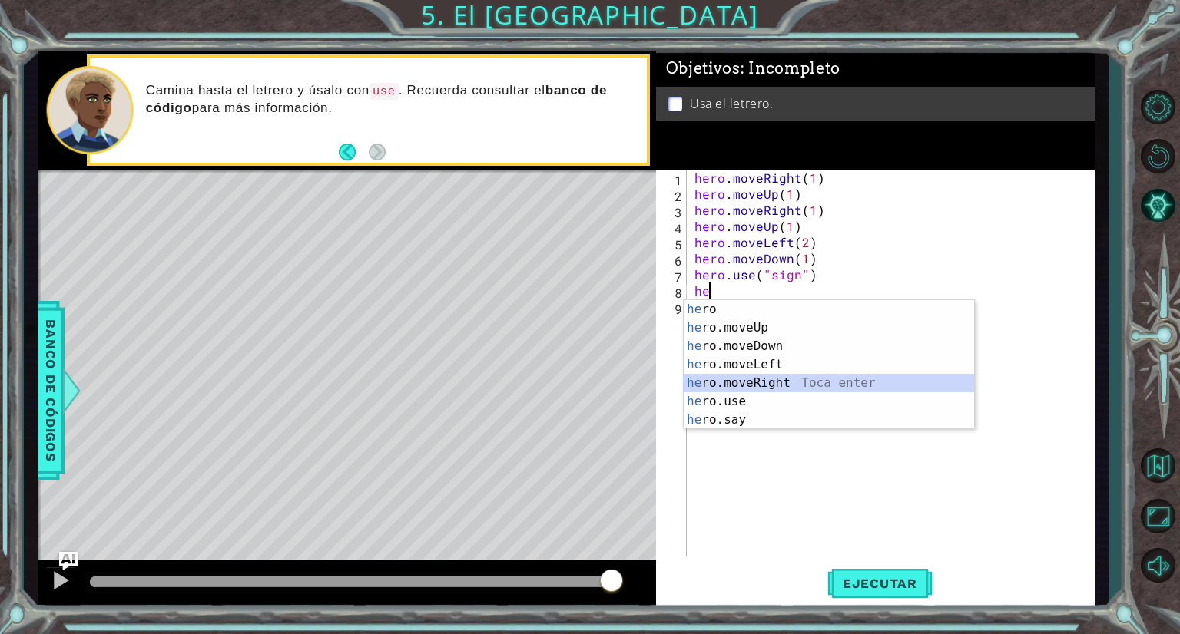
click at [762, 379] on div "he ro Toca enter he ro.moveUp Toca enter he ro.moveDown Toca enter he ro.moveLe…" at bounding box center [829, 383] width 290 height 166
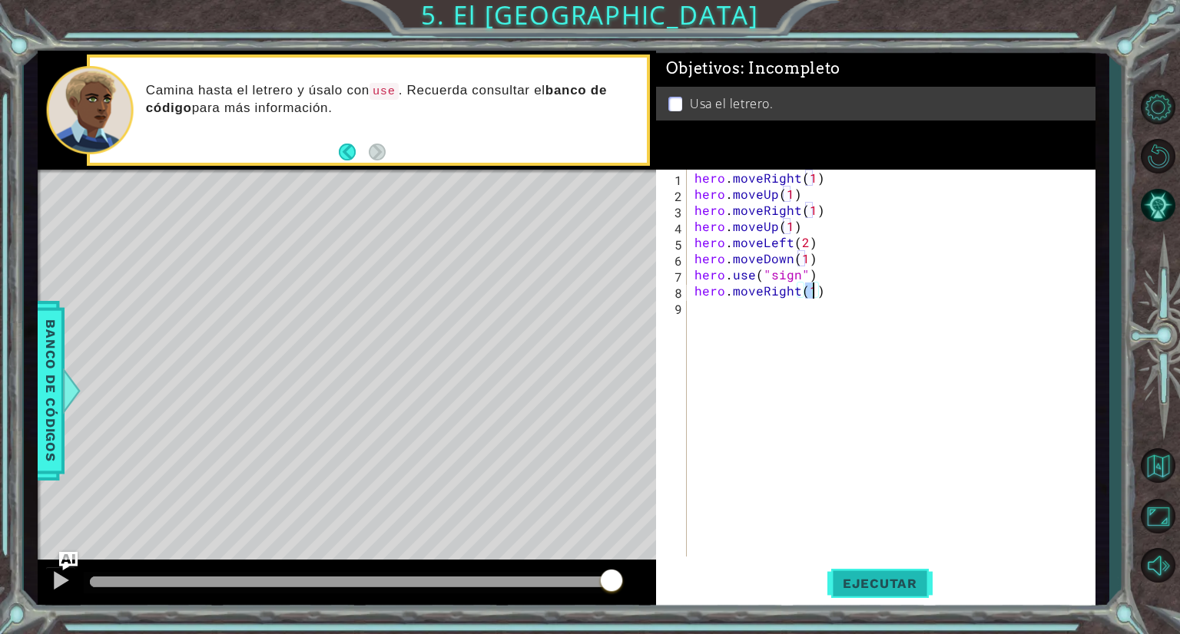
click at [887, 584] on span "Ejecutar" at bounding box center [879, 583] width 105 height 15
click at [891, 596] on button "Ejecutar" at bounding box center [879, 584] width 105 height 44
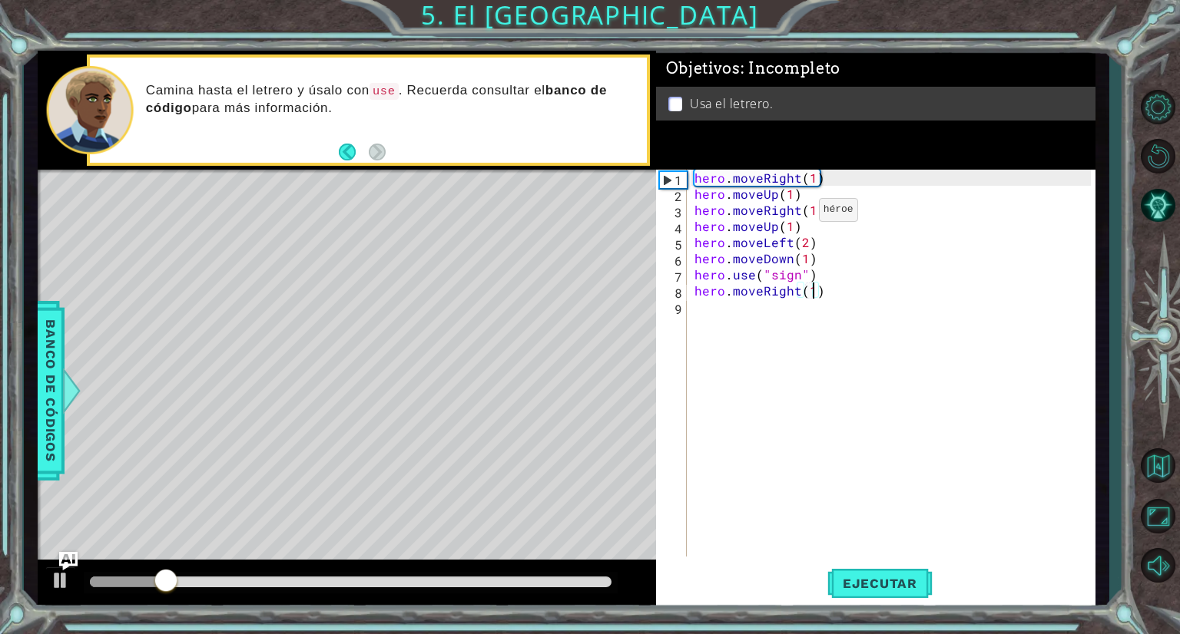
click at [792, 211] on div "hero . moveRight ( 1 ) hero . moveUp ( 1 ) hero . moveRight ( 1 ) hero . moveUp…" at bounding box center [894, 379] width 407 height 419
click at [793, 210] on div "hero . moveRight ( 1 ) hero . moveUp ( 1 ) hero . moveRight ( 1 ) hero . moveUp…" at bounding box center [894, 379] width 407 height 419
click at [795, 210] on div "hero . moveRight ( 1 ) hero . moveUp ( 1 ) hero . moveRight ( 1 ) hero . moveUp…" at bounding box center [894, 379] width 407 height 419
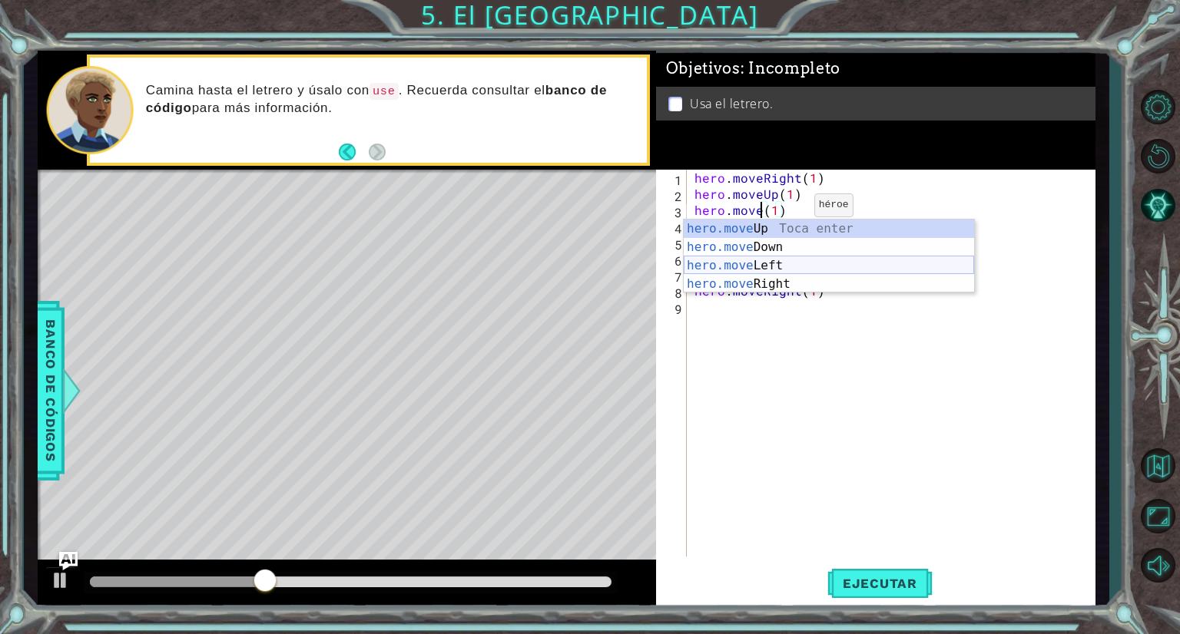
click at [813, 268] on div "hero.move Up Toca enter hero.move Down Toca enter hero.move Left Toca enter her…" at bounding box center [829, 275] width 290 height 111
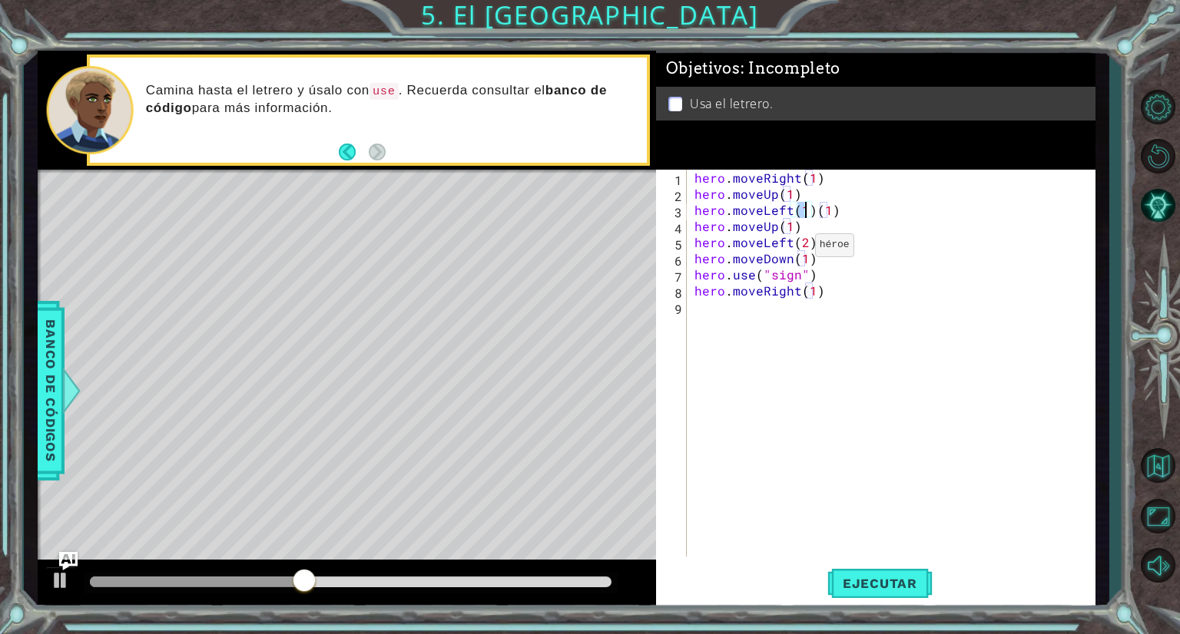
click at [788, 247] on div "hero . moveRight ( 1 ) hero . moveUp ( 1 ) hero . moveLeft ( 1 ) ( 1 ) hero . m…" at bounding box center [894, 379] width 407 height 419
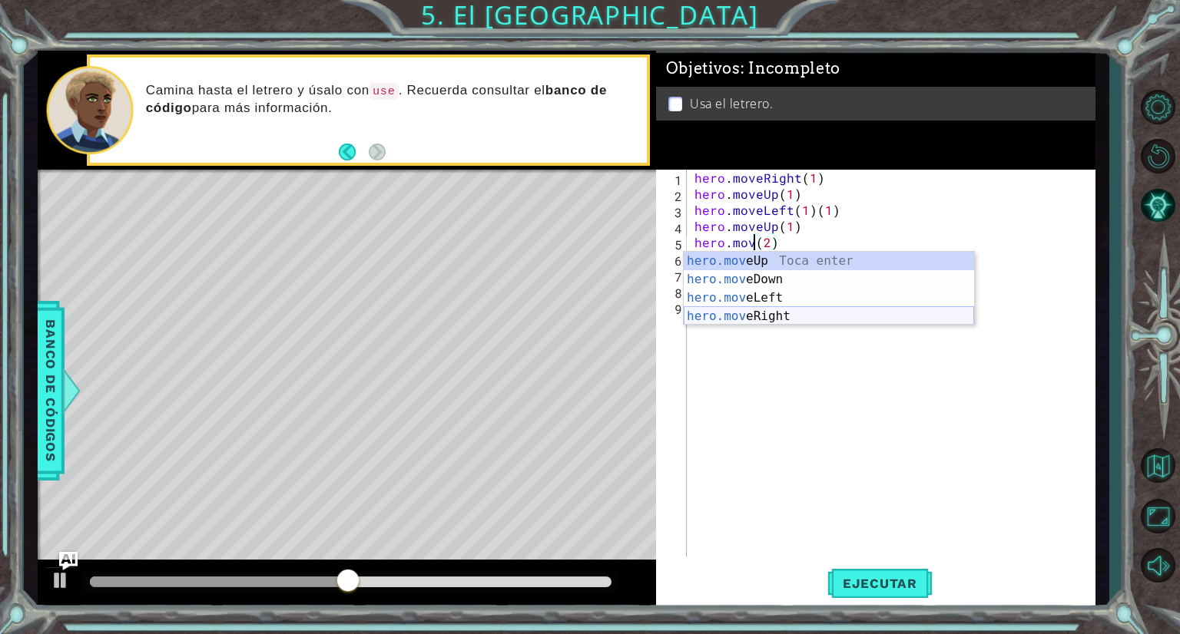
click at [767, 311] on div "hero.mov eUp Toca enter hero.mov eDown Toca enter hero.mov eLeft Toca enter her…" at bounding box center [829, 307] width 290 height 111
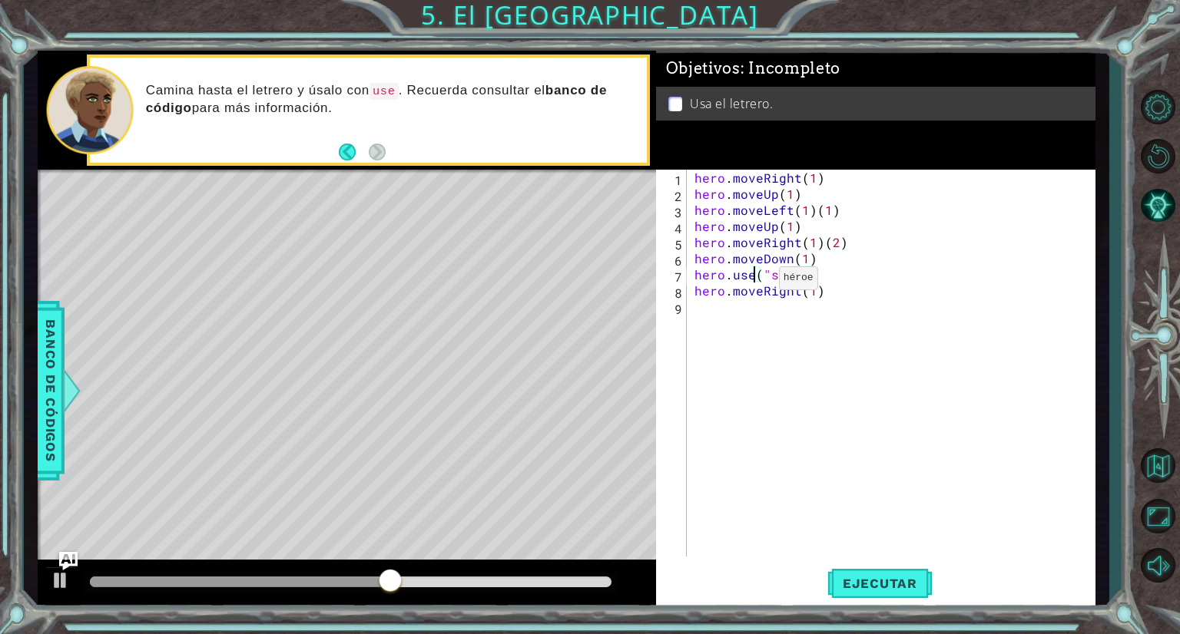
click at [753, 281] on div "hero . moveRight ( 1 ) hero . moveUp ( 1 ) hero . moveLeft ( 1 ) ( 1 ) hero . m…" at bounding box center [894, 379] width 407 height 419
click at [851, 587] on span "Ejecutar" at bounding box center [879, 583] width 105 height 15
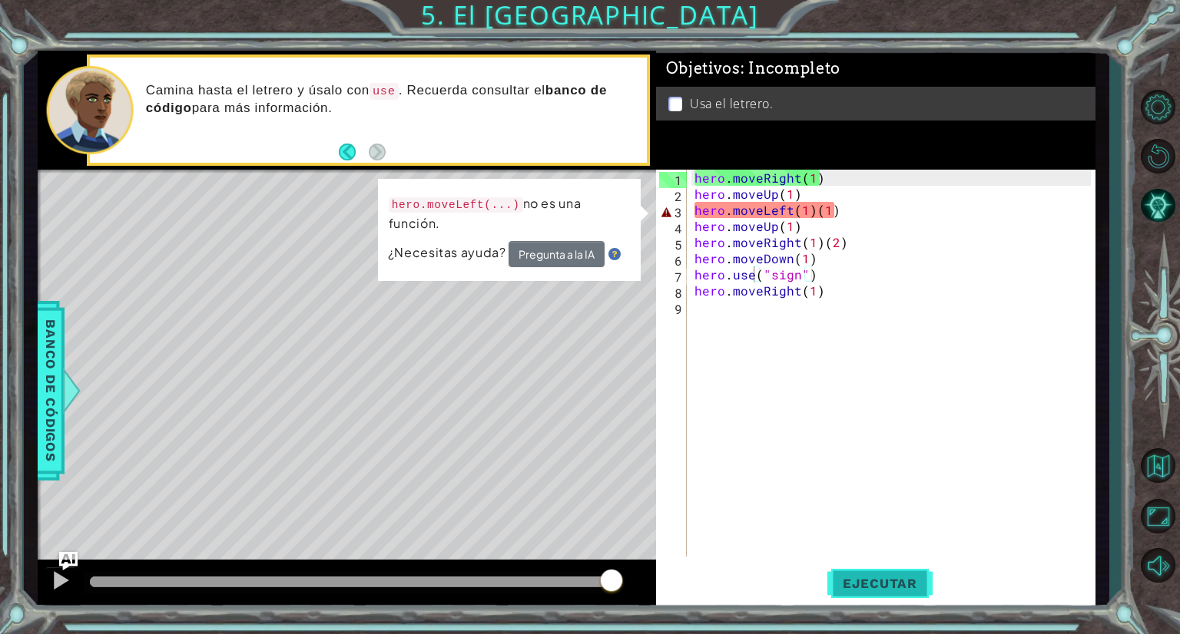
click at [875, 563] on button "Ejecutar" at bounding box center [879, 584] width 105 height 44
click at [773, 207] on div "hero . moveRight ( 1 ) hero . moveUp ( 1 ) hero . moveLeft ( 1 ) ( 1 ) hero . m…" at bounding box center [894, 379] width 407 height 419
click at [777, 208] on div "hero . moveRight ( 1 ) hero . moveUp ( 1 ) hero . moveLeft ( 1 ) ( 1 ) hero . m…" at bounding box center [894, 379] width 407 height 419
click at [782, 210] on div "hero . moveRight ( 1 ) hero . moveUp ( 1 ) hero . moveLeft ( 1 ) ( 1 ) hero . m…" at bounding box center [894, 379] width 407 height 419
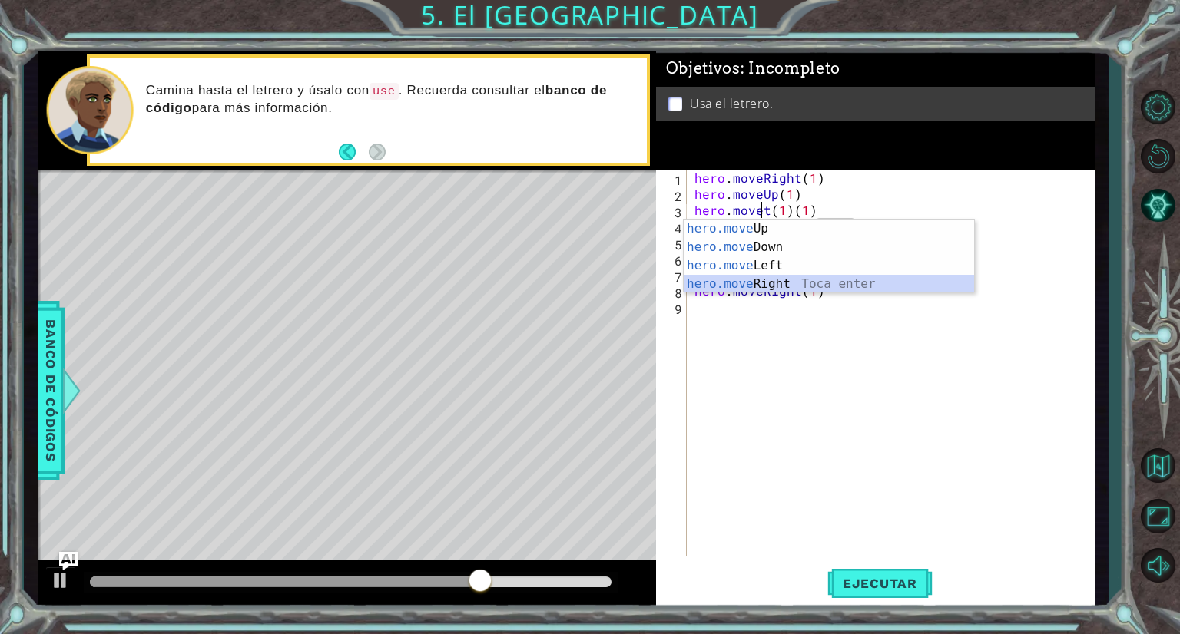
click at [806, 279] on div "hero.move Up Toca enter hero.move Down Toca enter hero.move Left Toca enter her…" at bounding box center [829, 275] width 290 height 111
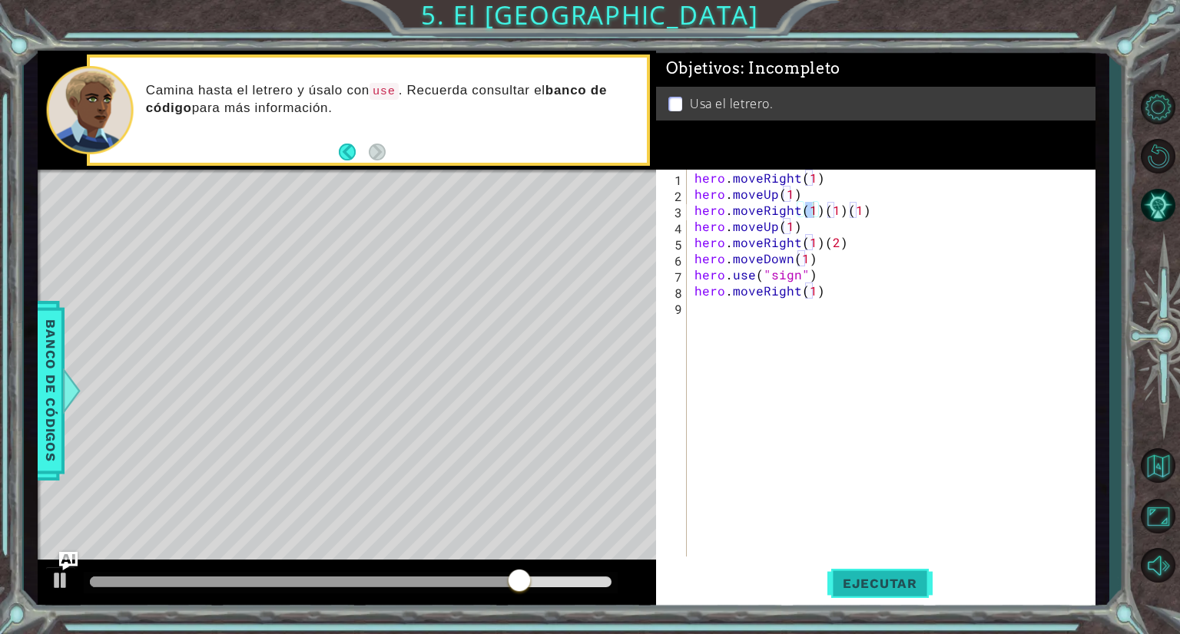
click at [855, 585] on span "Ejecutar" at bounding box center [879, 583] width 105 height 15
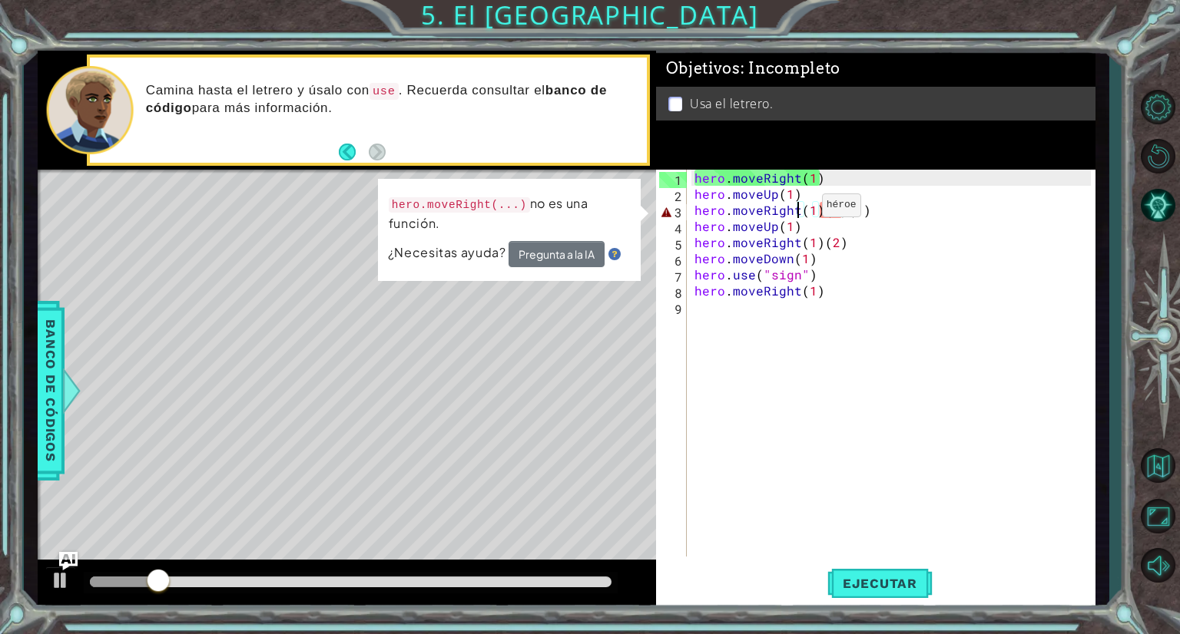
click at [795, 209] on div "hero . moveRight ( 1 ) hero . moveUp ( 1 ) hero . moveRight ( 1 ) ( 1 ) ( 1 ) h…" at bounding box center [894, 379] width 407 height 419
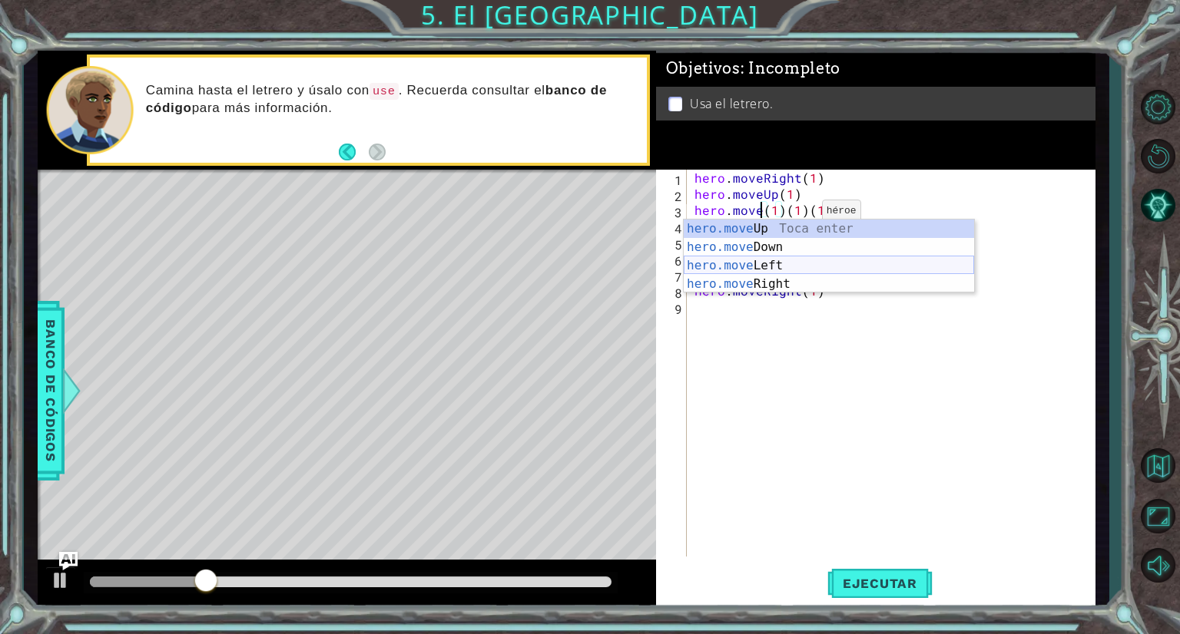
click at [798, 259] on div "hero.move Up Toca enter hero.move Down Toca enter hero.move Left Toca enter her…" at bounding box center [829, 275] width 290 height 111
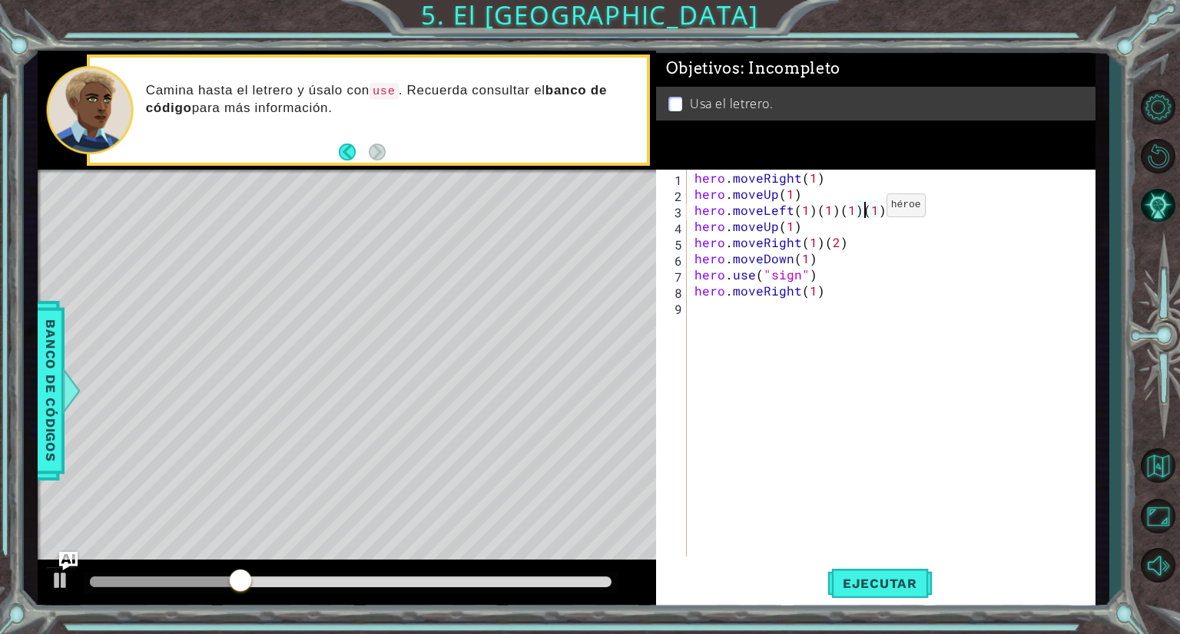
click at [860, 208] on div "hero . moveRight ( 1 ) hero . moveUp ( 1 ) hero . moveLeft ( 1 ) ( 1 ) ( 1 ) ( …" at bounding box center [894, 379] width 407 height 419
click at [857, 211] on div "hero . moveRight ( 1 ) hero . moveUp ( 1 ) hero . moveLeft ( 1 ) ( 1 ) ( 1 ) ( …" at bounding box center [894, 379] width 407 height 419
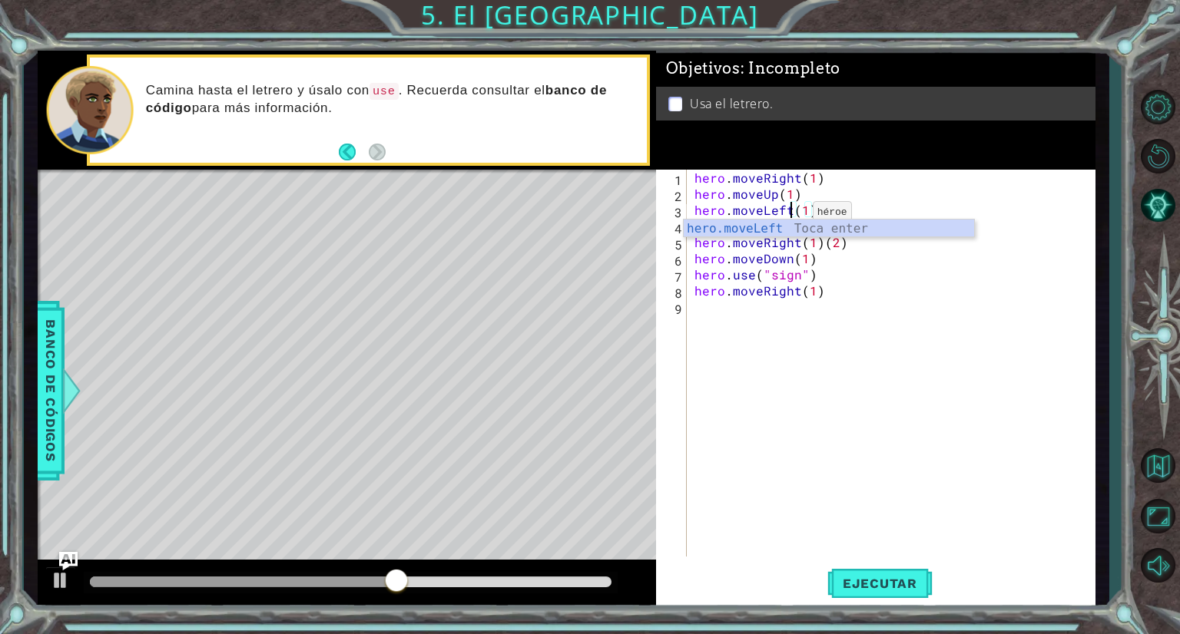
click at [787, 216] on div "hero . moveRight ( 1 ) hero . moveUp ( 1 ) hero . moveLeft ( 1 ) hero . moveUp …" at bounding box center [894, 379] width 407 height 419
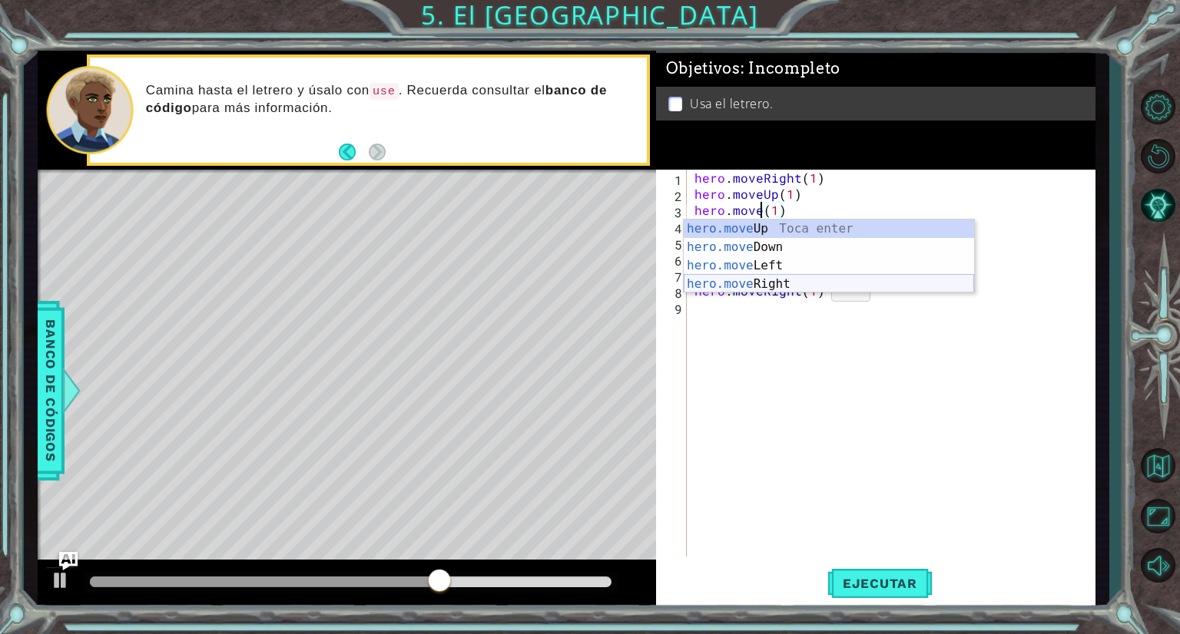
click at [797, 277] on div "hero.move Up Toca enter hero.move Down Toca enter hero.move Left Toca enter her…" at bounding box center [829, 275] width 290 height 111
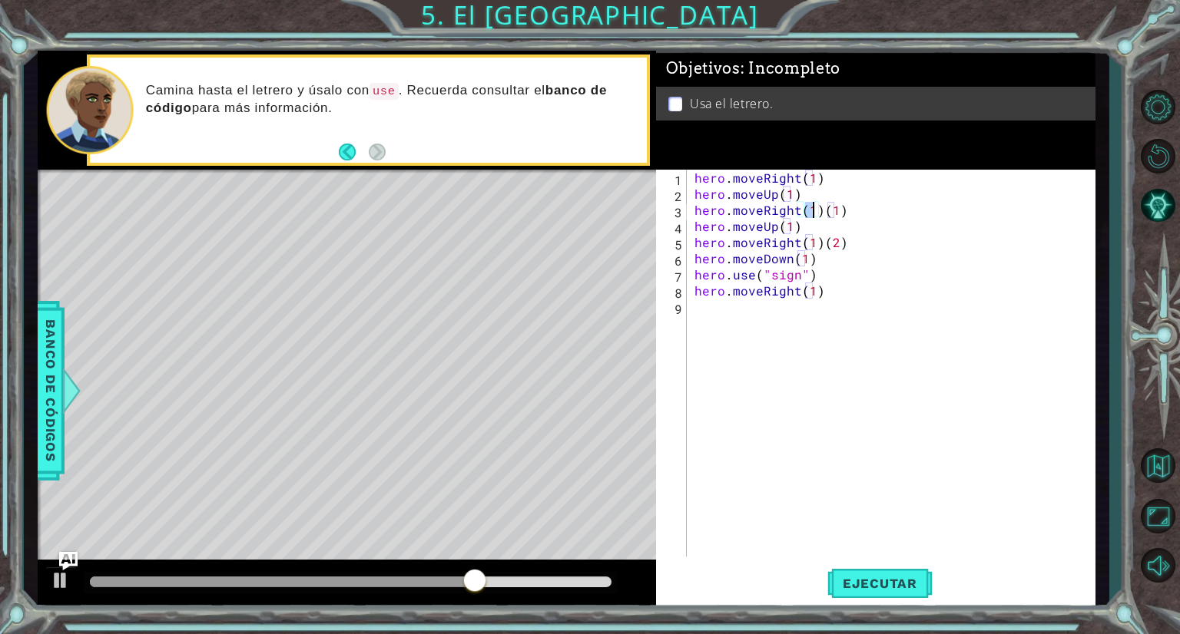
click at [848, 207] on div "hero . moveRight ( 1 ) hero . moveUp ( 1 ) hero . moveRight ( 1 ) ( 1 ) hero . …" at bounding box center [894, 379] width 407 height 419
click at [823, 243] on div "hero . moveRight ( 1 ) hero . moveUp ( 1 ) hero . moveRight ( 1 ) hero . moveUp…" at bounding box center [894, 379] width 407 height 419
click at [826, 283] on div "hero . moveRight ( 1 ) hero . moveUp ( 1 ) hero . moveRight ( 1 ) hero . moveUp…" at bounding box center [894, 379] width 407 height 419
click at [820, 270] on div "hero . moveRight ( 1 ) hero . moveUp ( 1 ) hero . moveRight ( 1 ) hero . moveUp…" at bounding box center [894, 379] width 407 height 419
click at [819, 263] on div "hero . moveRight ( 1 ) hero . moveUp ( 1 ) hero . moveRight ( 1 ) hero . moveUp…" at bounding box center [894, 379] width 407 height 419
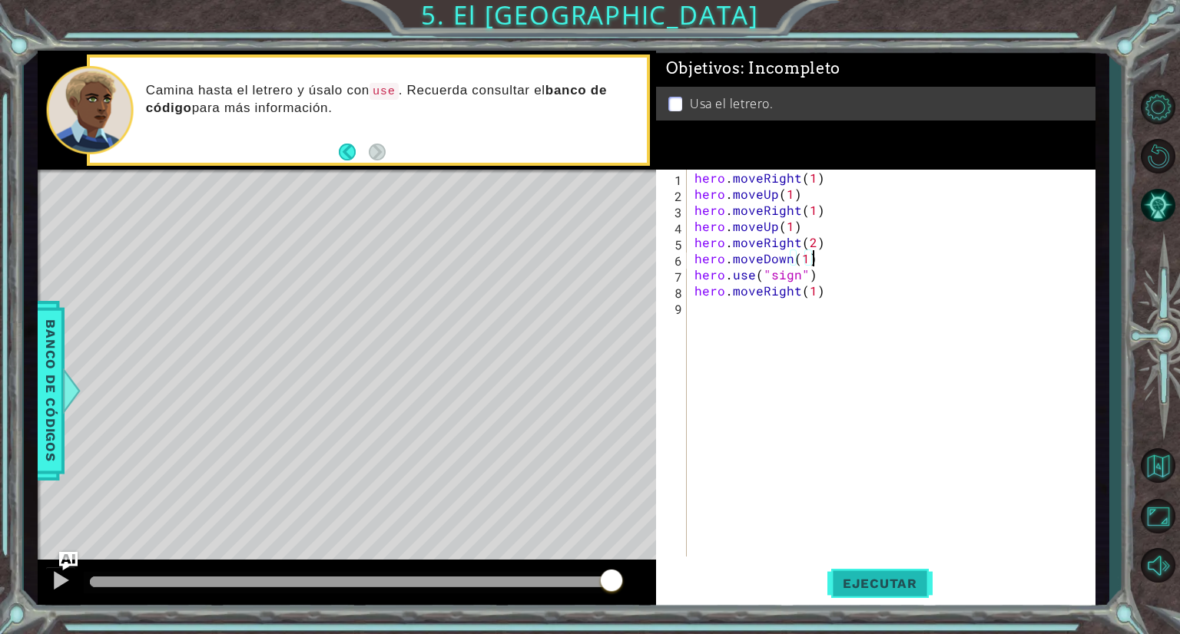
click at [879, 581] on span "Ejecutar" at bounding box center [879, 583] width 105 height 15
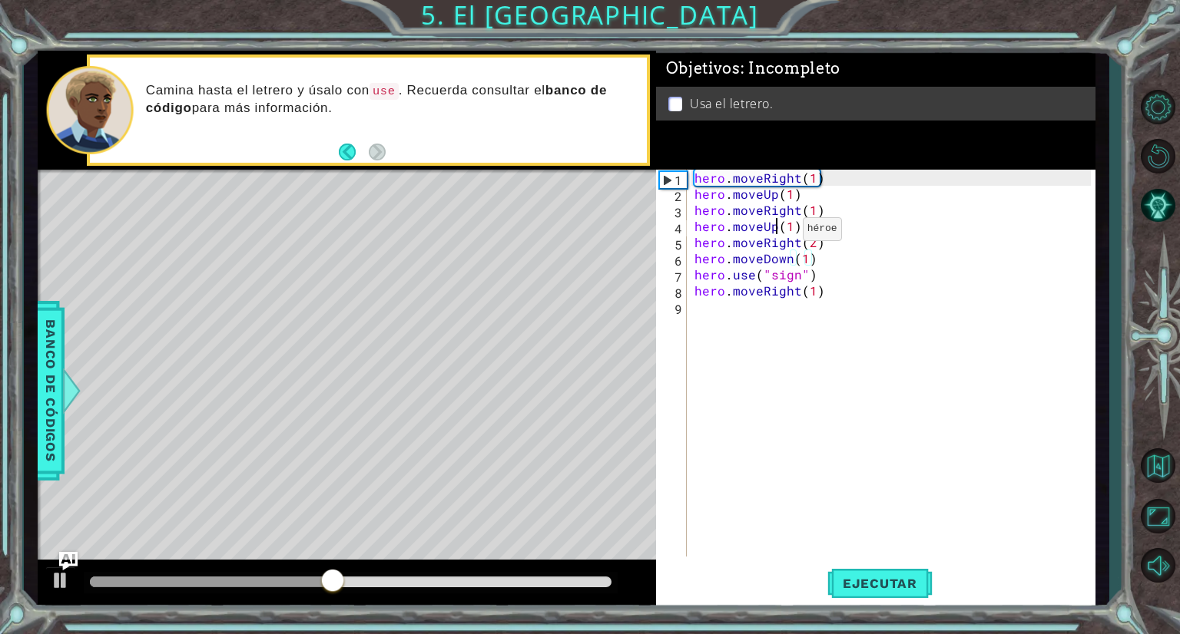
click at [776, 232] on div "hero . moveRight ( 1 ) hero . moveUp ( 1 ) hero . moveRight ( 1 ) hero . moveUp…" at bounding box center [894, 379] width 407 height 419
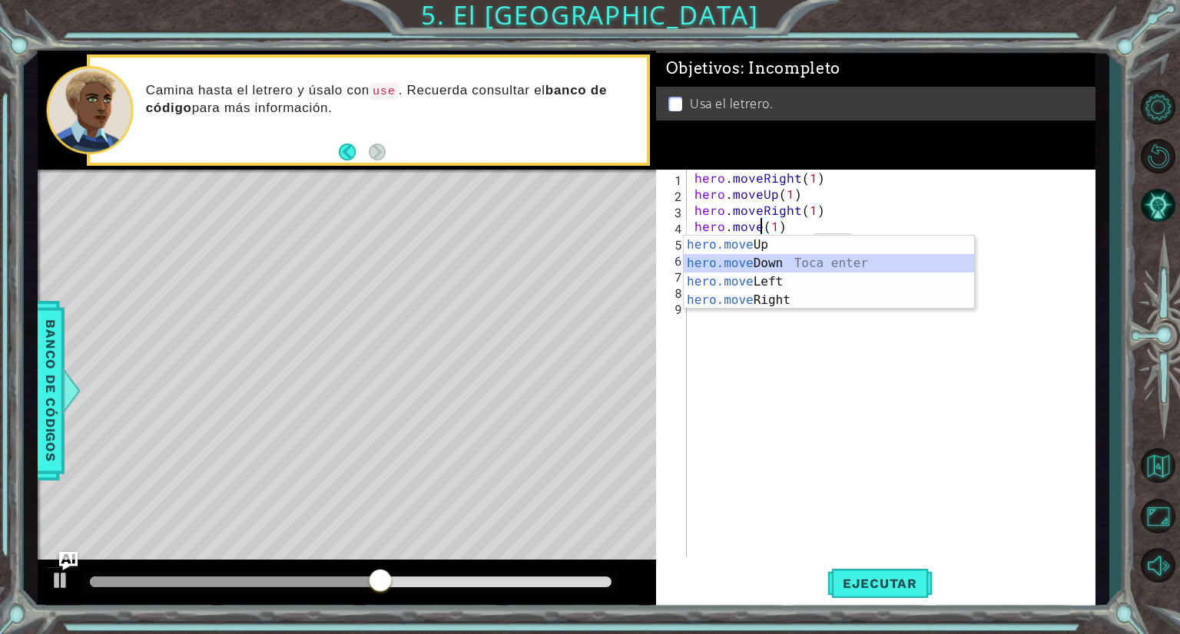
click at [793, 268] on div "hero.move Up Toca enter hero.move Down Toca enter hero.move Left Toca enter her…" at bounding box center [829, 291] width 290 height 111
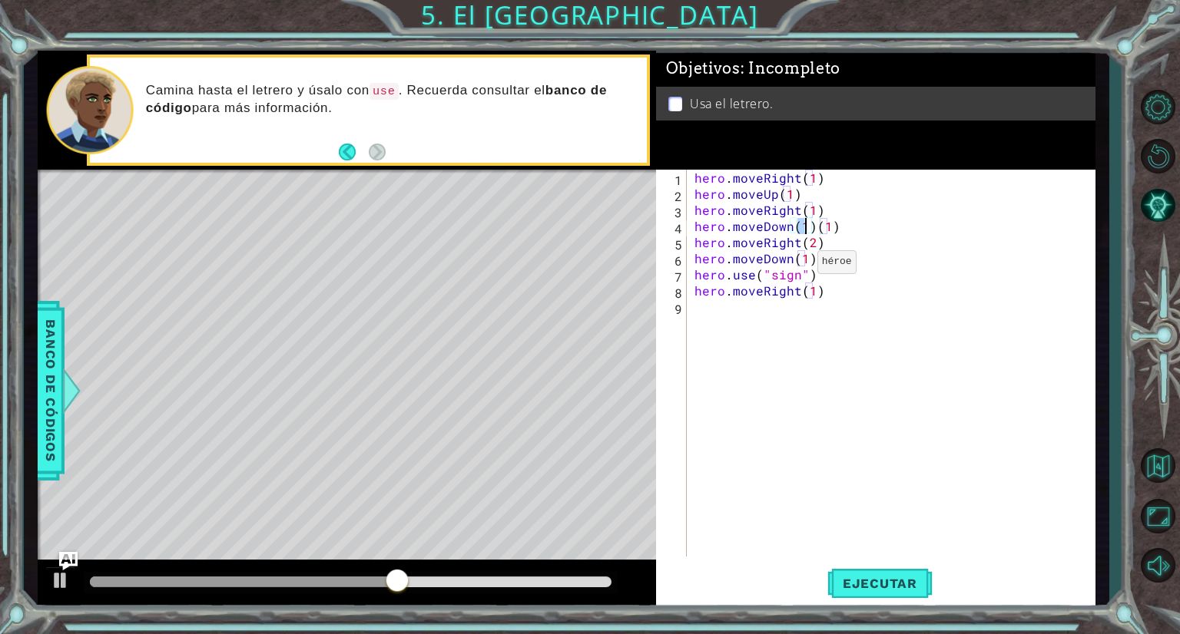
click at [784, 263] on div "hero . moveRight ( 1 ) hero . moveUp ( 1 ) hero . moveRight ( 1 ) hero . moveDo…" at bounding box center [894, 379] width 407 height 419
click at [788, 263] on div "hero . moveRight ( 1 ) hero . moveUp ( 1 ) hero . moveRight ( 1 ) hero . moveDo…" at bounding box center [894, 379] width 407 height 419
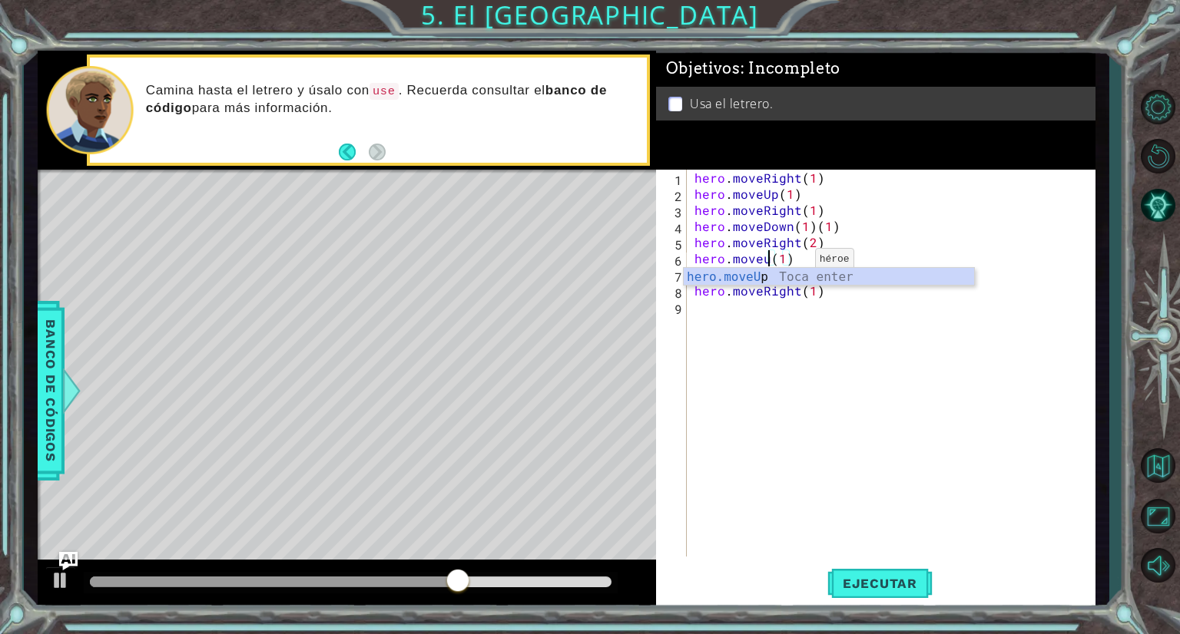
scroll to position [0, 5]
click at [788, 263] on div "hero . moveRight ( 1 ) hero . moveUp ( 1 ) hero . moveRight ( 1 ) hero . moveDo…" at bounding box center [894, 379] width 407 height 419
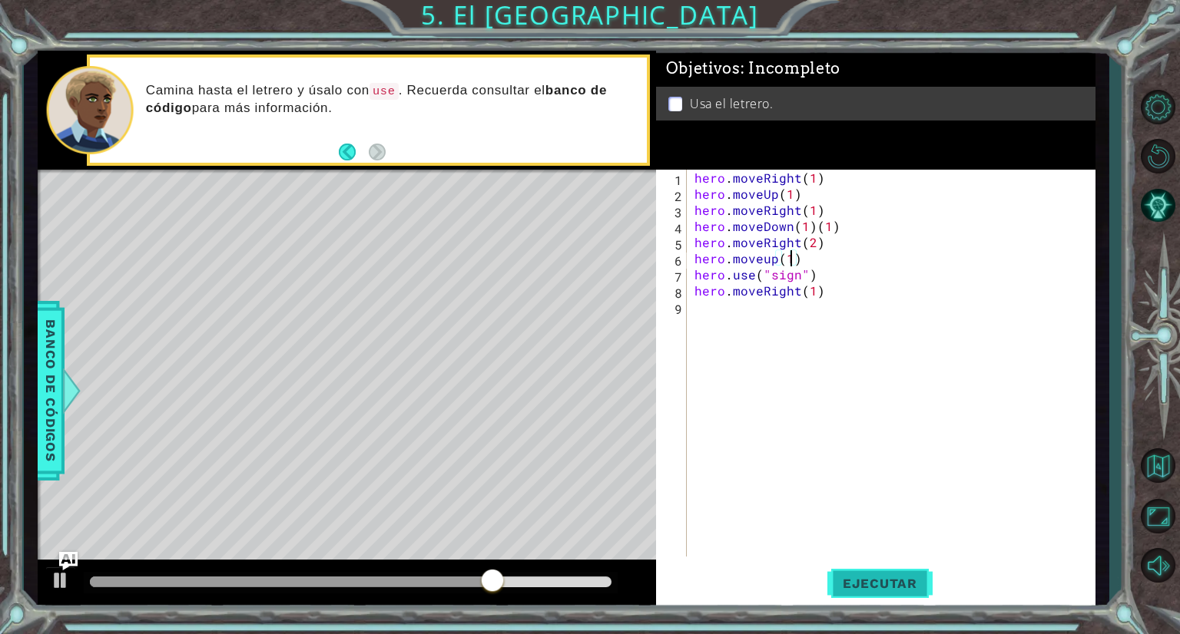
click at [870, 575] on button "Ejecutar" at bounding box center [879, 584] width 105 height 44
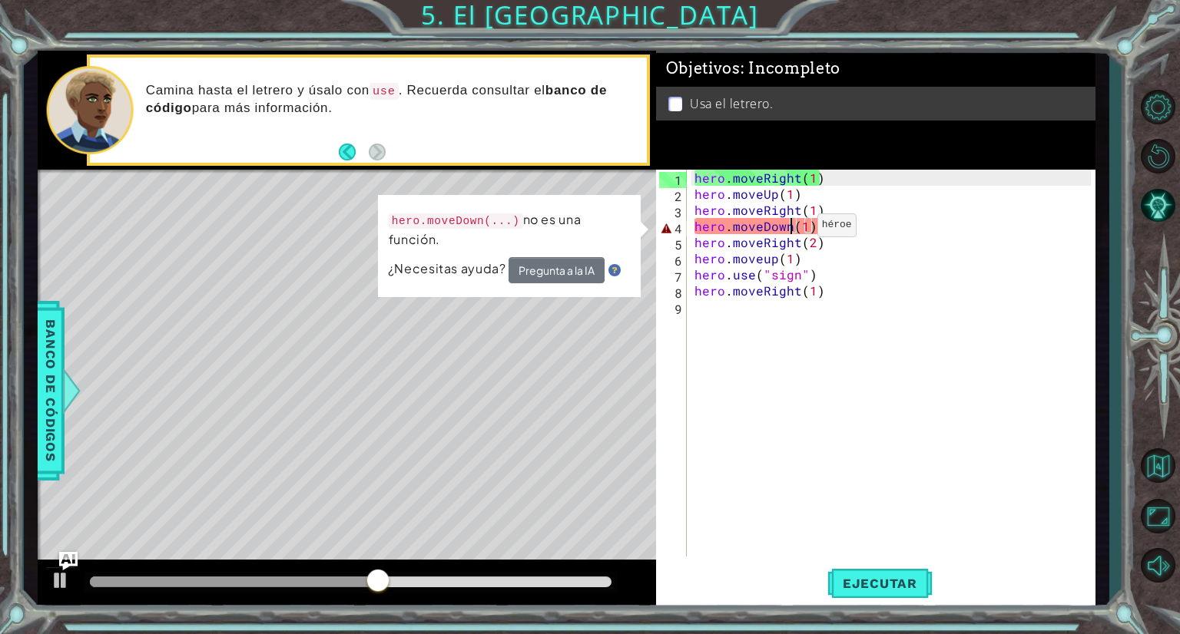
click at [790, 228] on div "hero . moveRight ( 1 ) hero . moveUp ( 1 ) hero . moveRight ( 1 ) hero . moveDo…" at bounding box center [894, 379] width 407 height 419
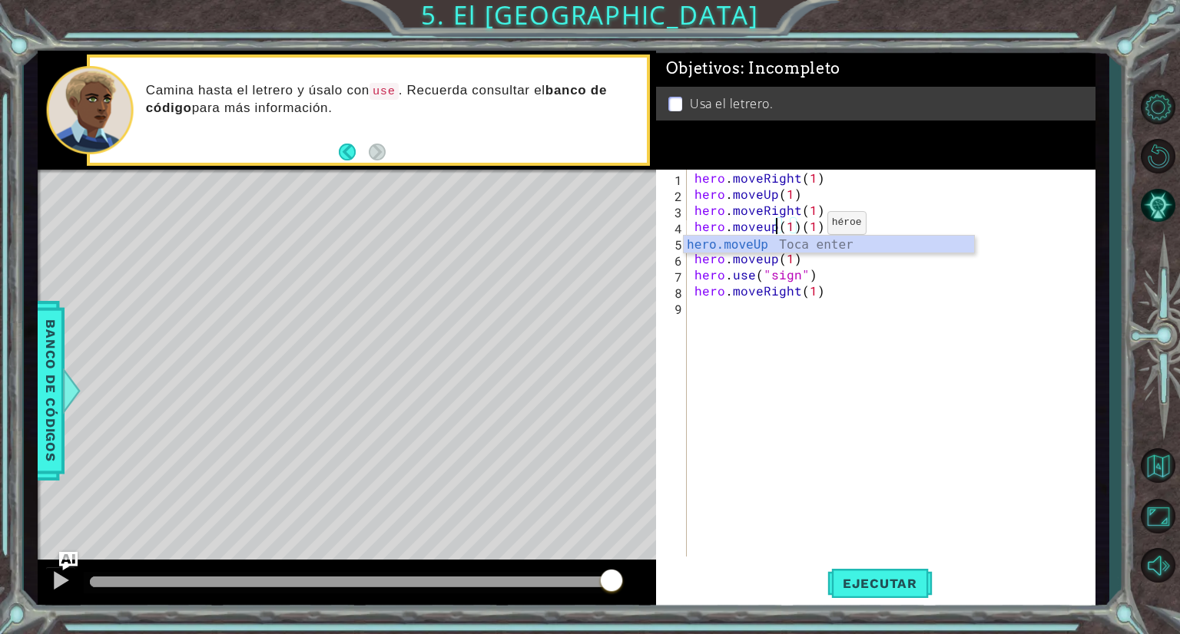
click at [800, 226] on div "hero . moveRight ( 1 ) hero . moveUp ( 1 ) hero . moveRight ( 1 ) hero . moveup…" at bounding box center [894, 379] width 407 height 419
click at [905, 581] on span "Ejecutar" at bounding box center [879, 583] width 105 height 15
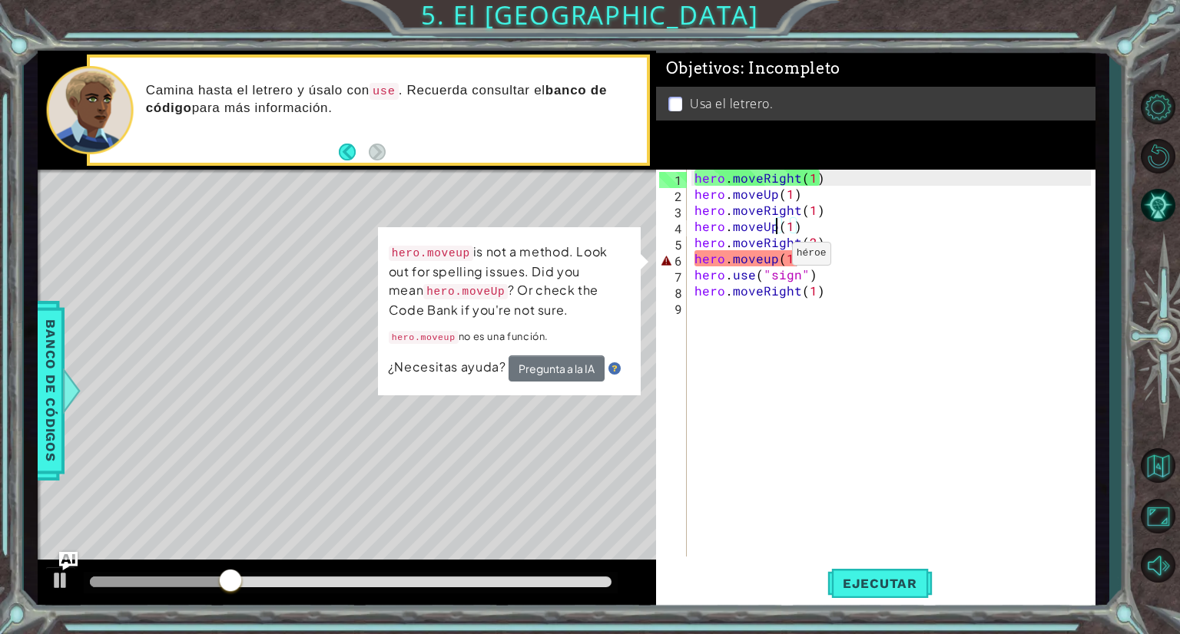
click at [768, 261] on div "hero . moveRight ( 1 ) hero . moveUp ( 1 ) hero . moveRight ( 1 ) hero . moveUp…" at bounding box center [894, 379] width 407 height 419
click at [775, 259] on div "hero . moveRight ( 1 ) hero . moveUp ( 1 ) hero . moveRight ( 1 ) hero . moveUp…" at bounding box center [894, 379] width 407 height 419
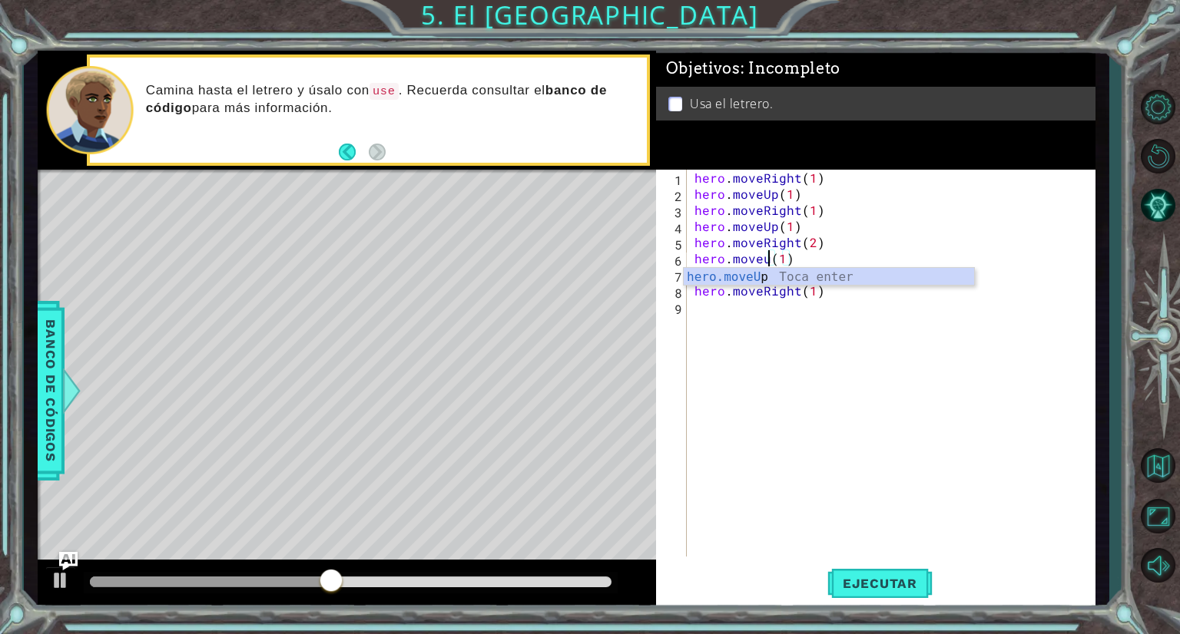
scroll to position [0, 4]
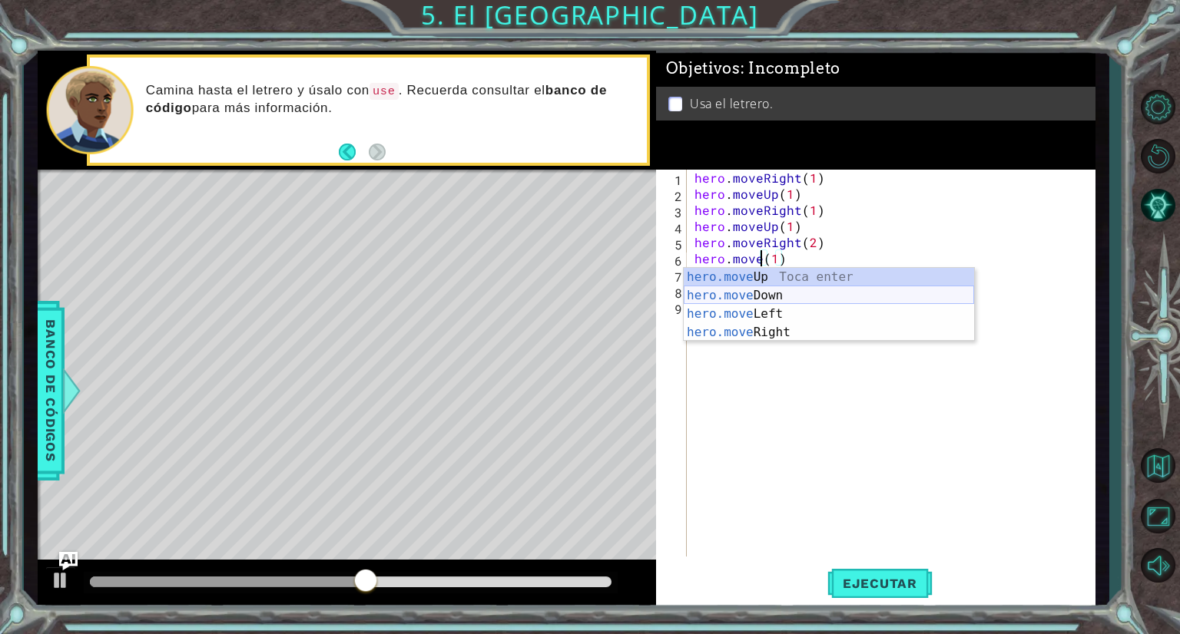
click at [796, 296] on div "hero.move Up Toca enter hero.move Down Toca enter hero.move Left Toca enter her…" at bounding box center [829, 323] width 290 height 111
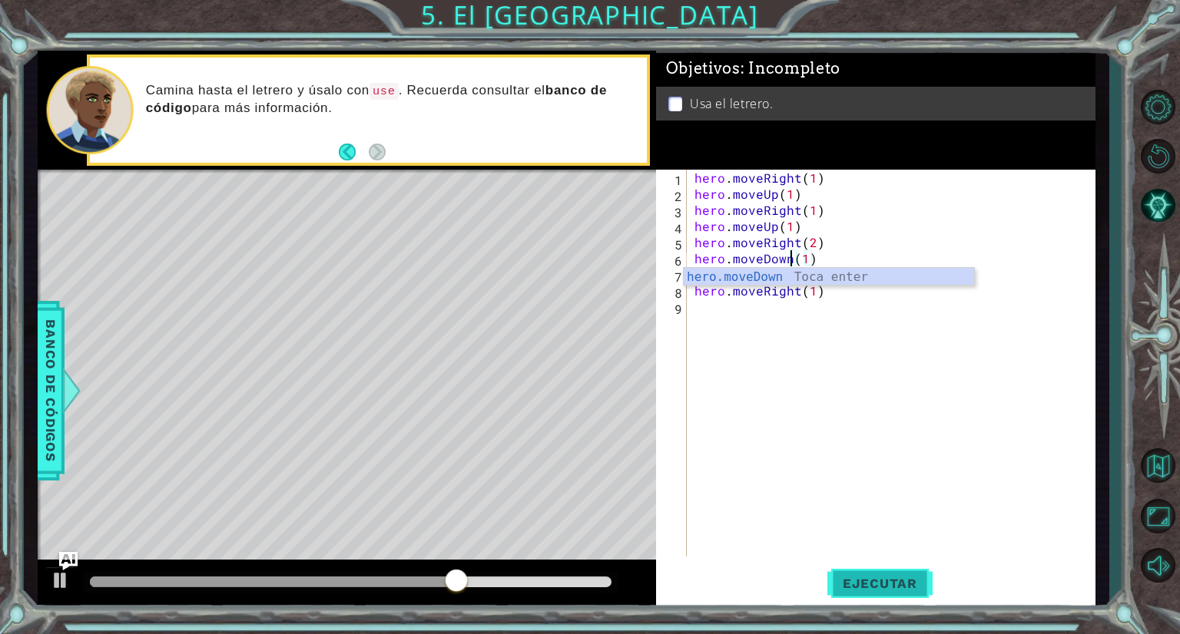
click at [891, 588] on span "Ejecutar" at bounding box center [879, 583] width 105 height 15
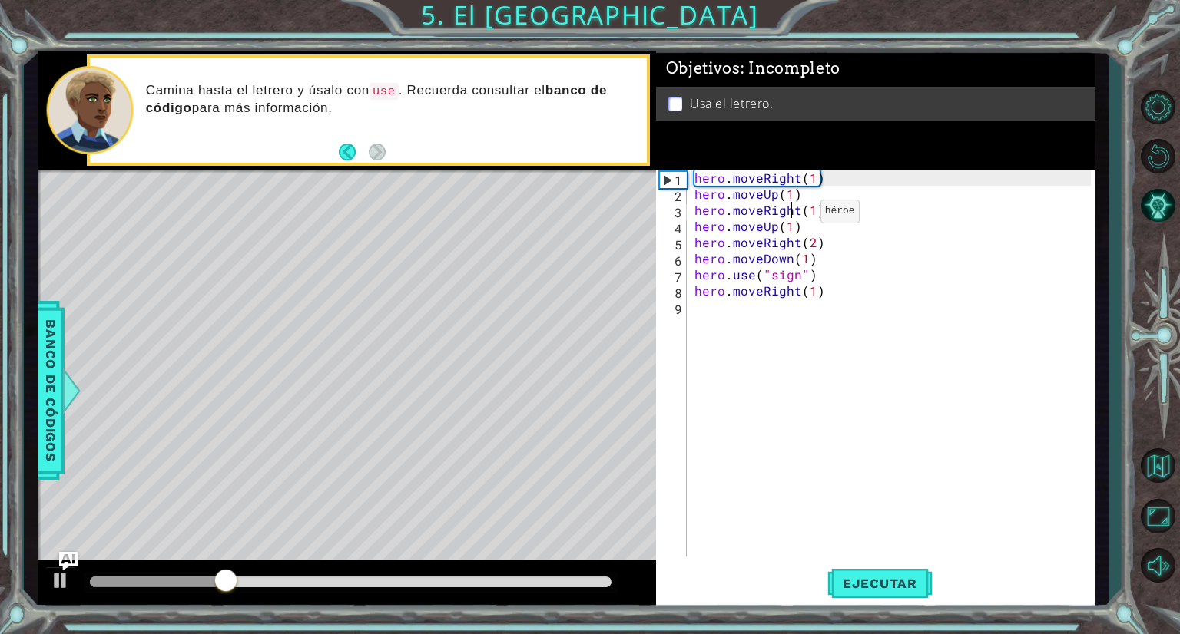
click at [793, 215] on div "hero . moveRight ( 1 ) hero . moveUp ( 1 ) hero . moveRight ( 1 ) hero . moveUp…" at bounding box center [894, 379] width 407 height 419
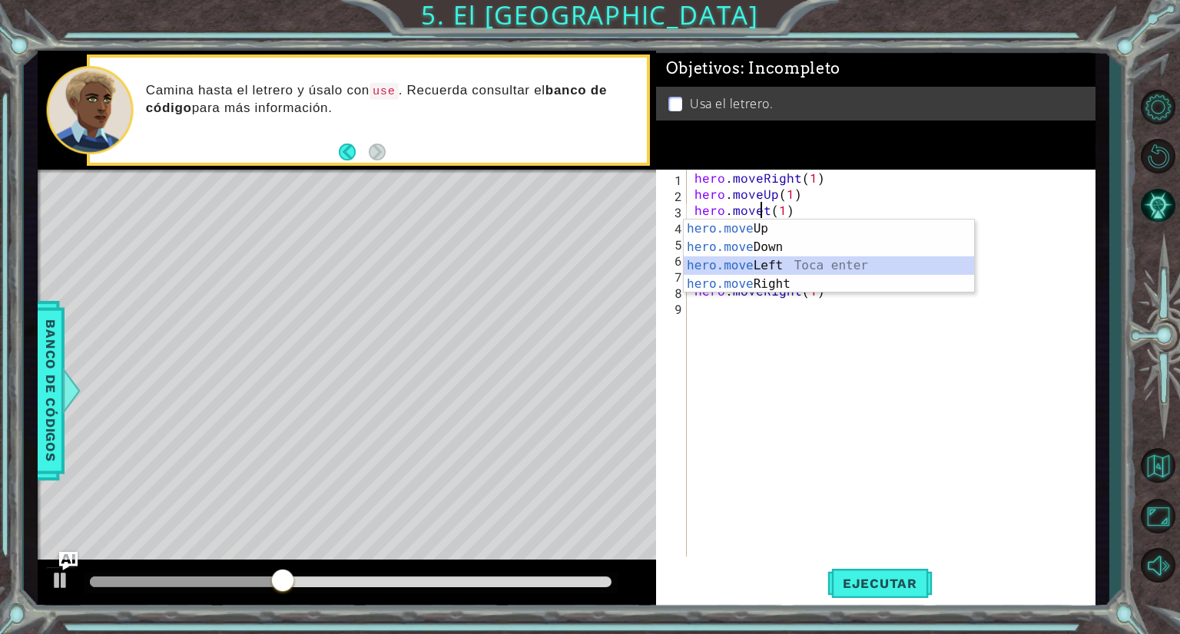
click at [752, 262] on div "hero.move Up Toca enter hero.move Down Toca enter hero.move Left Toca enter her…" at bounding box center [829, 275] width 290 height 111
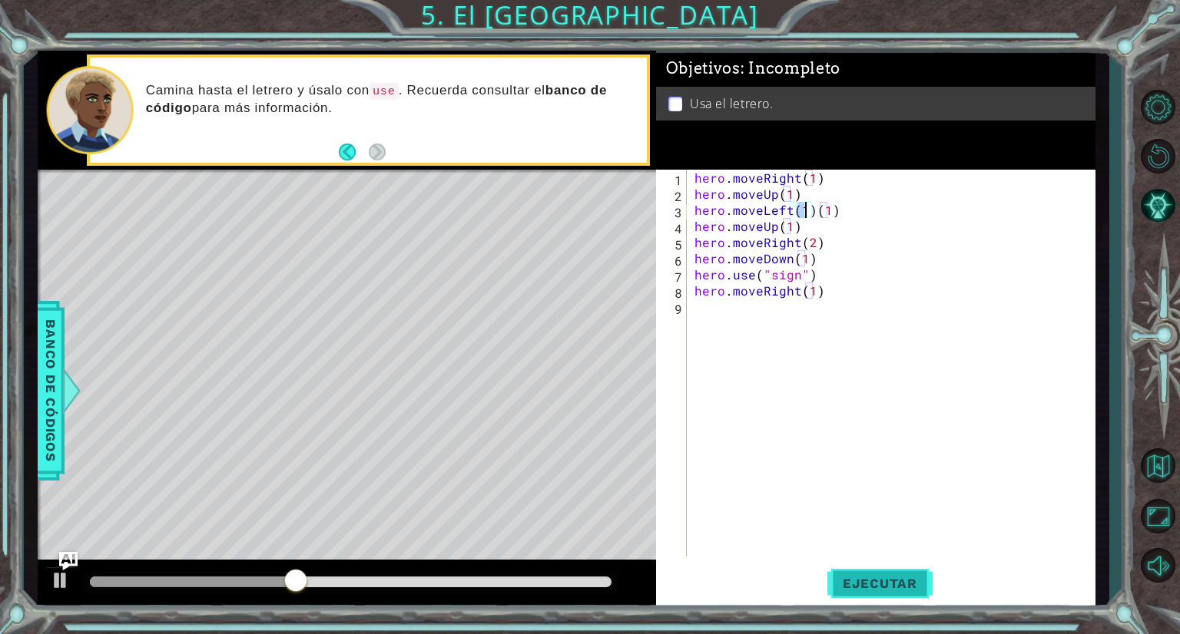
click at [913, 581] on span "Ejecutar" at bounding box center [879, 583] width 105 height 15
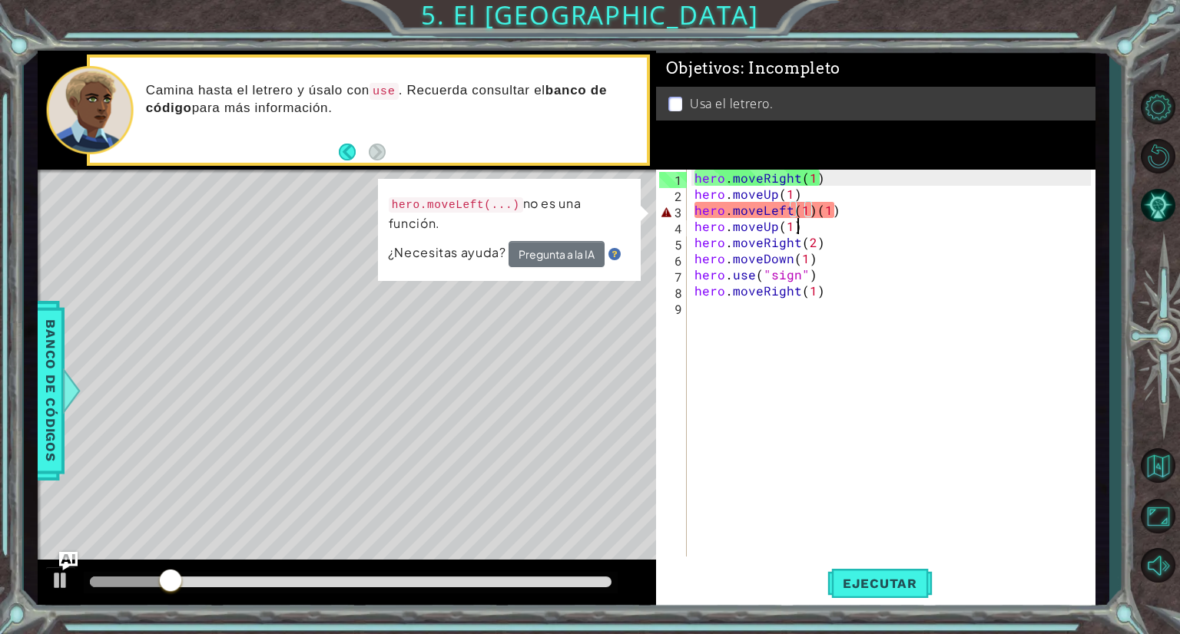
click at [811, 219] on div "hero . moveRight ( 1 ) hero . moveUp ( 1 ) hero . moveLeft ( 1 ) ( 1 ) hero . m…" at bounding box center [894, 379] width 407 height 419
click at [811, 211] on div "hero . moveRight ( 1 ) hero . moveUp ( 1 ) hero . moveLeft ( 1 ) ( 1 ) hero . m…" at bounding box center [894, 379] width 407 height 419
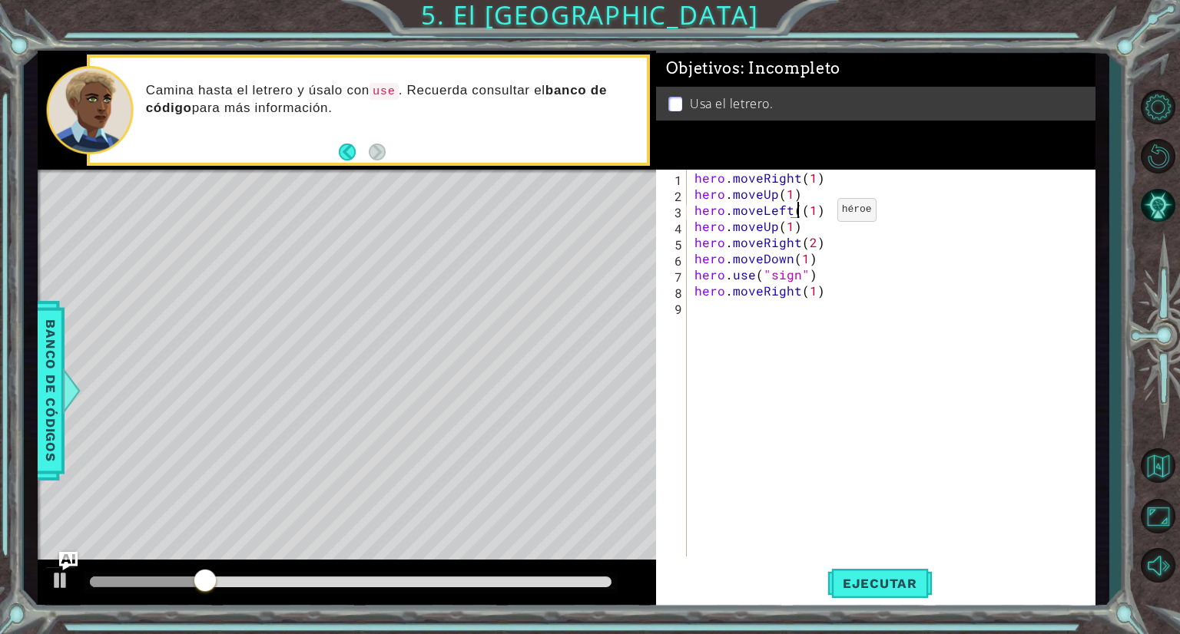
type textarea "hero.moveLeft(1)"
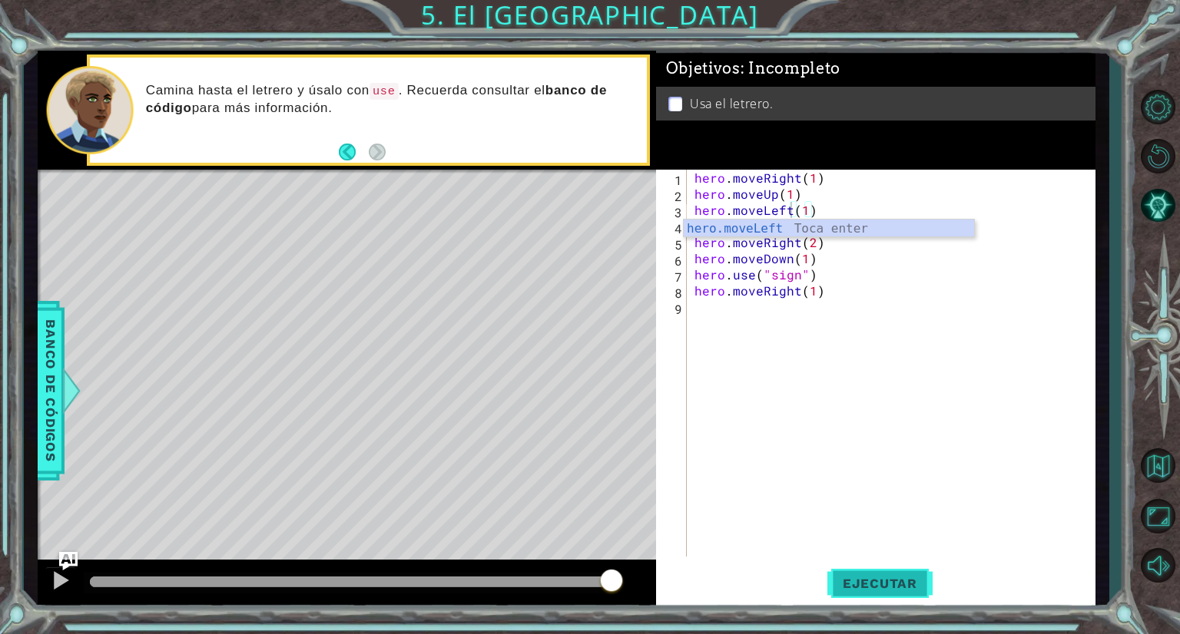
click at [873, 574] on button "Ejecutar" at bounding box center [879, 584] width 105 height 44
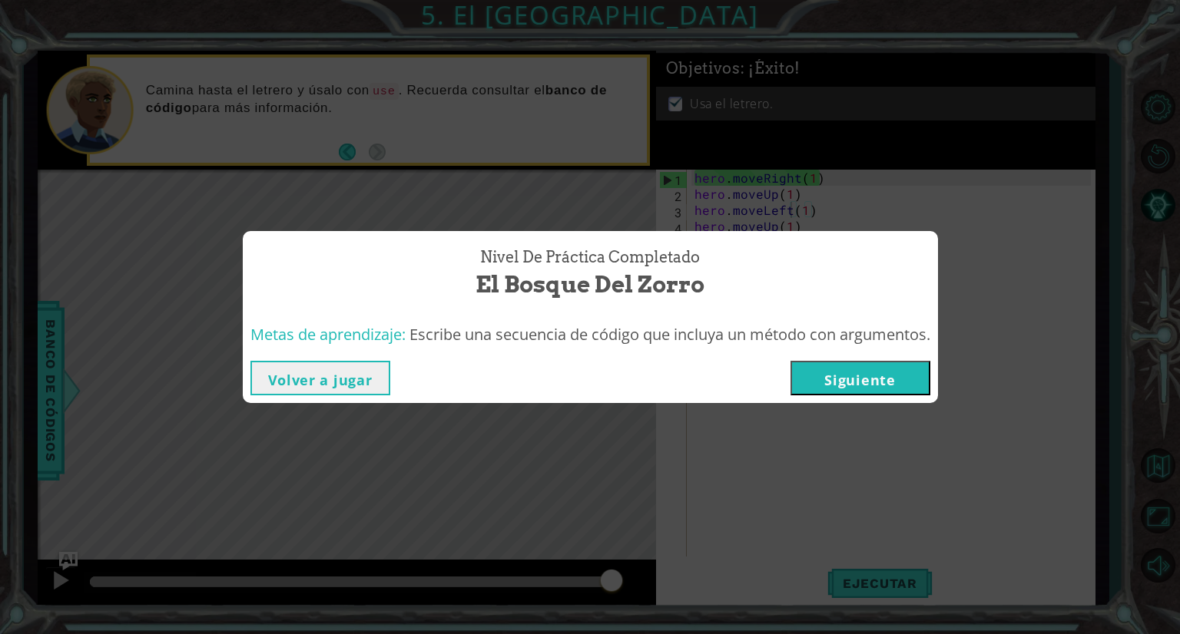
click at [846, 379] on button "Siguiente" at bounding box center [860, 378] width 140 height 35
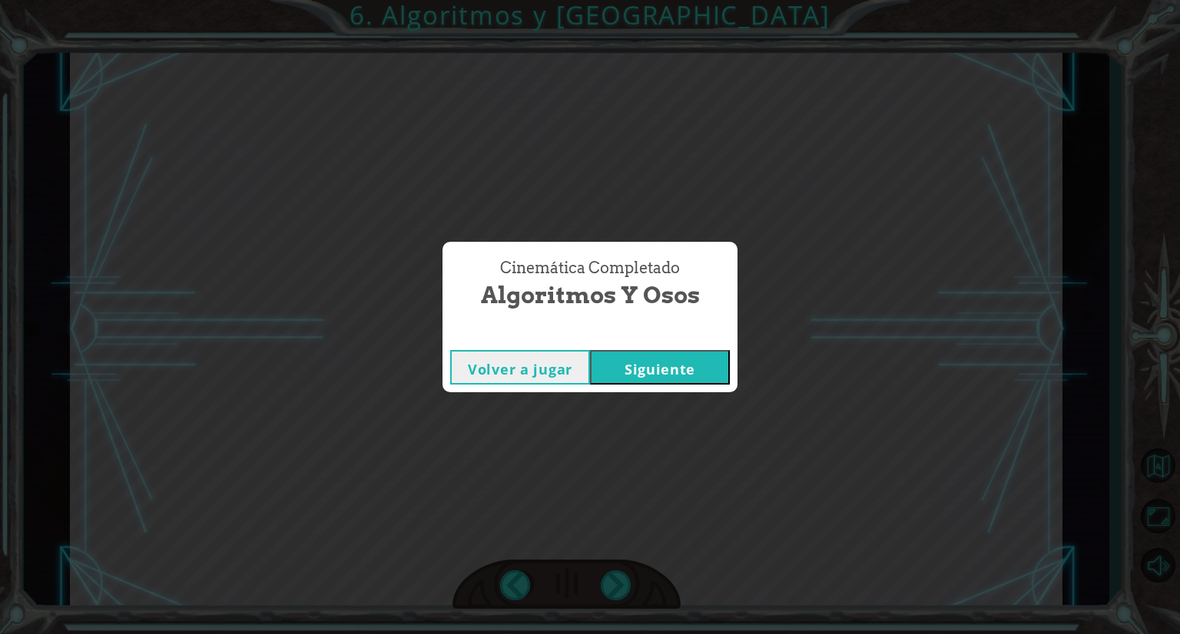
click at [669, 385] on div "Volver a jugar [GEOGRAPHIC_DATA]" at bounding box center [589, 368] width 295 height 50
click at [665, 370] on button "Siguiente" at bounding box center [660, 367] width 140 height 35
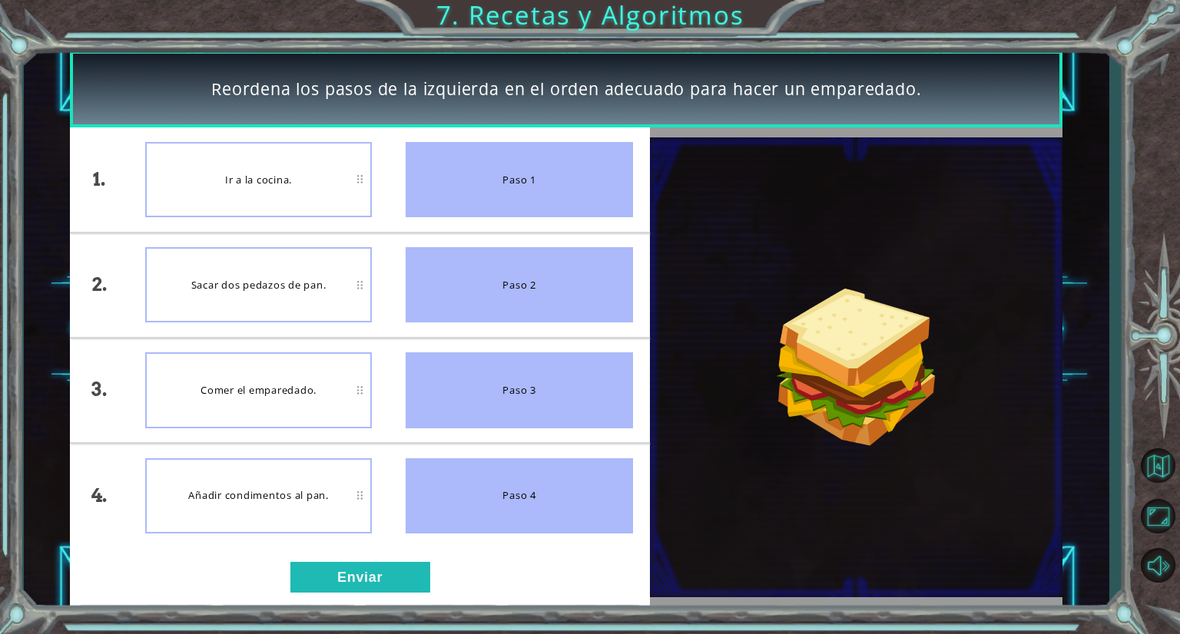
drag, startPoint x: 505, startPoint y: 154, endPoint x: 278, endPoint y: 270, distance: 254.5
click at [278, 270] on div "1. 2. 3. 4. Ir a la cocina. Sacar dos pedazos de pan. [PERSON_NAME] el empareda…" at bounding box center [359, 338] width 579 height 420
click at [372, 576] on button "Enviar" at bounding box center [360, 577] width 140 height 31
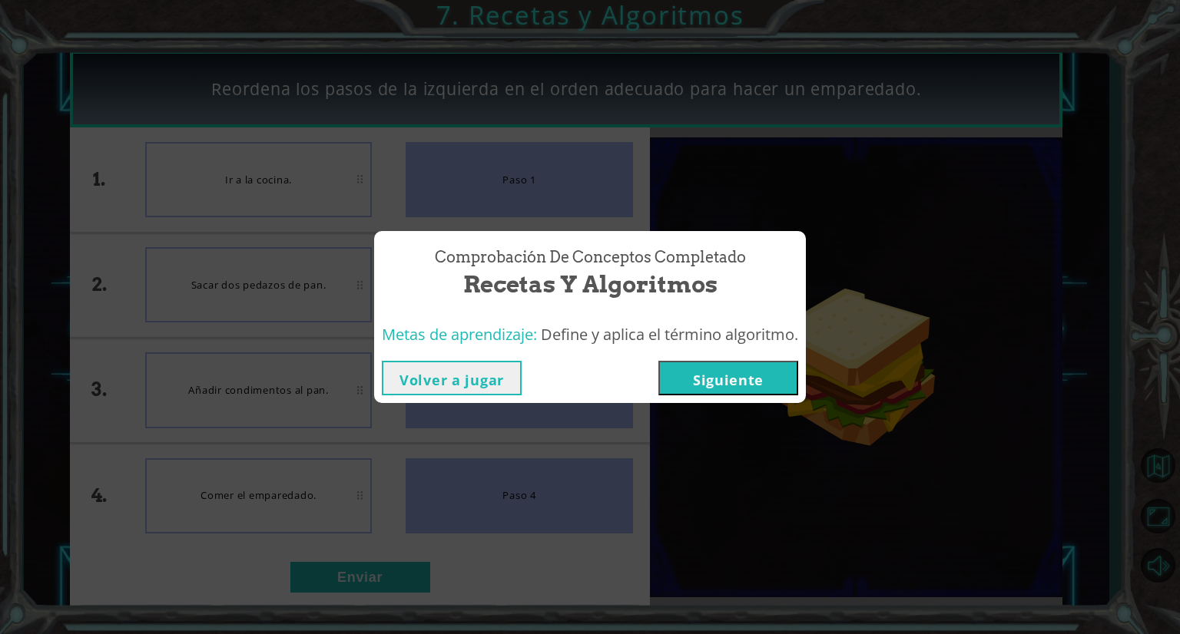
click at [704, 376] on button "Siguiente" at bounding box center [728, 378] width 140 height 35
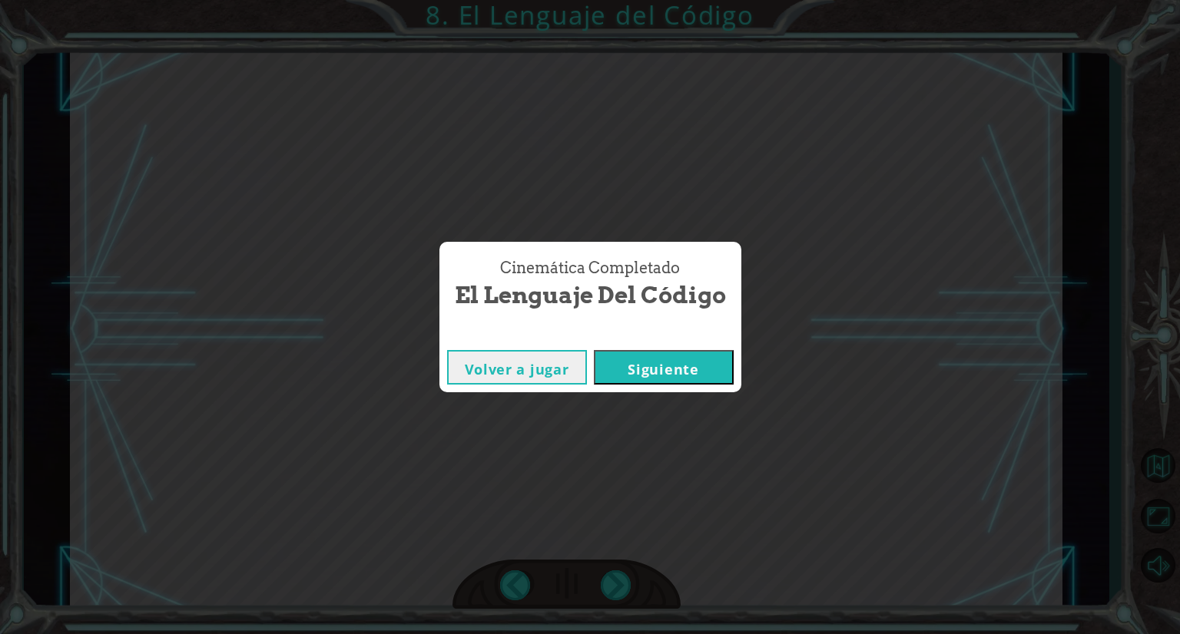
click at [704, 376] on button "Siguiente" at bounding box center [664, 367] width 140 height 35
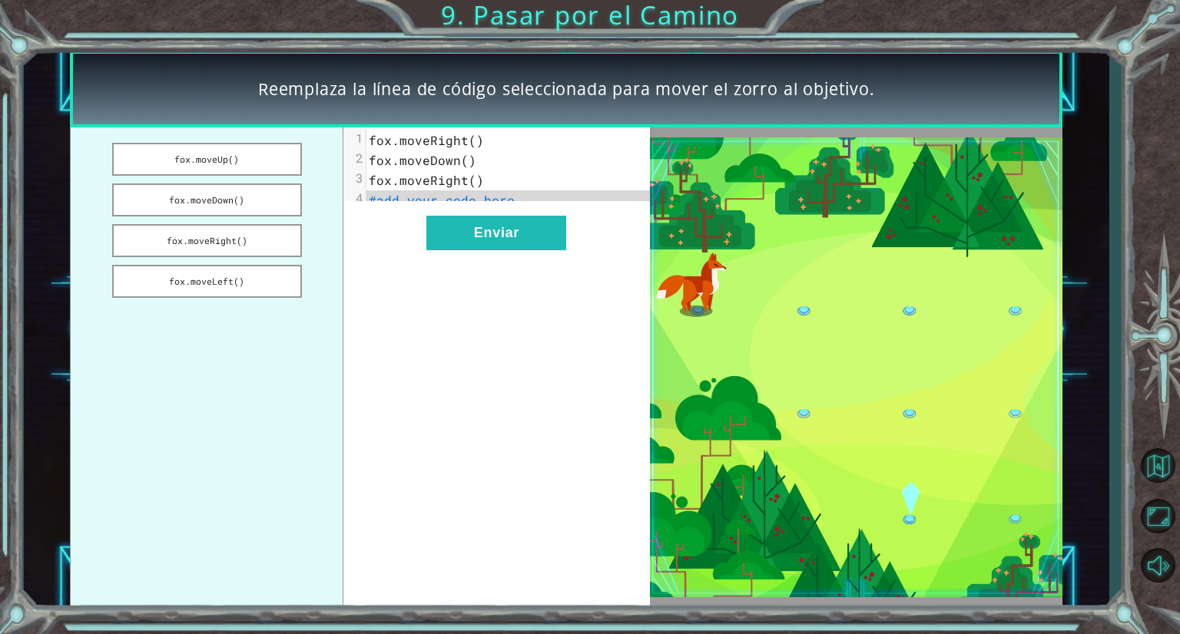
click at [461, 151] on pre "fox.moveDown()" at bounding box center [514, 161] width 296 height 20
click at [470, 141] on span "fox.moveRight()" at bounding box center [426, 140] width 115 height 16
click at [473, 143] on span "fox.moveRight()" at bounding box center [426, 140] width 115 height 16
drag, startPoint x: 248, startPoint y: 277, endPoint x: 366, endPoint y: 224, distance: 129.2
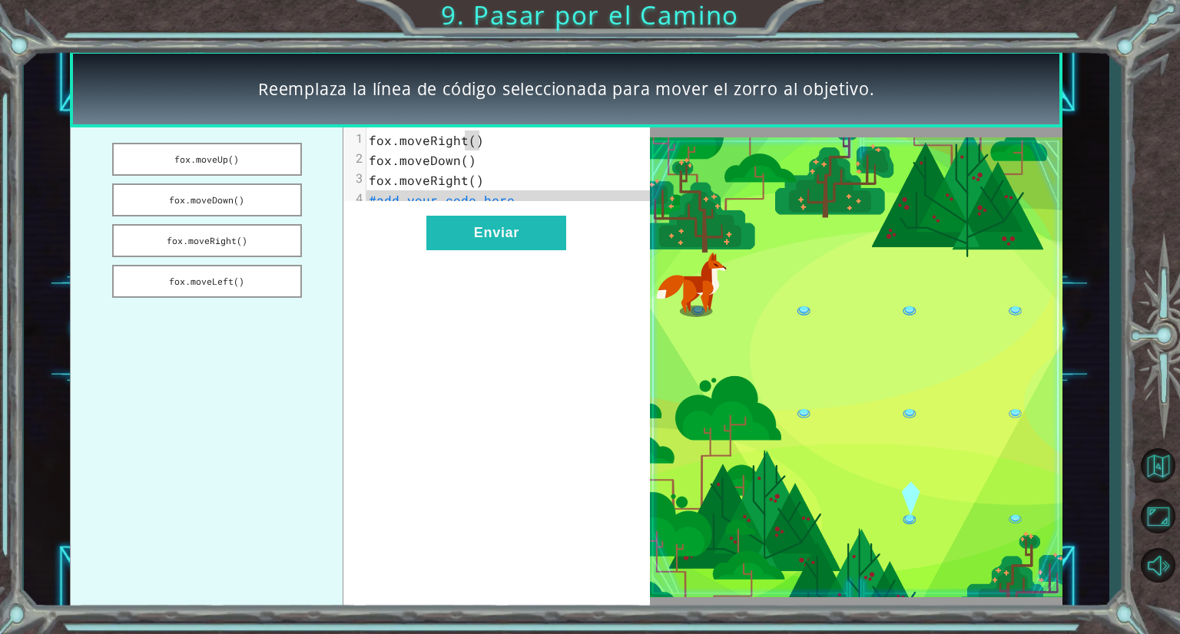
click at [366, 224] on div "fox.moveUp() fox.moveDown() fox.moveRight() fox.moveLeft() x 1 fox.moveRight() …" at bounding box center [359, 367] width 579 height 479
click at [250, 272] on button "fox.moveLeft()" at bounding box center [207, 281] width 190 height 33
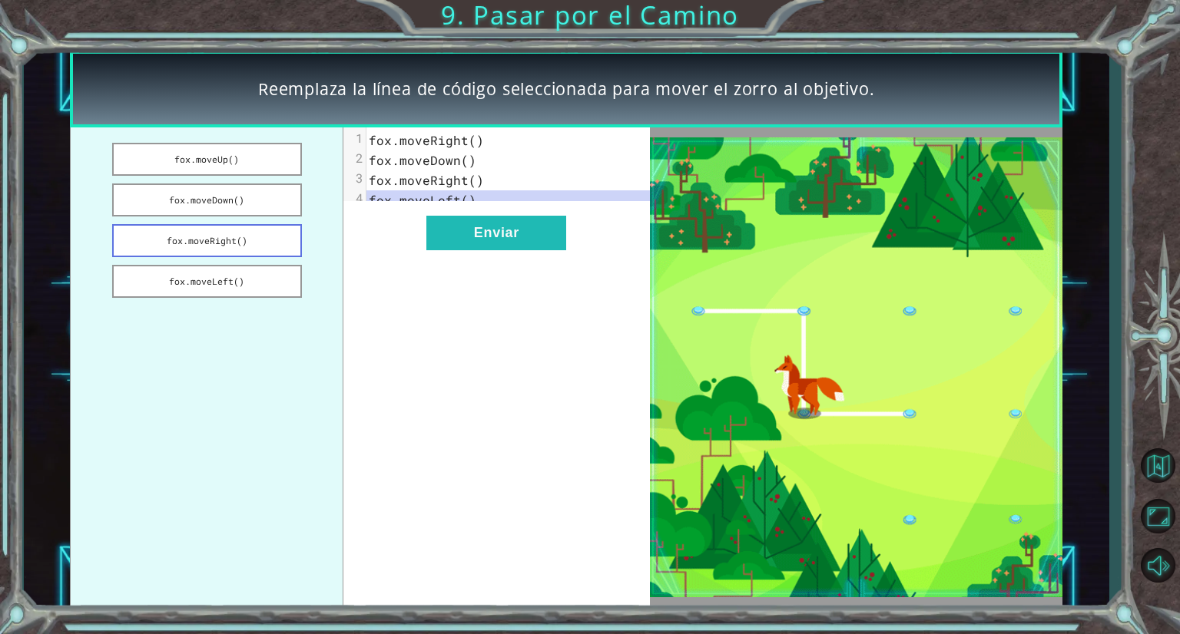
click at [249, 245] on button "fox.moveRight()" at bounding box center [207, 240] width 190 height 33
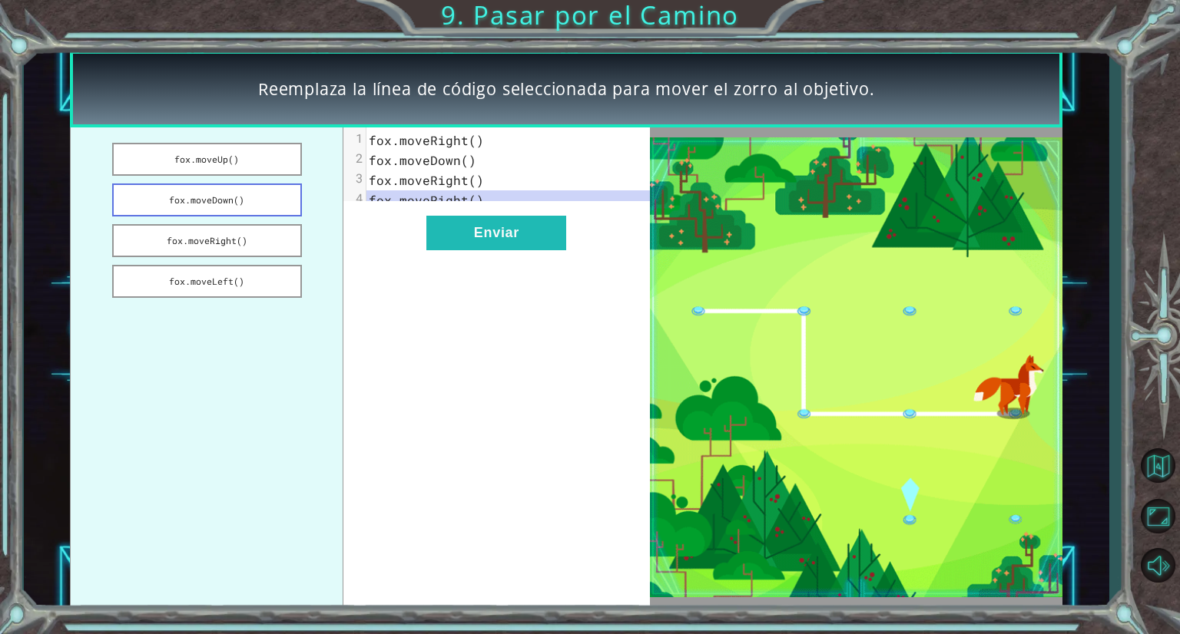
click at [250, 204] on button "fox.moveDown()" at bounding box center [207, 200] width 190 height 33
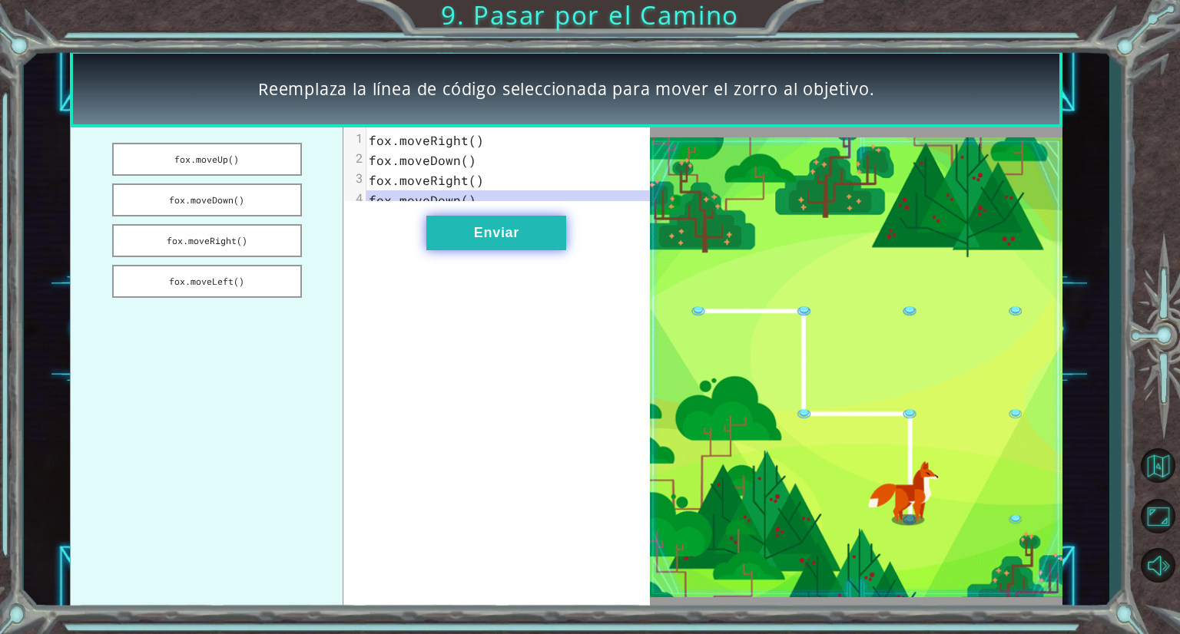
click at [467, 250] on button "Enviar" at bounding box center [496, 233] width 140 height 35
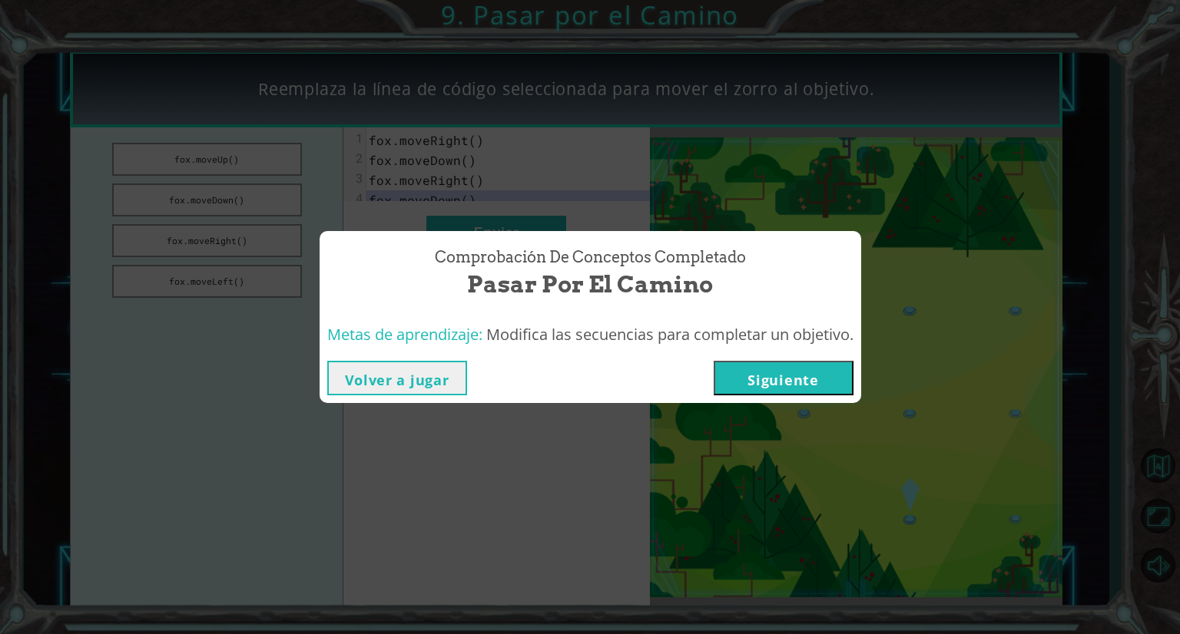
click at [763, 394] on button "Siguiente" at bounding box center [784, 378] width 140 height 35
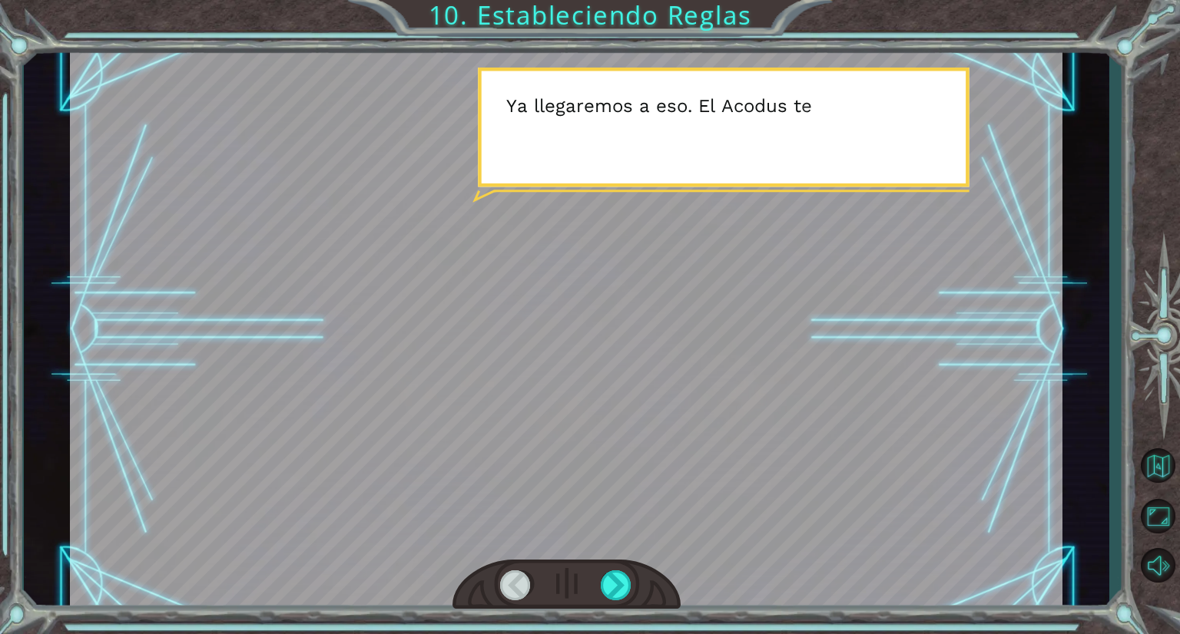
drag, startPoint x: 633, startPoint y: 128, endPoint x: 651, endPoint y: 165, distance: 41.9
click at [651, 165] on div at bounding box center [566, 330] width 992 height 558
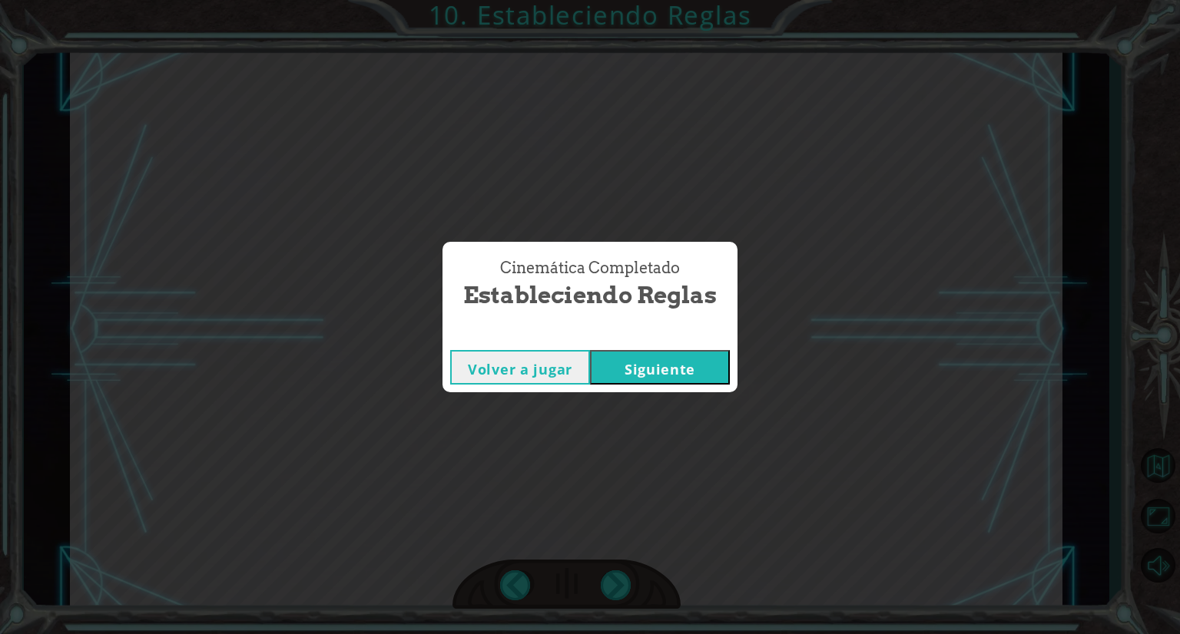
click at [686, 365] on button "Siguiente" at bounding box center [660, 367] width 140 height 35
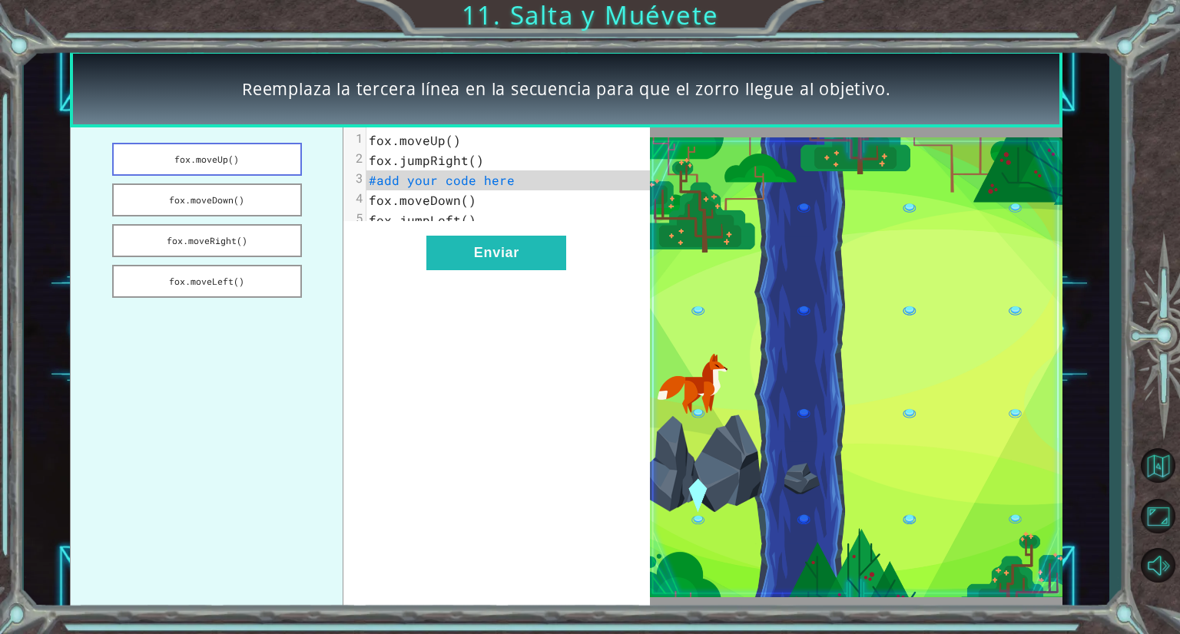
click at [190, 160] on button "fox.moveUp()" at bounding box center [207, 159] width 190 height 33
